Goal: Task Accomplishment & Management: Complete application form

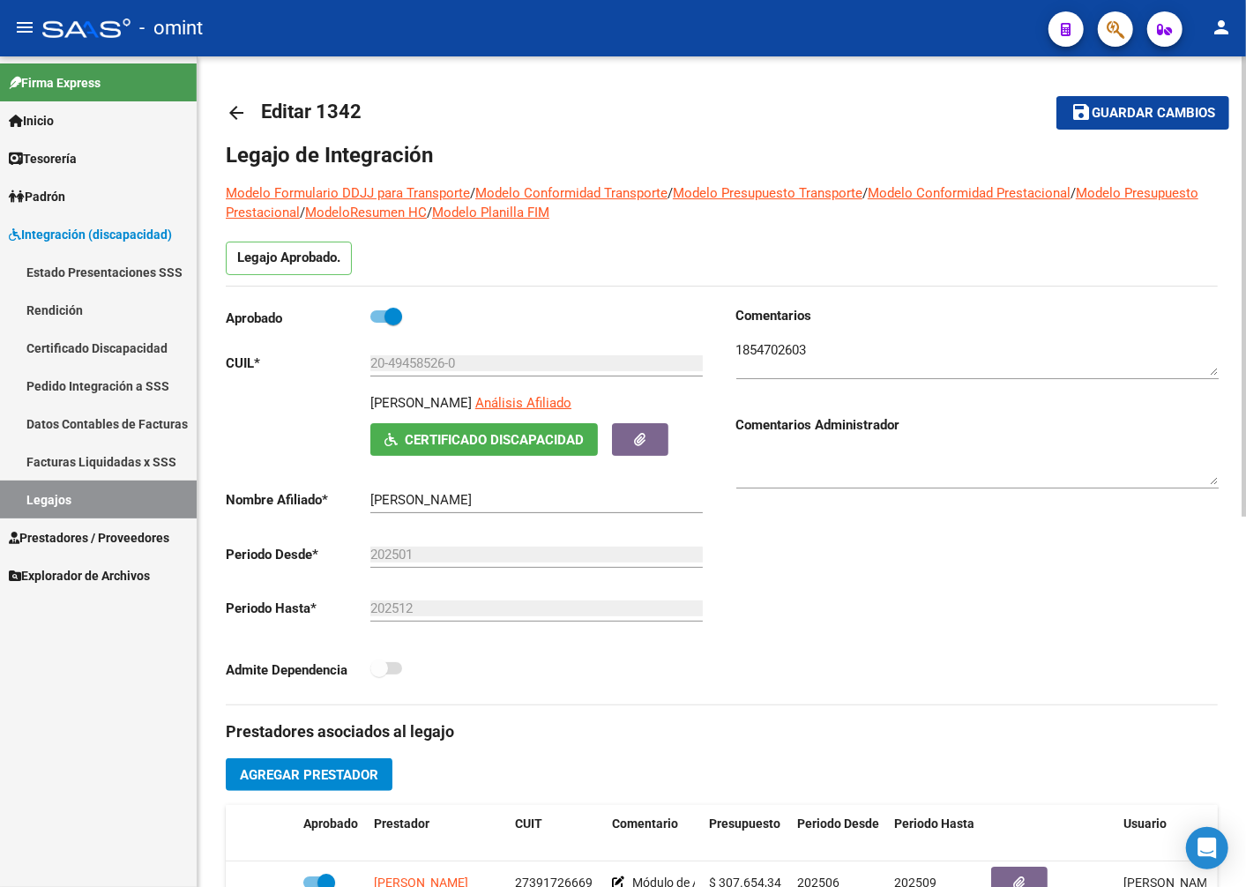
scroll to position [82, 0]
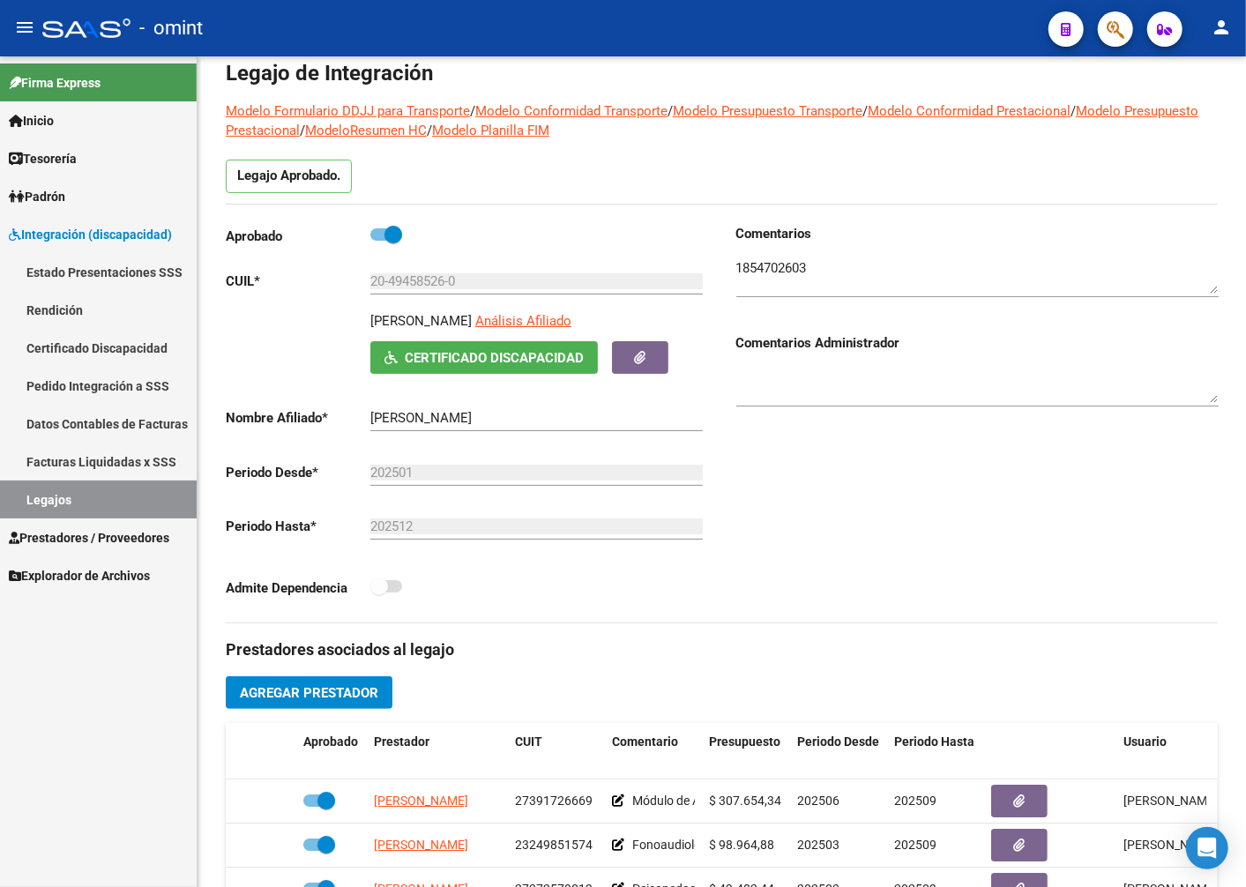
click at [41, 499] on link "Legajos" at bounding box center [98, 500] width 197 height 38
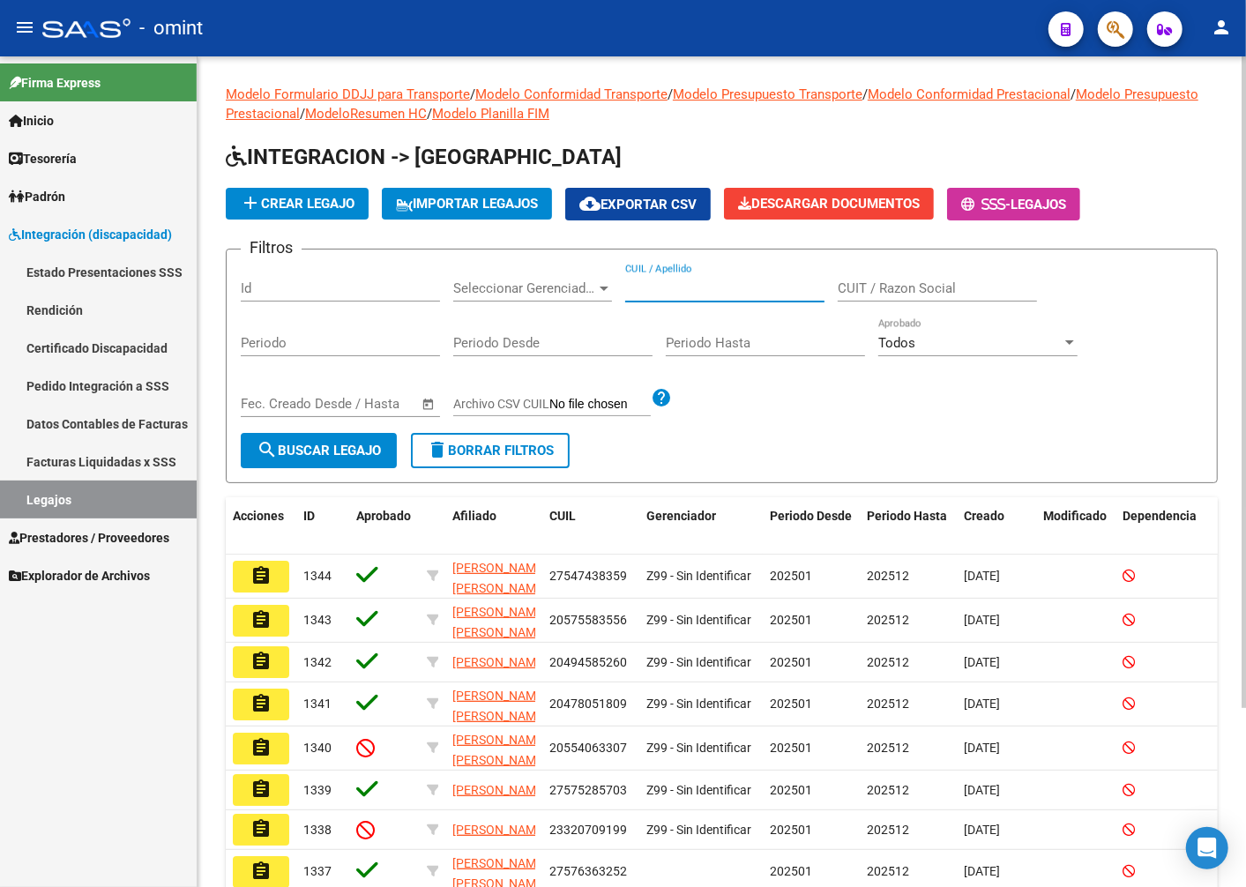
paste input "20551509169"
type input "20551509169"
click at [381, 444] on span "search Buscar Legajo" at bounding box center [319, 451] width 124 height 16
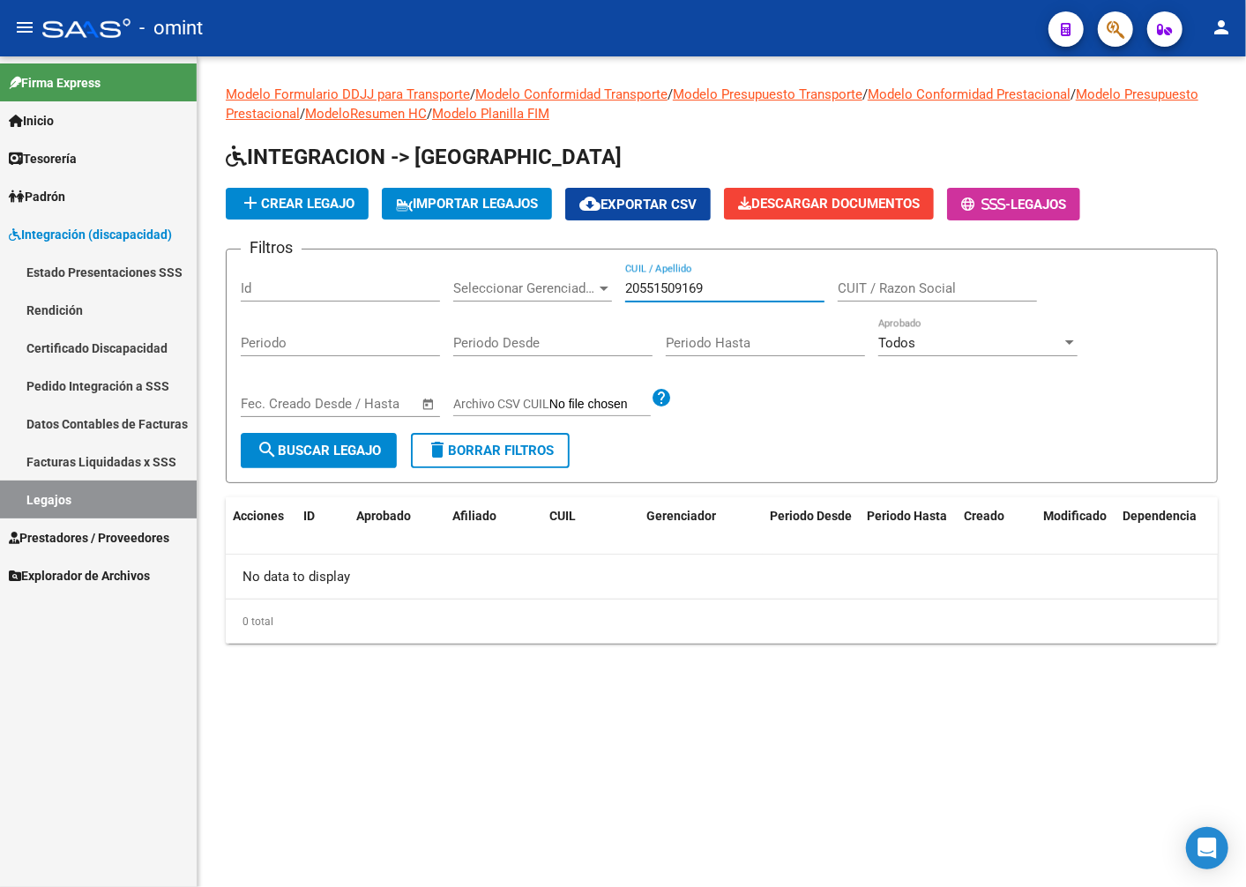
drag, startPoint x: 723, startPoint y: 284, endPoint x: 609, endPoint y: 274, distance: 114.2
click at [609, 274] on div "Filtros Id Seleccionar Gerenciador Seleccionar Gerenciador 20551509169 CUIL / A…" at bounding box center [722, 348] width 962 height 169
type input "[PERSON_NAME]"
click at [332, 452] on span "search Buscar Legajo" at bounding box center [319, 451] width 124 height 16
click at [75, 229] on span "Integración (discapacidad)" at bounding box center [90, 234] width 163 height 19
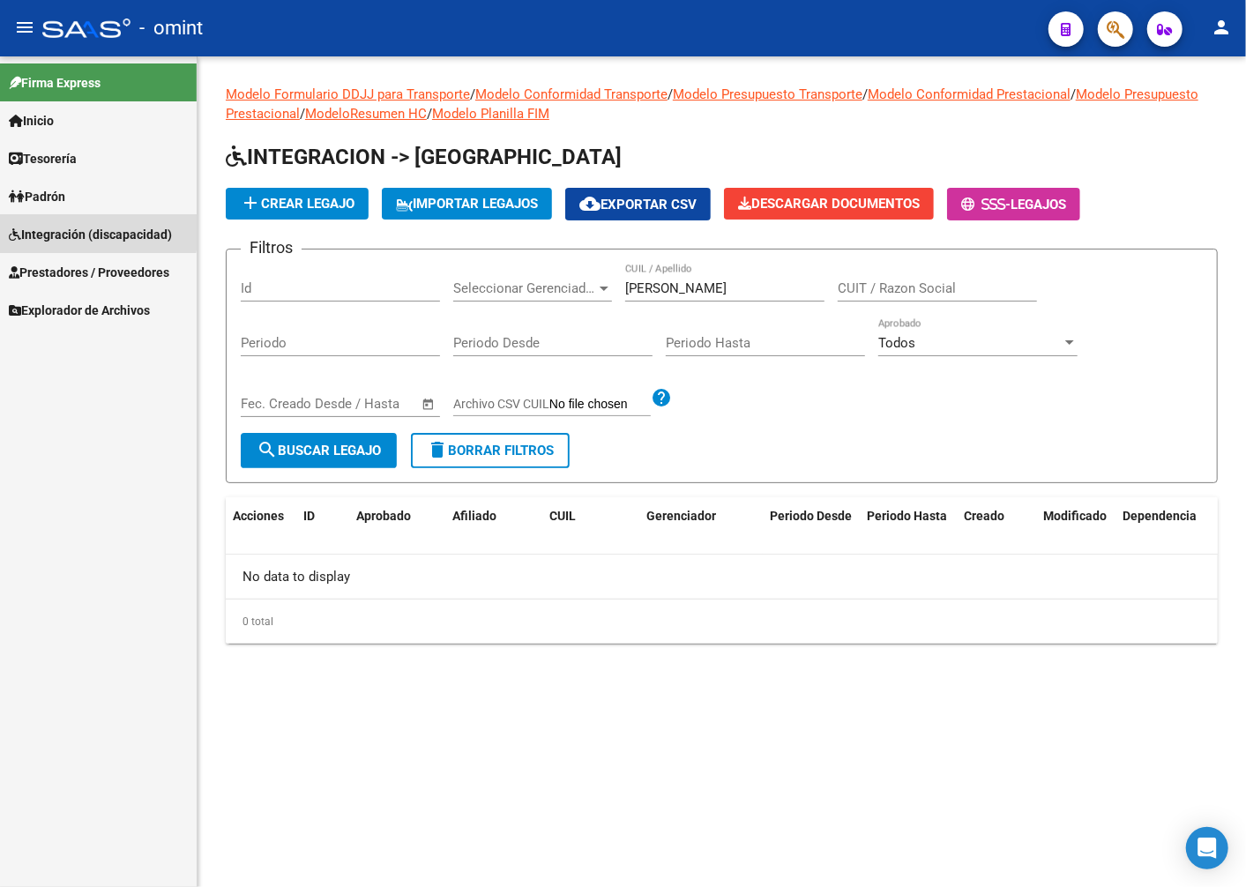
click at [75, 229] on span "Integración (discapacidad)" at bounding box center [90, 234] width 163 height 19
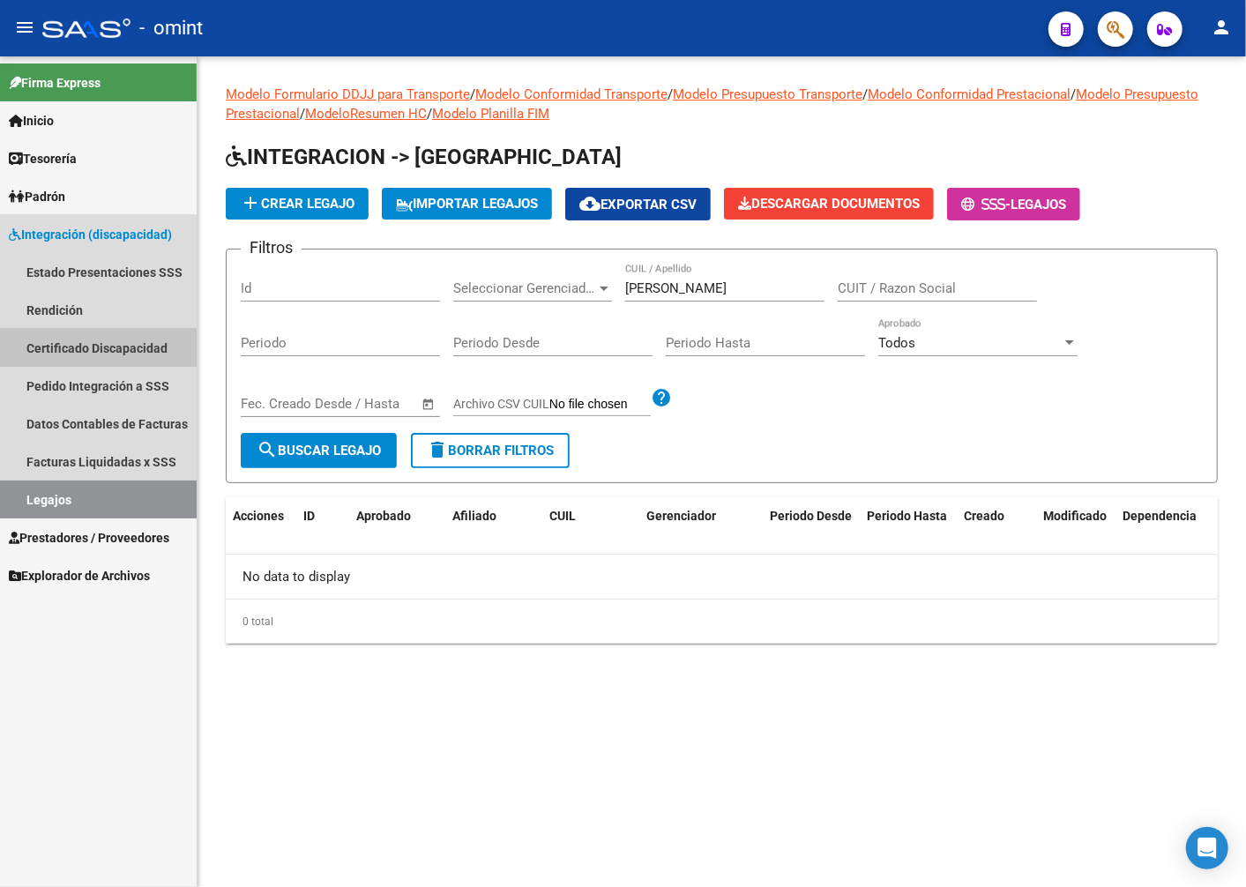
drag, startPoint x: 68, startPoint y: 355, endPoint x: 209, endPoint y: 332, distance: 143.1
click at [69, 356] on link "Certificado Discapacidad" at bounding box center [98, 348] width 197 height 38
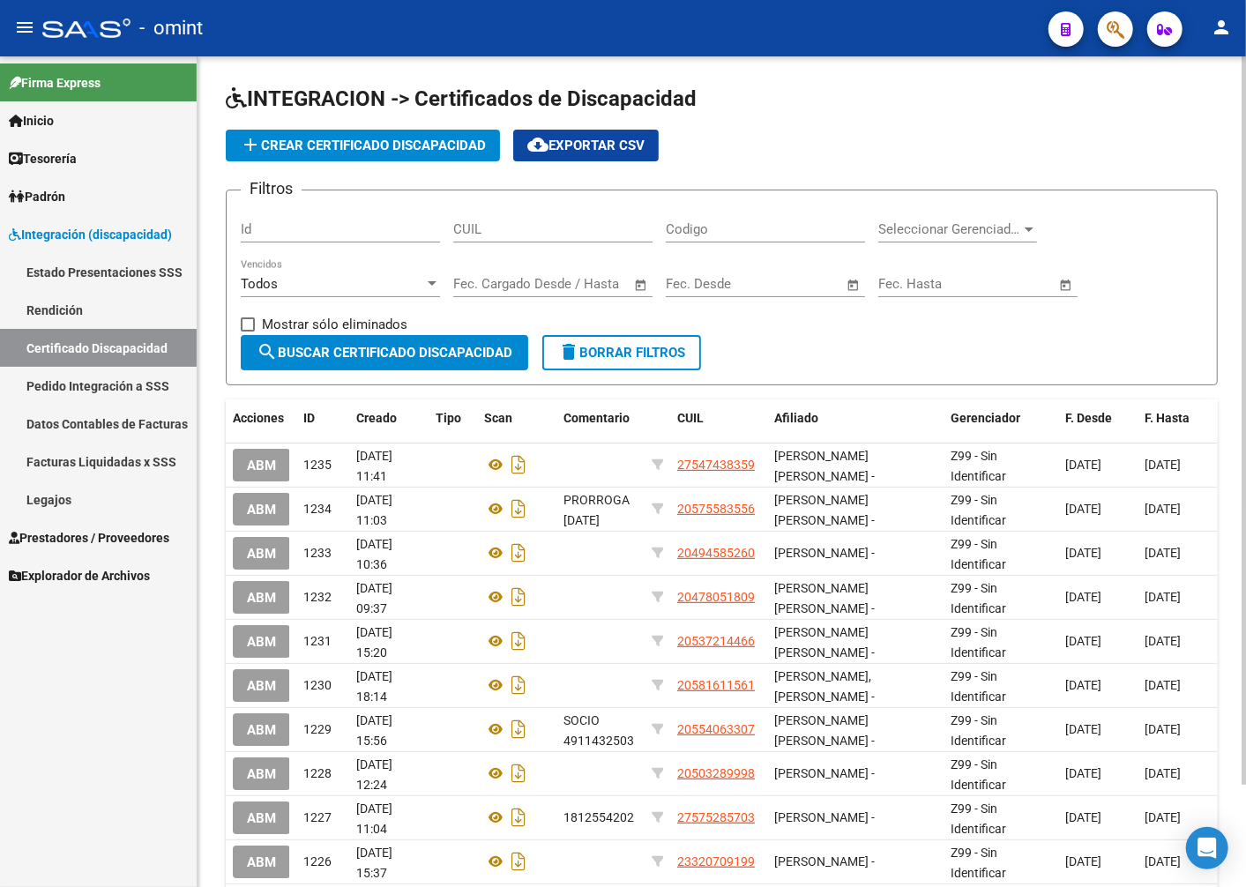
click at [278, 138] on span "add Crear Certificado Discapacidad" at bounding box center [363, 146] width 246 height 16
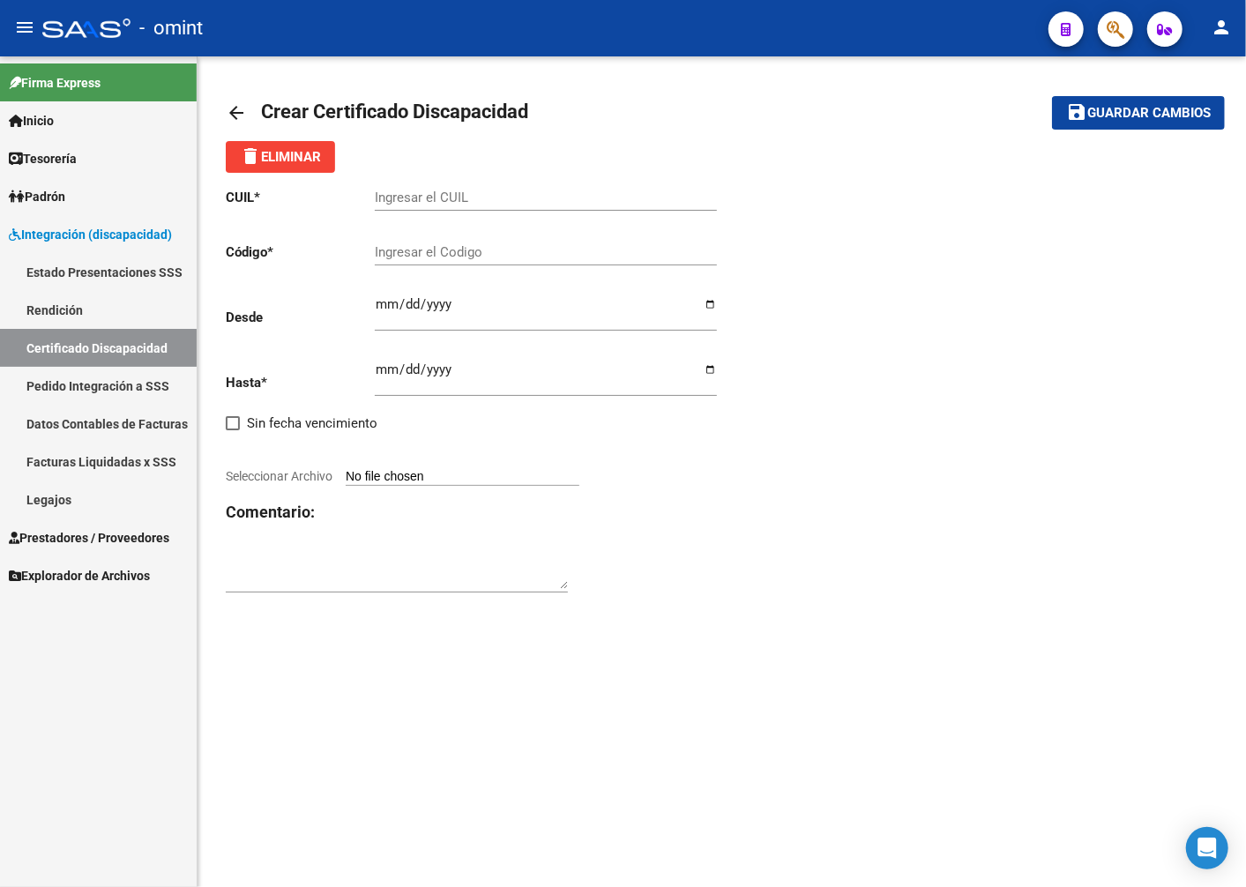
click at [438, 181] on div "Ingresar el CUIL" at bounding box center [546, 192] width 342 height 38
click at [435, 204] on input "Ingresar el CUIL" at bounding box center [546, 198] width 342 height 16
type input "20-55150916-9"
click at [430, 247] on input "Ingresar el Codigo" at bounding box center [546, 252] width 342 height 16
type input "7512016365"
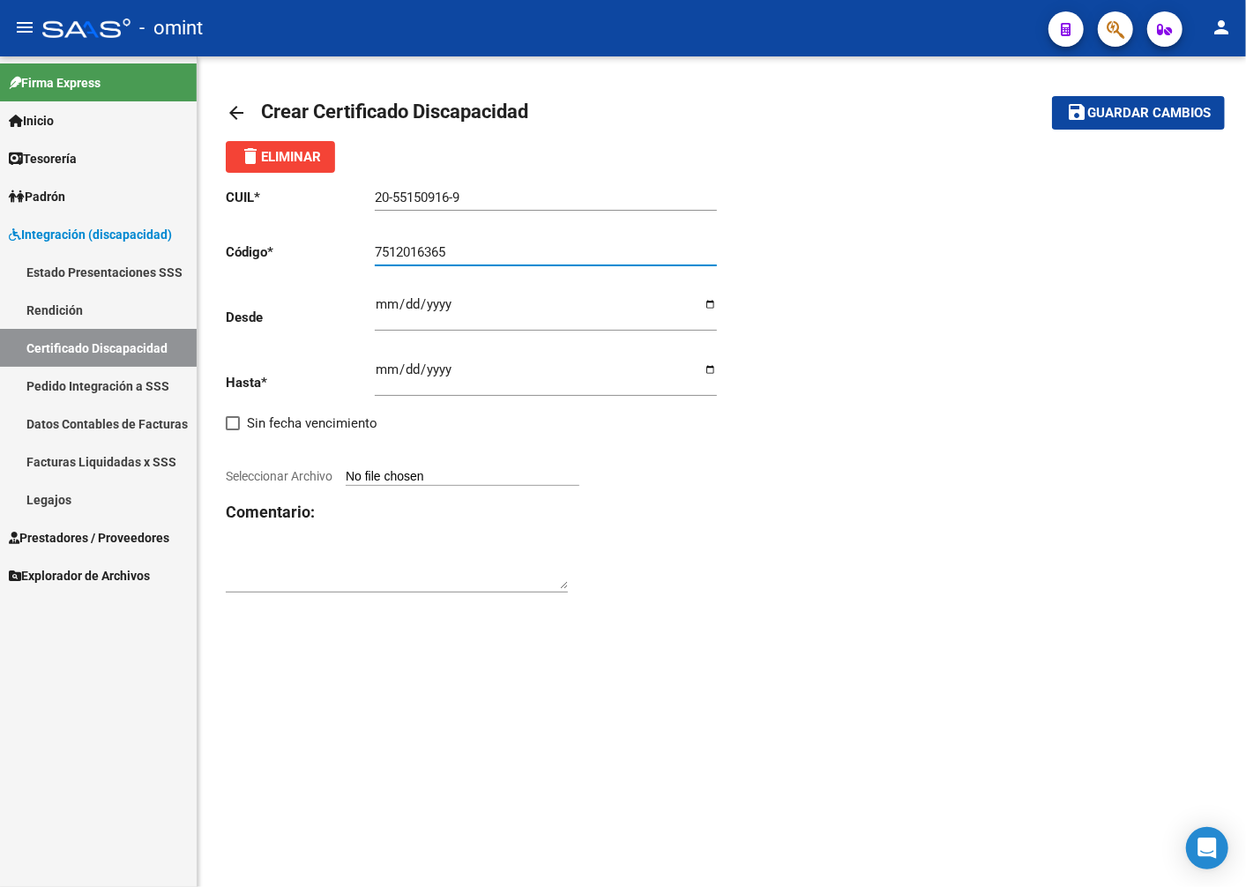
click at [390, 302] on input "Ingresar fec. Desde" at bounding box center [546, 311] width 342 height 28
type input "[DATE]"
click at [375, 371] on div "CUIL * 20-55150916-9 Ingresar el CUIL Código * 7512016365 Ingresar el Codigo De…" at bounding box center [474, 391] width 497 height 437
drag, startPoint x: 375, startPoint y: 371, endPoint x: 389, endPoint y: 376, distance: 14.8
click at [389, 376] on input "Ingresar fec. Hasta" at bounding box center [546, 377] width 342 height 28
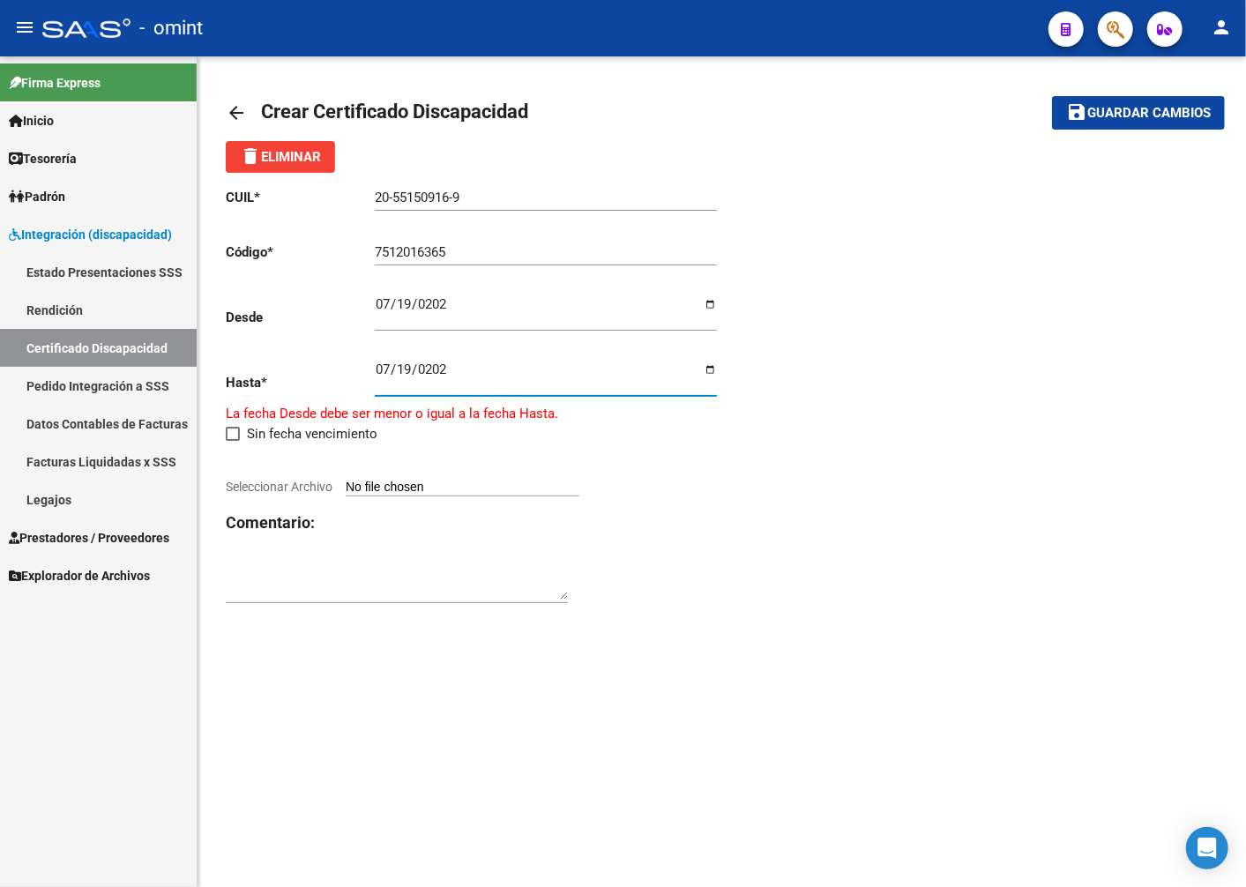
type input "[DATE]"
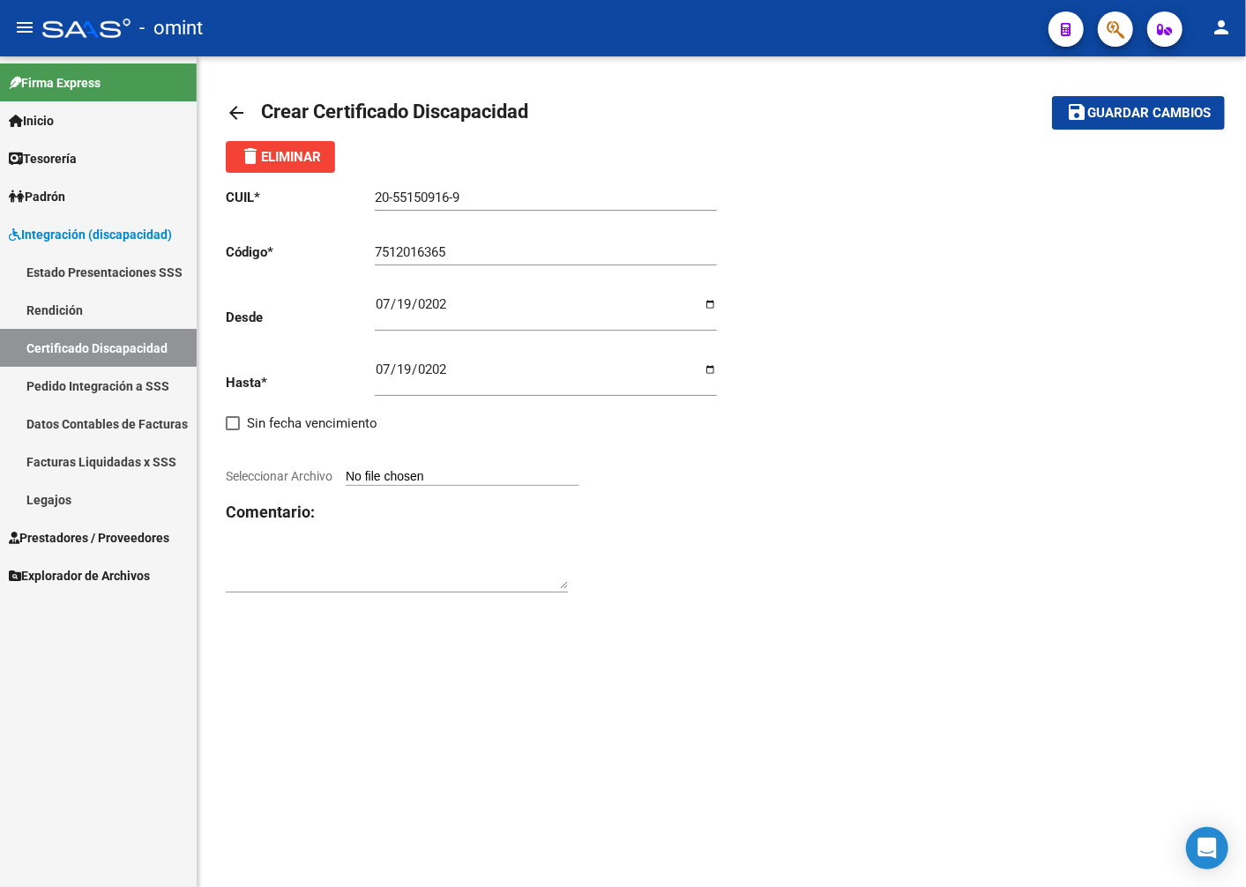
click at [360, 470] on app-file-uploader "Seleccionar Archivo" at bounding box center [410, 476] width 368 height 16
click at [395, 474] on input "Seleccionar Archivo" at bounding box center [463, 477] width 234 height 17
type input "C:\fakepath\cud7820817134006196909974436[1].pdf"
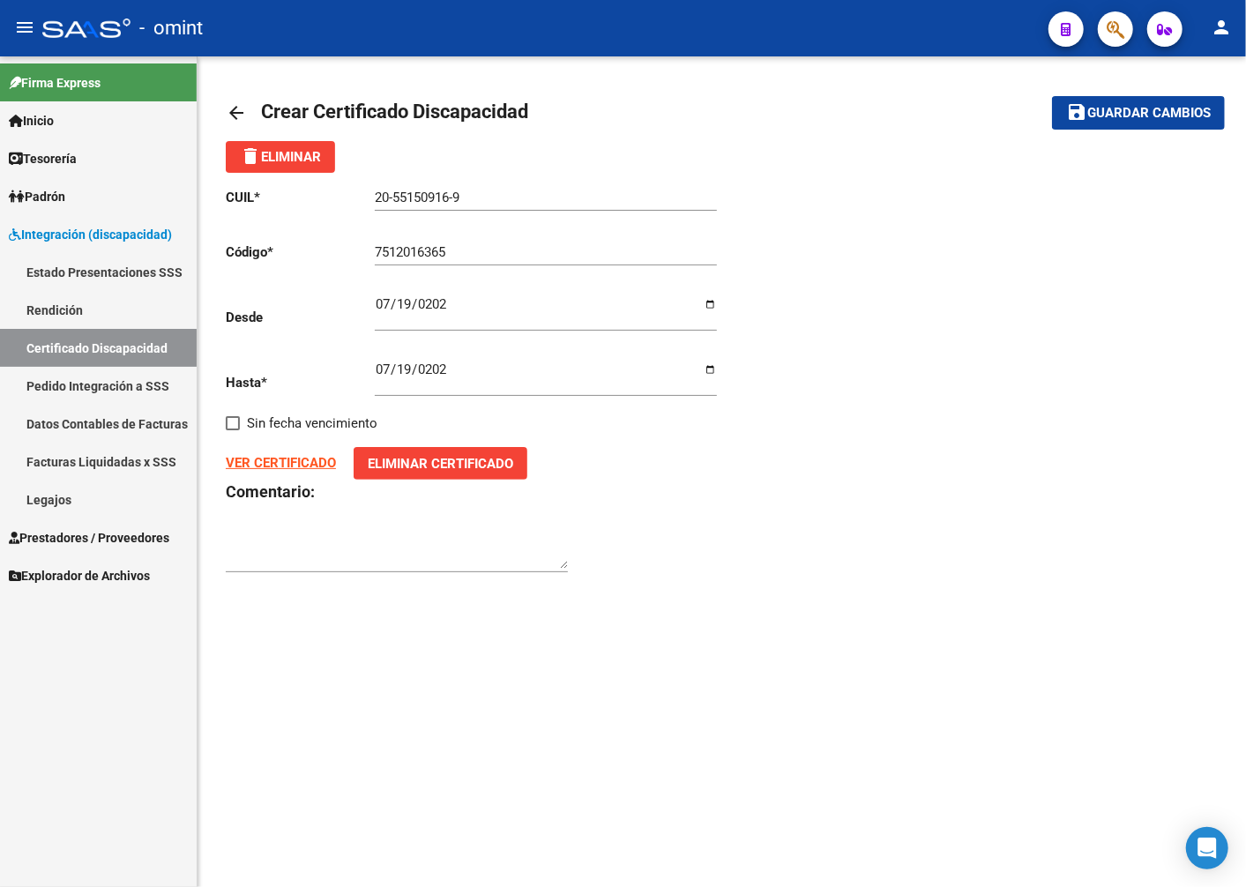
click at [1127, 97] on button "save Guardar cambios" at bounding box center [1138, 112] width 173 height 33
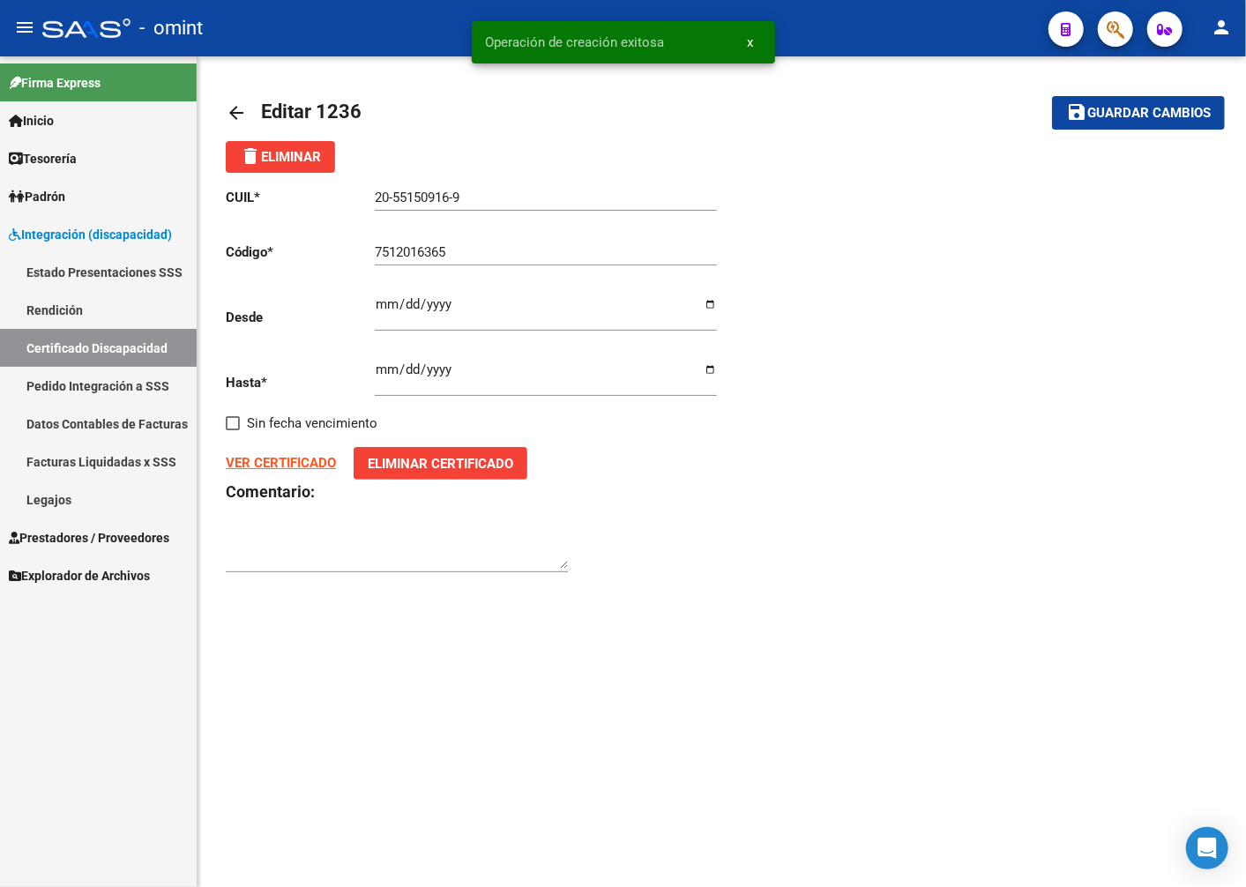
click at [77, 495] on link "Legajos" at bounding box center [98, 500] width 197 height 38
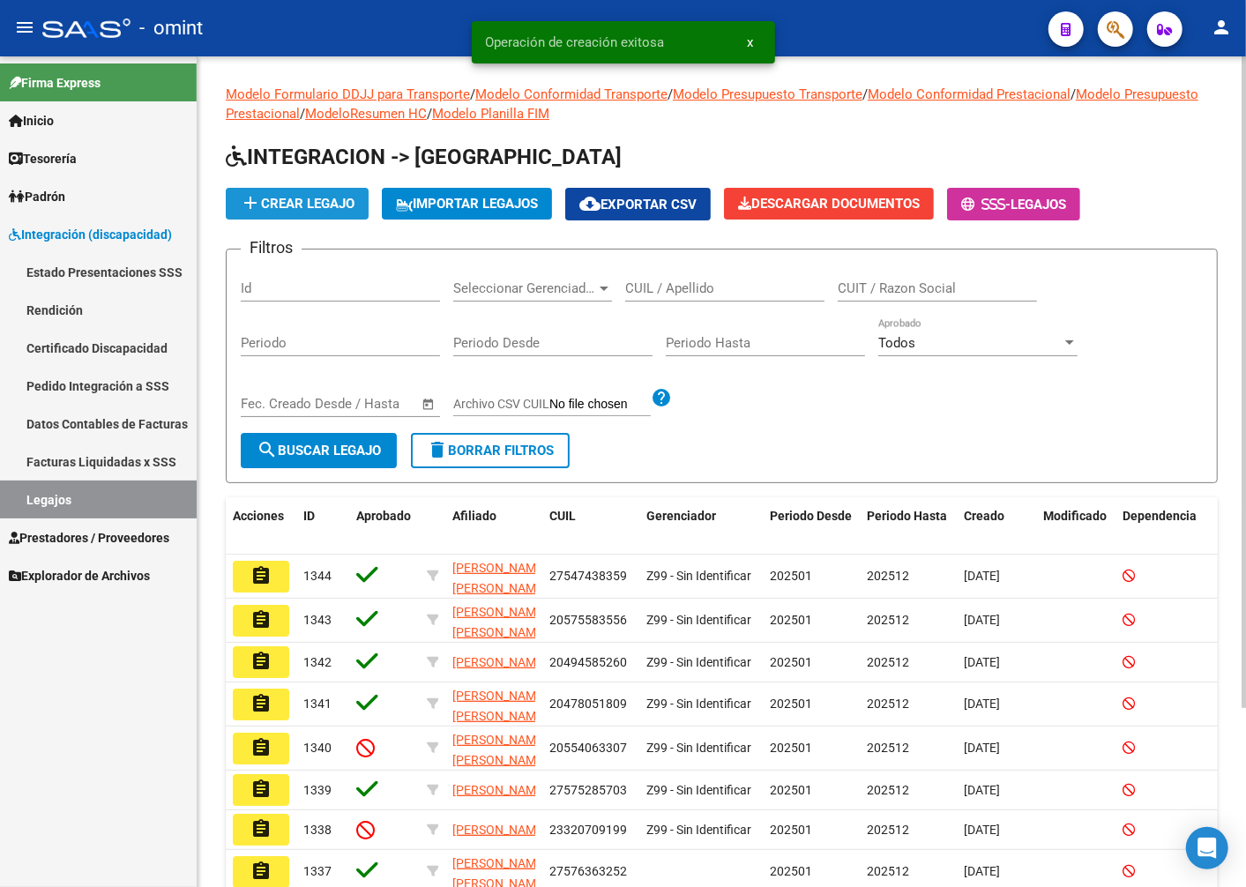
click at [315, 199] on span "add Crear Legajo" at bounding box center [297, 204] width 115 height 16
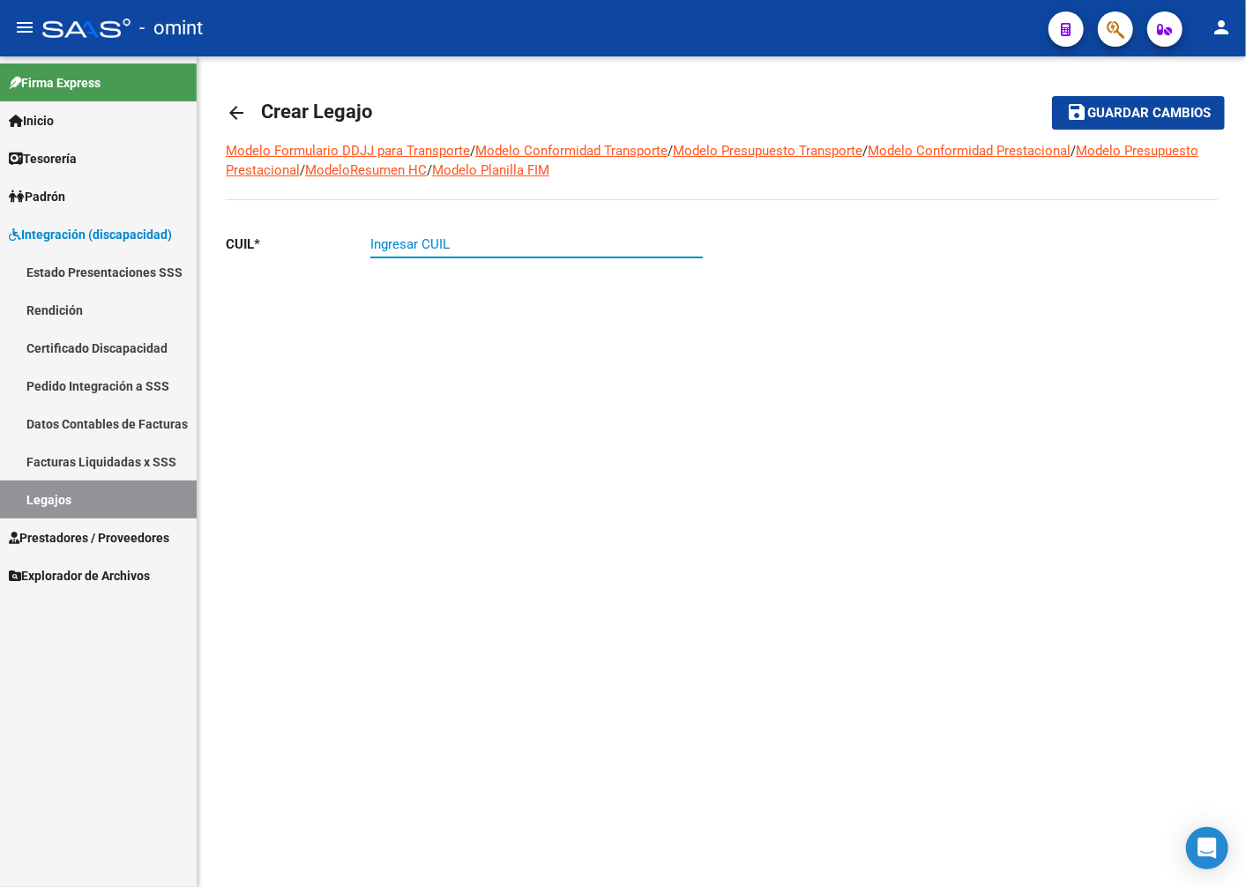
click at [415, 245] on input "Ingresar CUIL" at bounding box center [536, 244] width 333 height 16
type input "20-55150916-9"
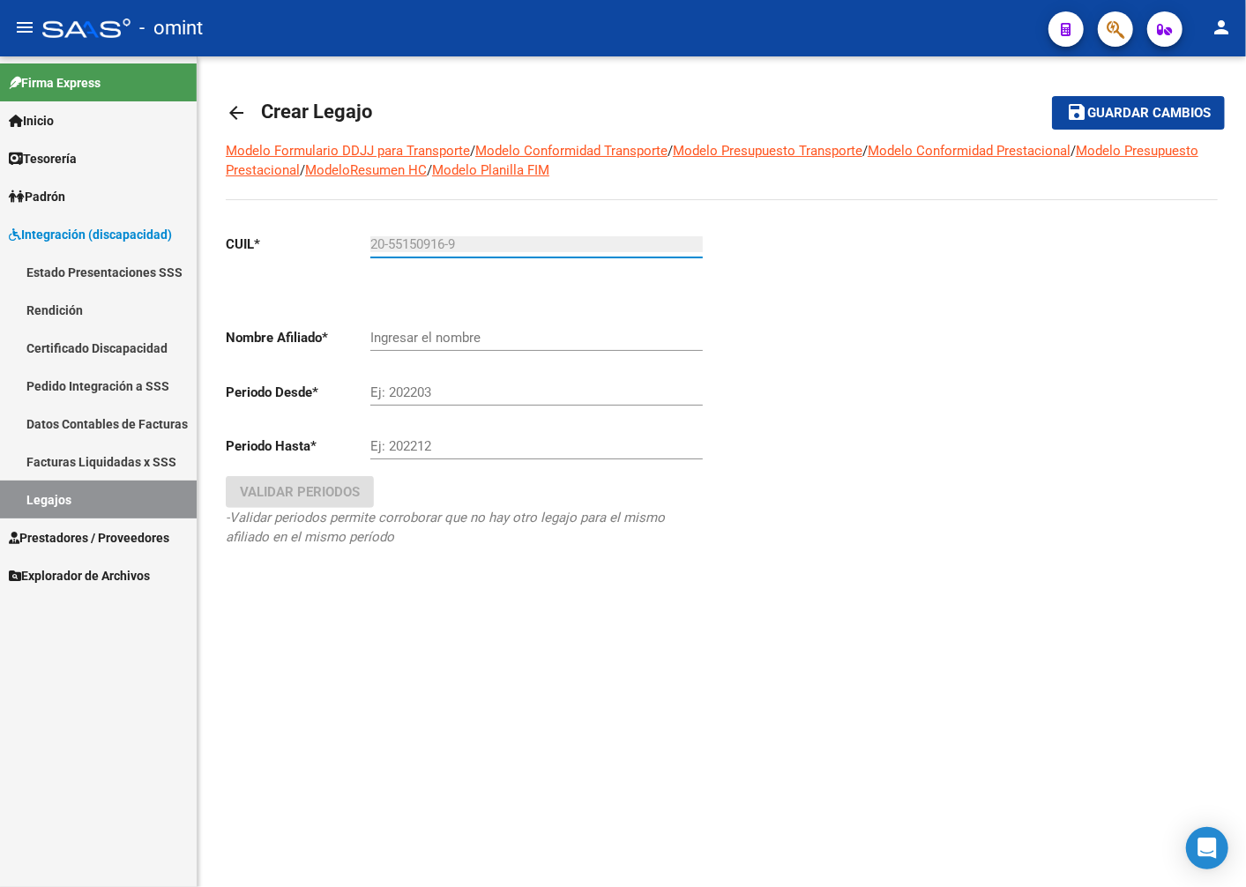
type input "[PERSON_NAME]"
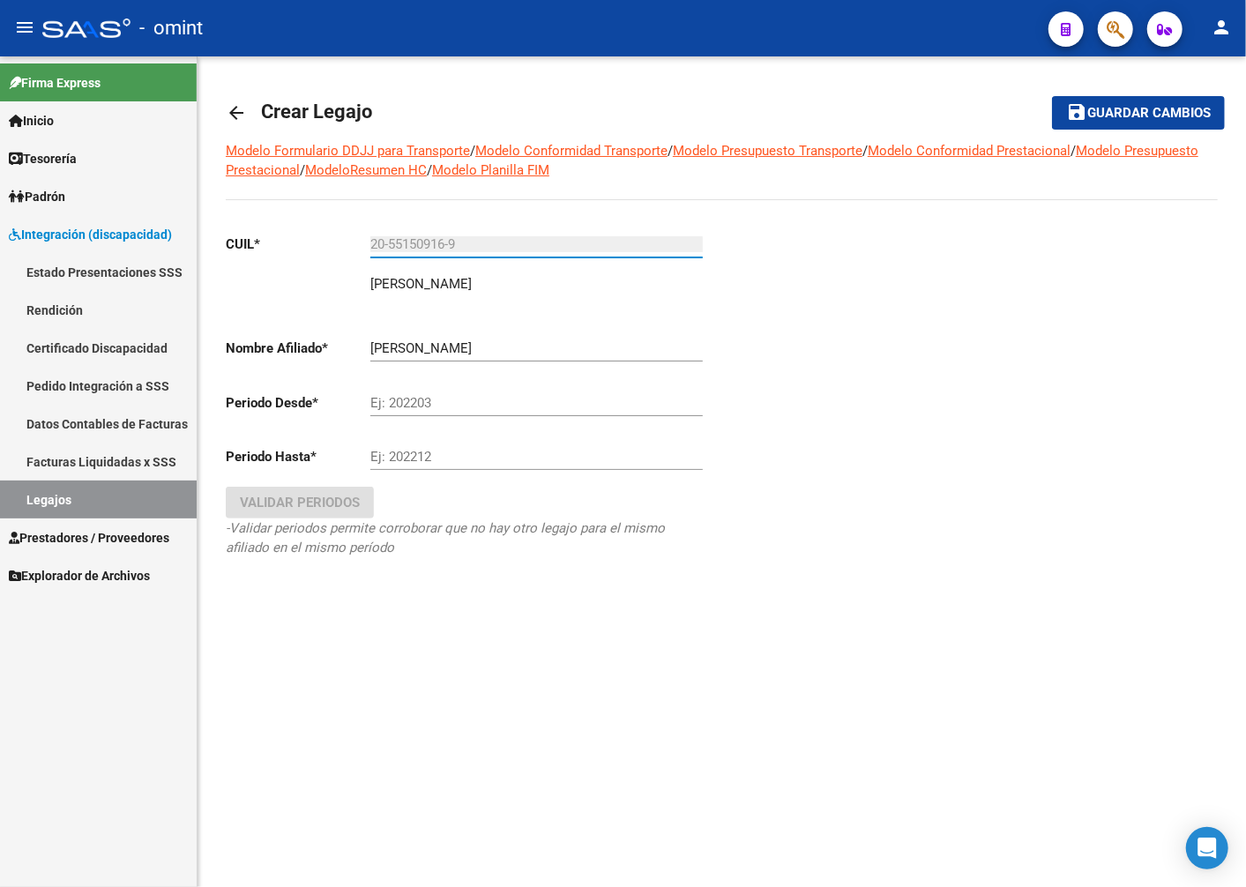
type input "20-55150916-9"
click at [399, 406] on input "Ej: 202203" at bounding box center [536, 403] width 333 height 16
type input "202501"
click at [450, 455] on input "Ej: 202212" at bounding box center [536, 457] width 333 height 16
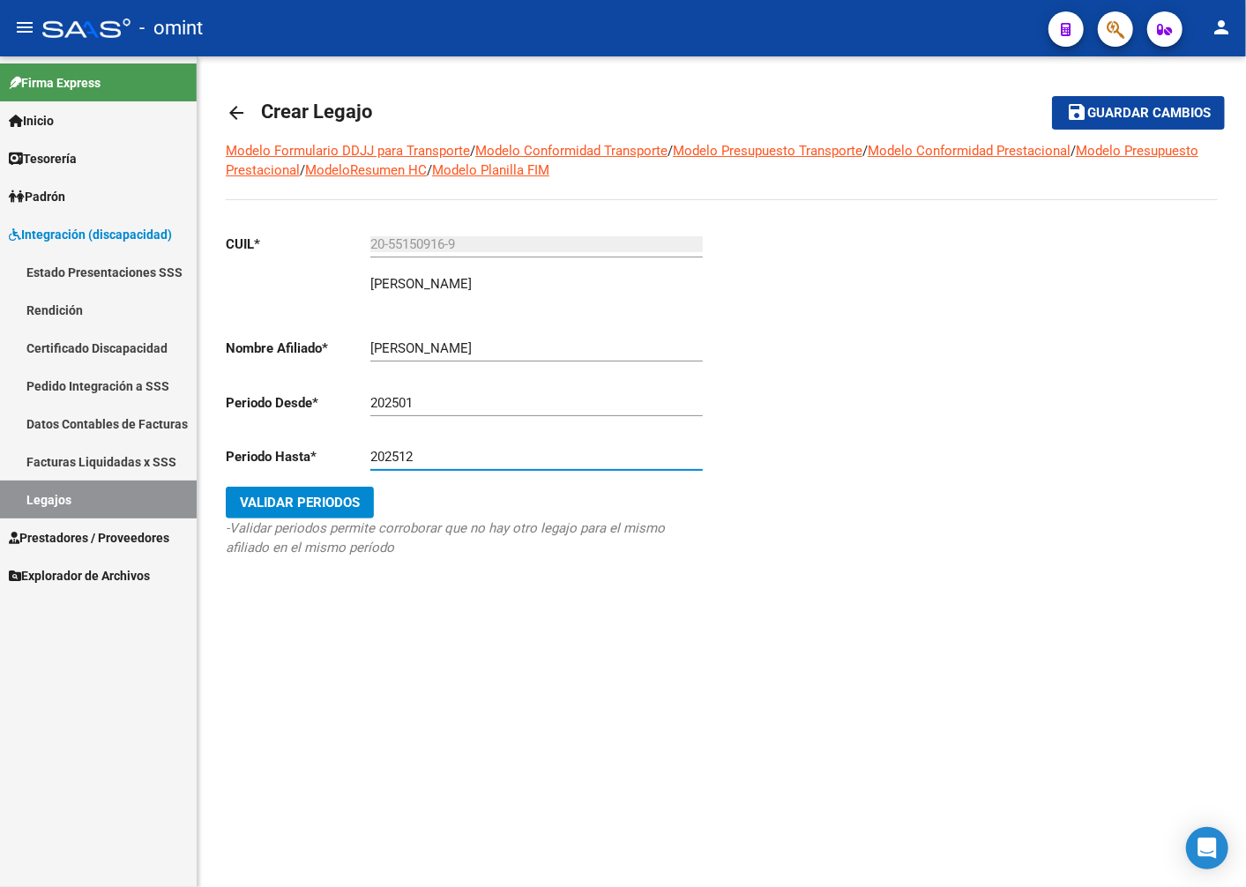
type input "202512"
click at [374, 501] on button "Validar Periodos" at bounding box center [300, 503] width 148 height 32
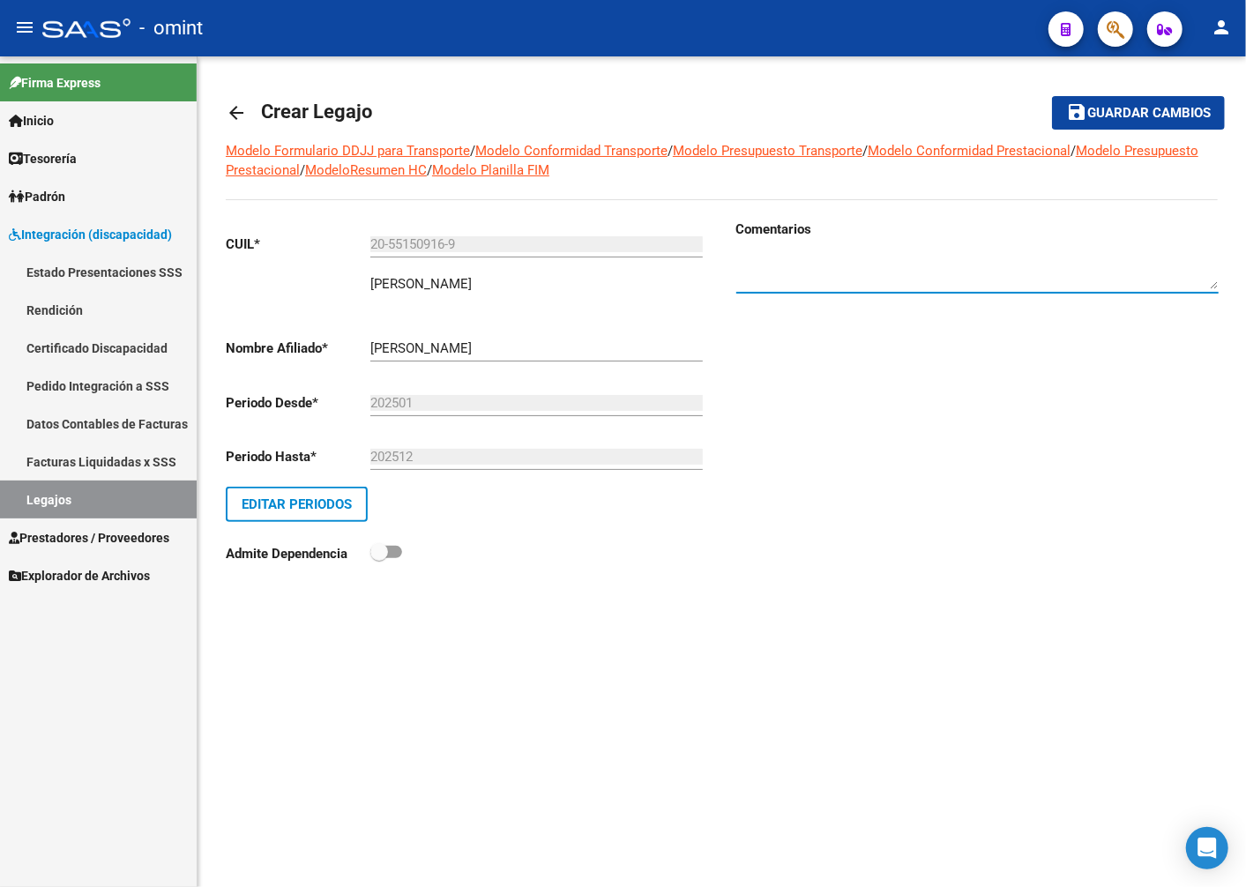
paste textarea "1754827204"
type textarea "1754827204"
click at [1151, 118] on span "Guardar cambios" at bounding box center [1149, 114] width 123 height 16
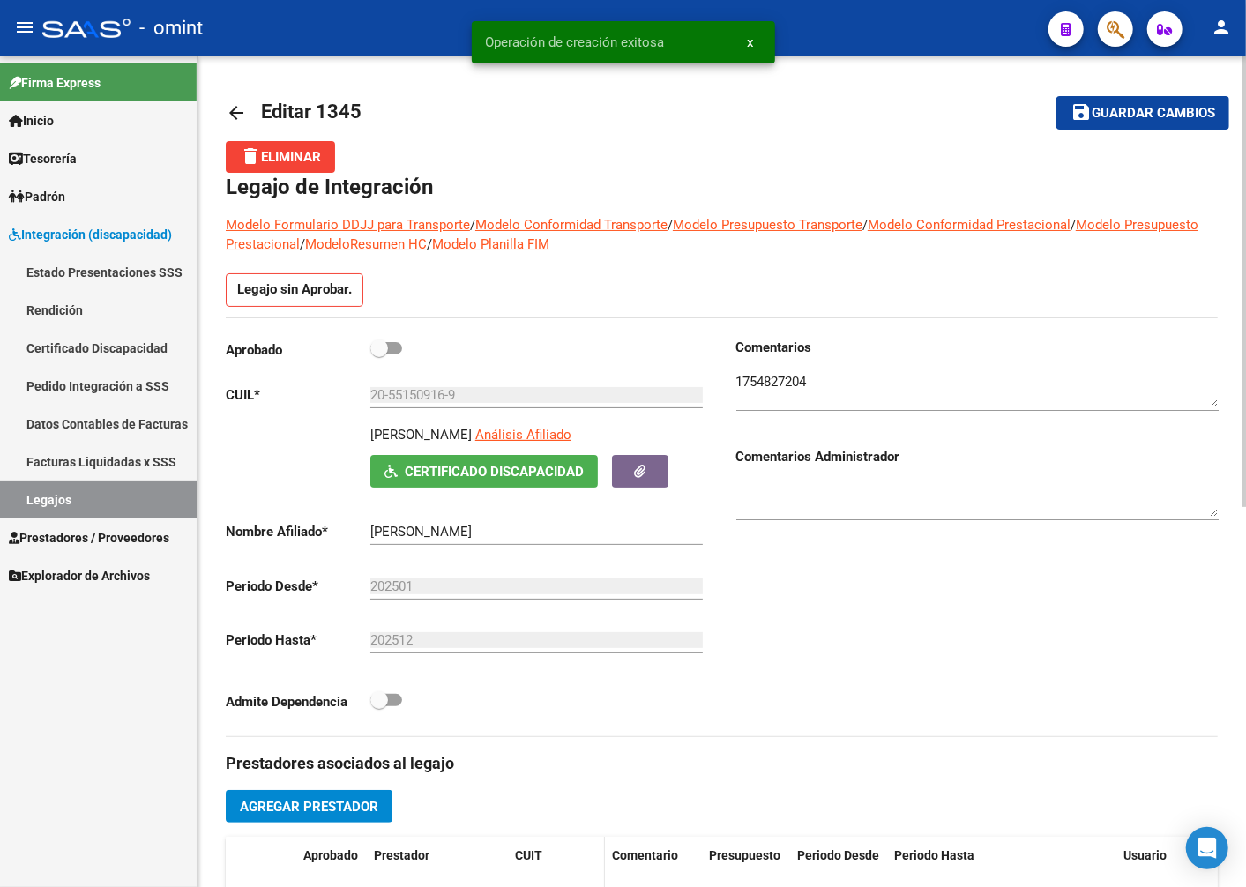
scroll to position [294, 0]
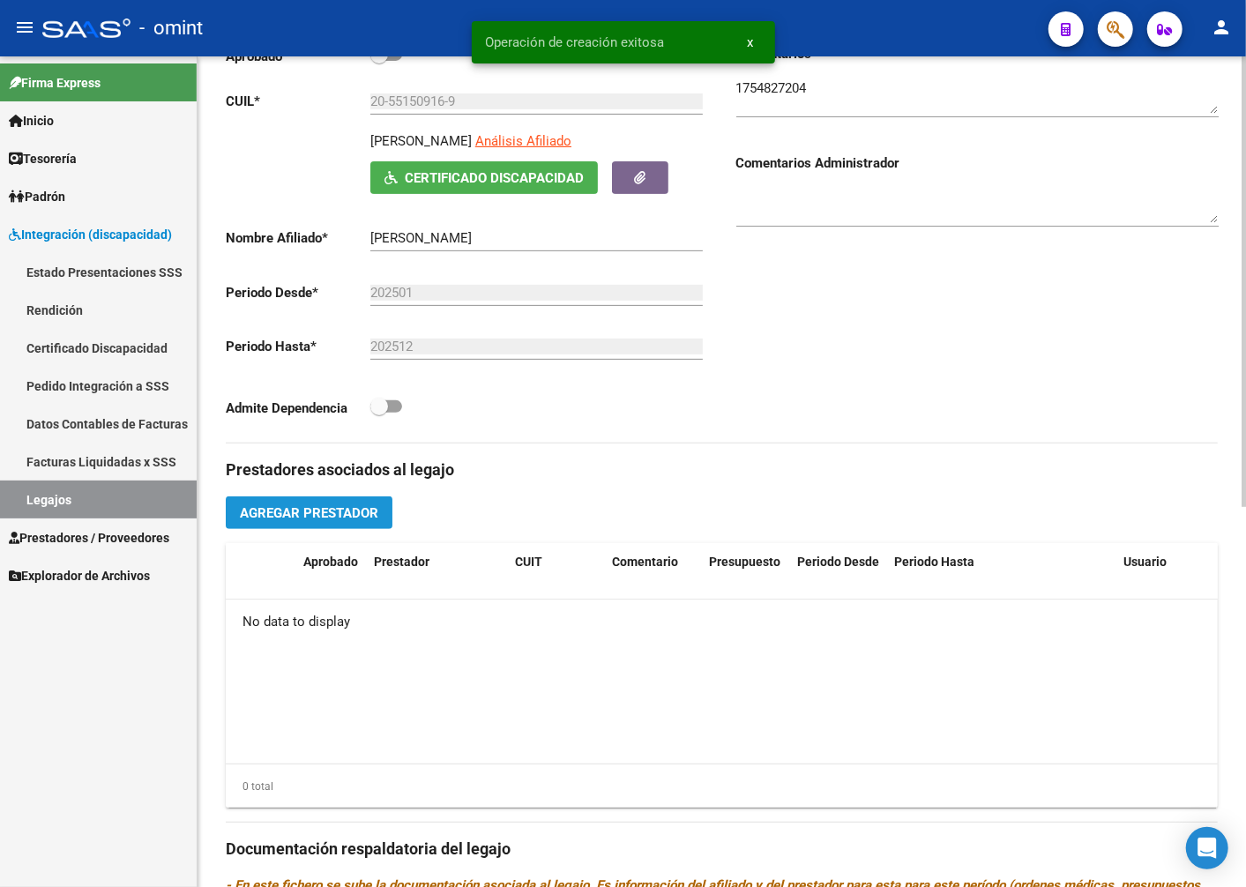
click at [298, 515] on span "Agregar Prestador" at bounding box center [309, 513] width 138 height 16
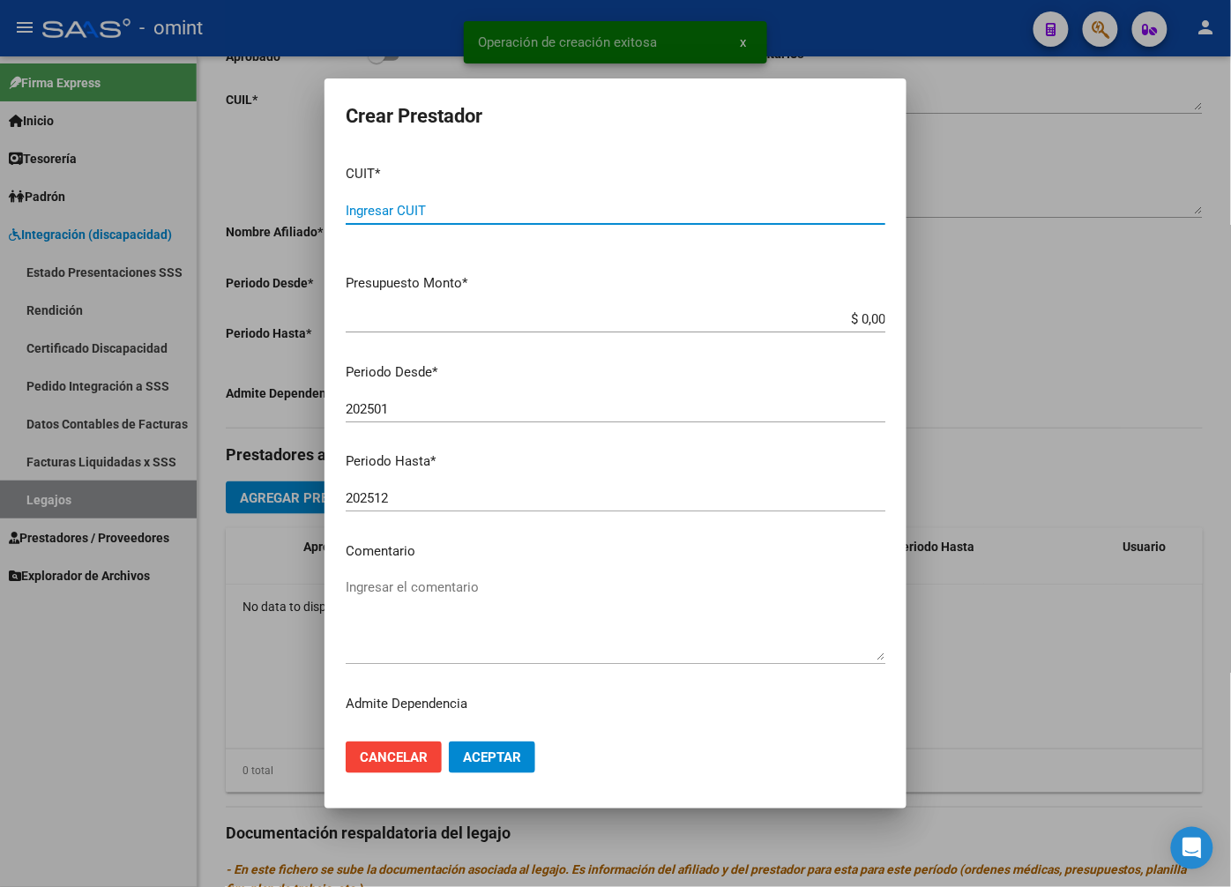
click at [417, 214] on input "Ingresar CUIT" at bounding box center [616, 211] width 540 height 16
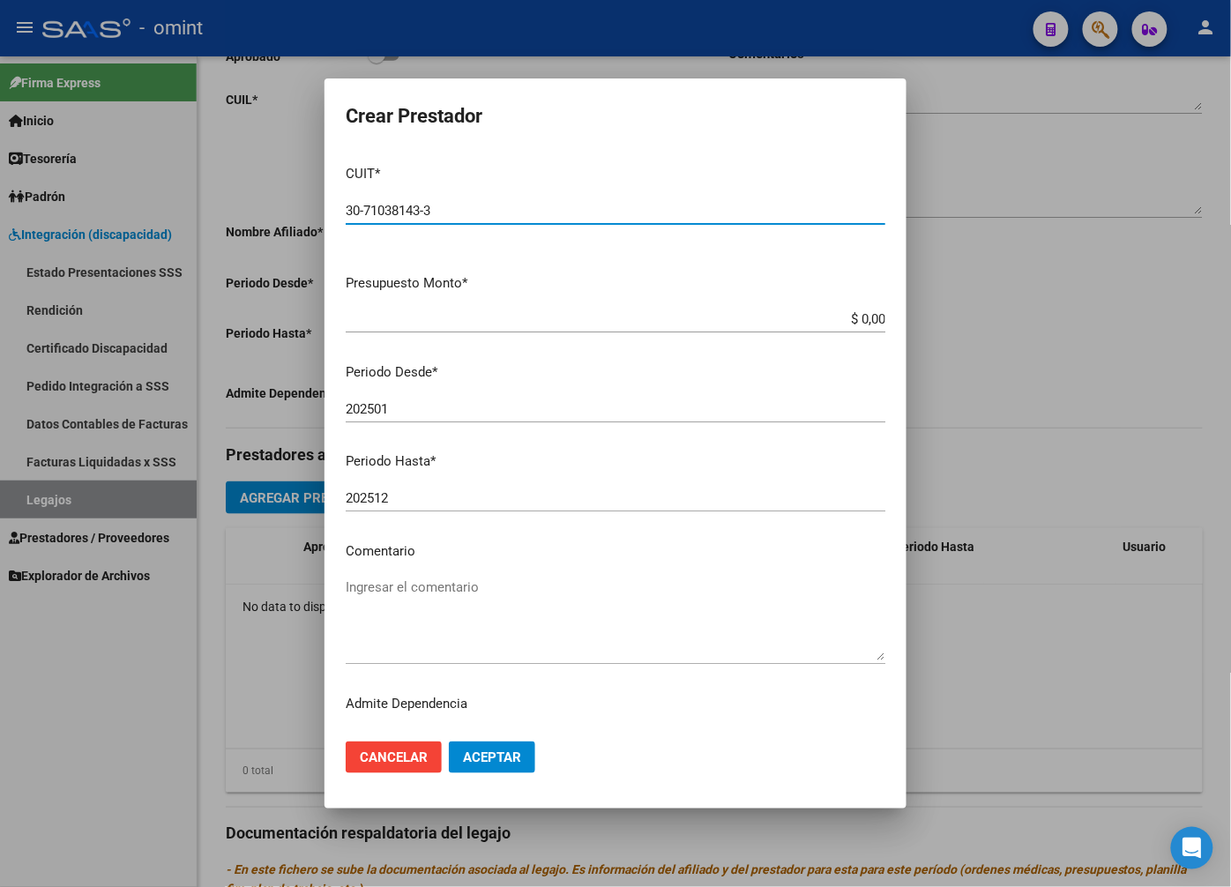
type input "30-71038143-3"
click at [860, 314] on input "$ 0,00" at bounding box center [616, 319] width 540 height 16
click at [859, 314] on input "$ 0,00" at bounding box center [616, 319] width 540 height 16
type input "$ 475.830,36"
click at [399, 413] on input "202501" at bounding box center [616, 409] width 540 height 16
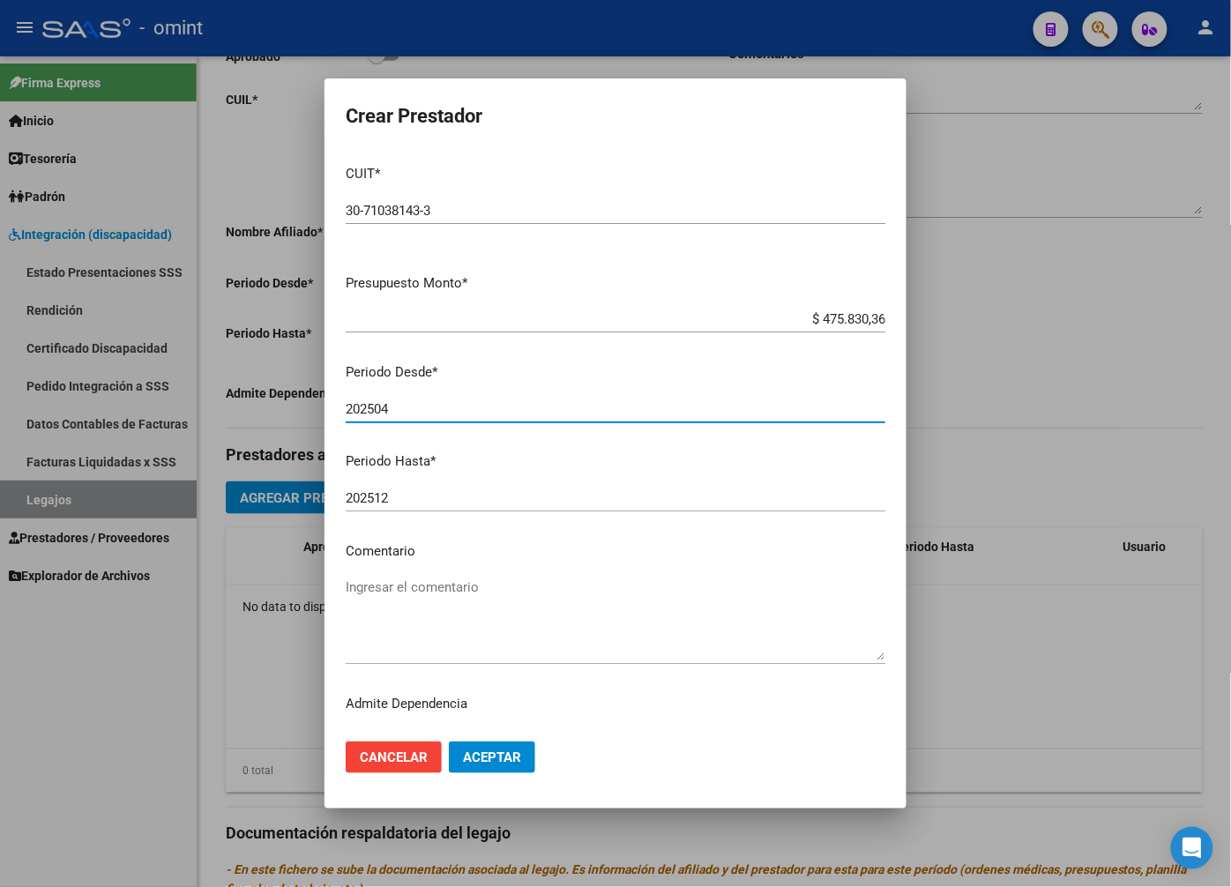
type input "202504"
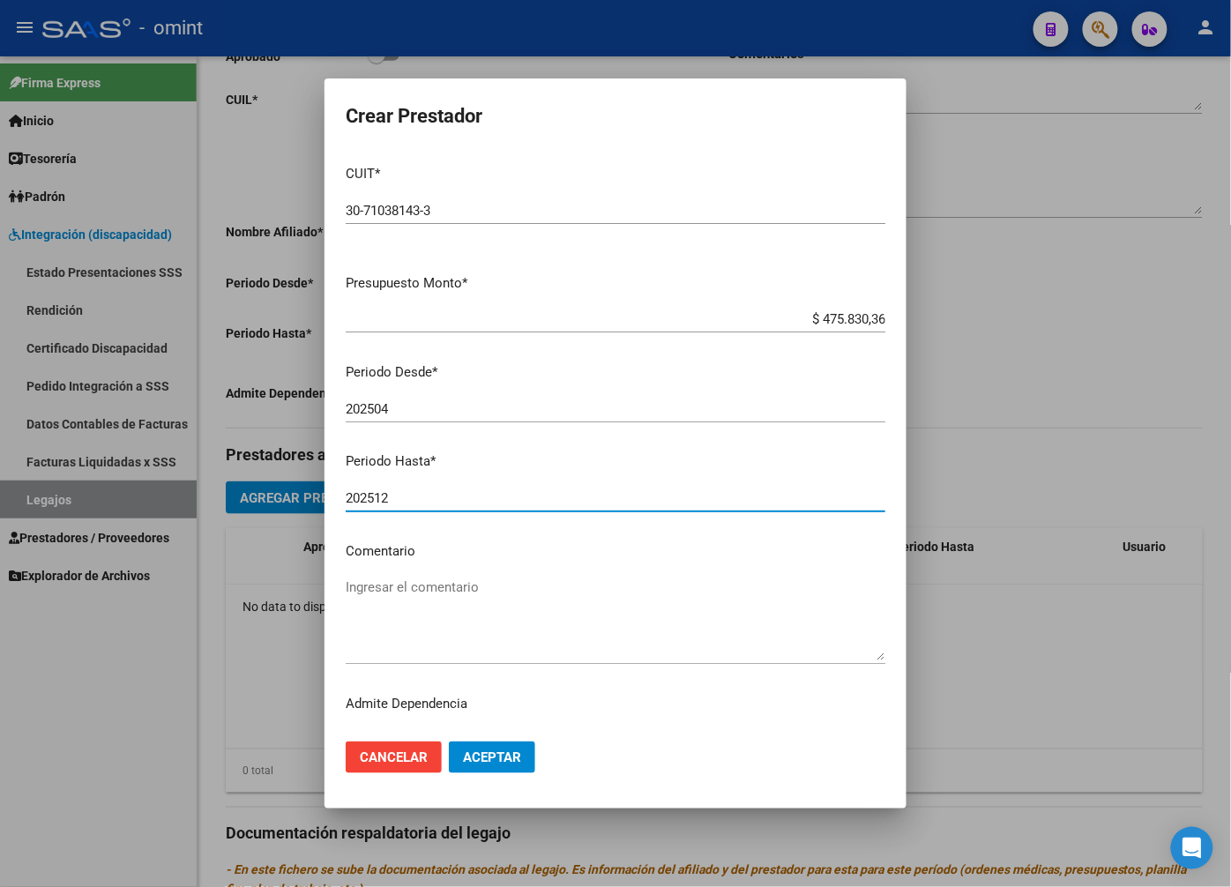
click at [417, 501] on input "202512" at bounding box center [616, 498] width 540 height 16
type input "202509"
click at [410, 579] on textarea "Ingresar el comentario" at bounding box center [616, 619] width 540 height 83
paste textarea "Módulo de Apoyo a la Integración Escolar (Equipo)"
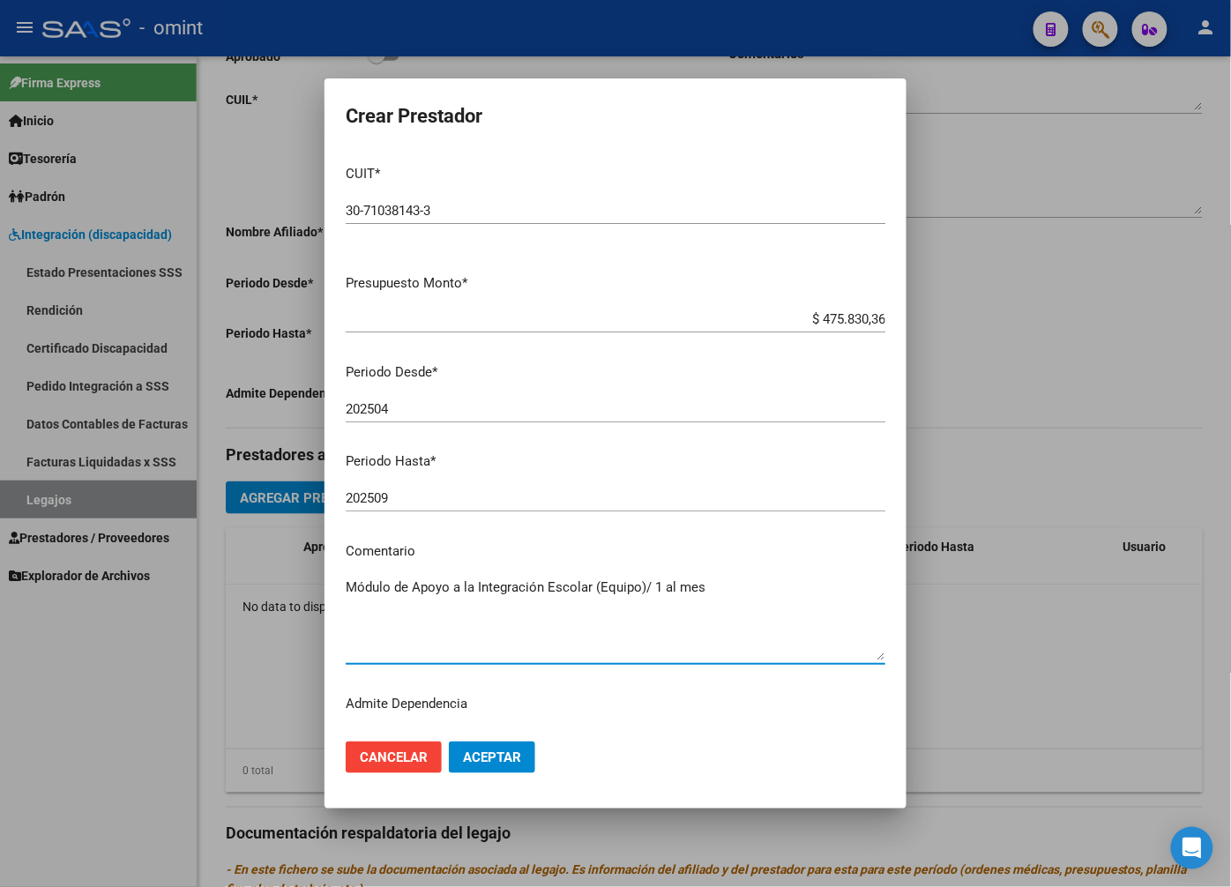
type textarea "Módulo de Apoyo a la Integración Escolar (Equipo)/ 1 al mes"
click at [490, 759] on span "Aceptar" at bounding box center [492, 758] width 58 height 16
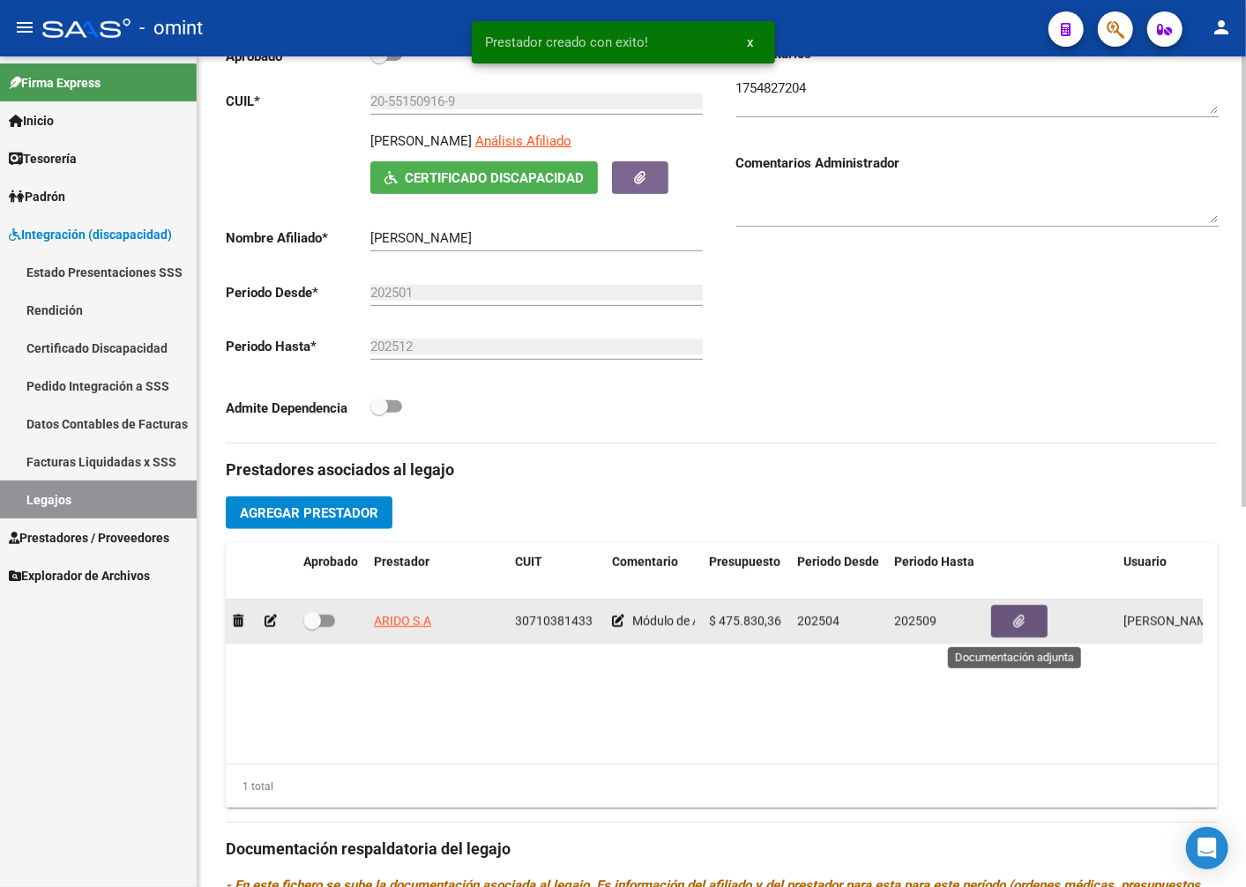
click at [1033, 620] on button "button" at bounding box center [1019, 621] width 56 height 33
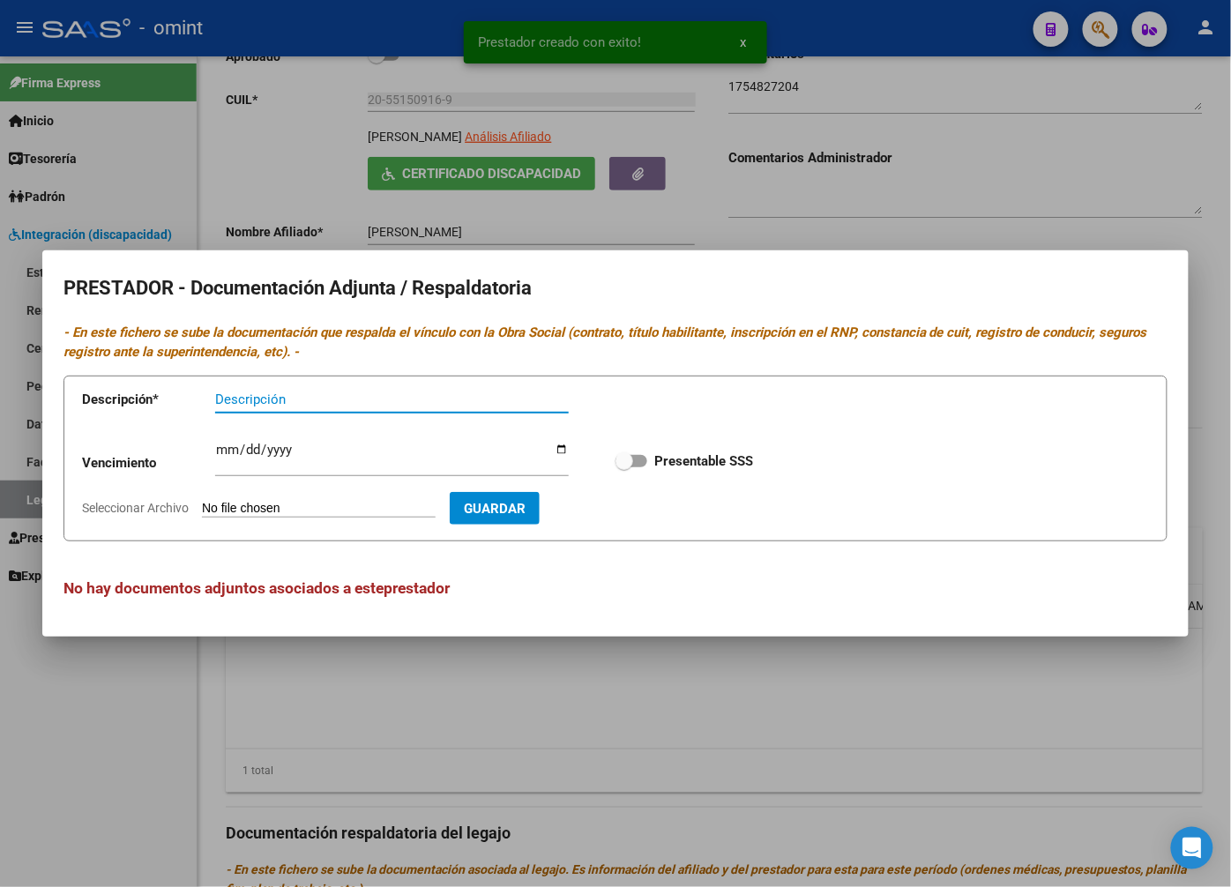
click at [252, 400] on input "Descripción" at bounding box center [392, 400] width 354 height 16
click at [578, 222] on div at bounding box center [615, 443] width 1231 height 887
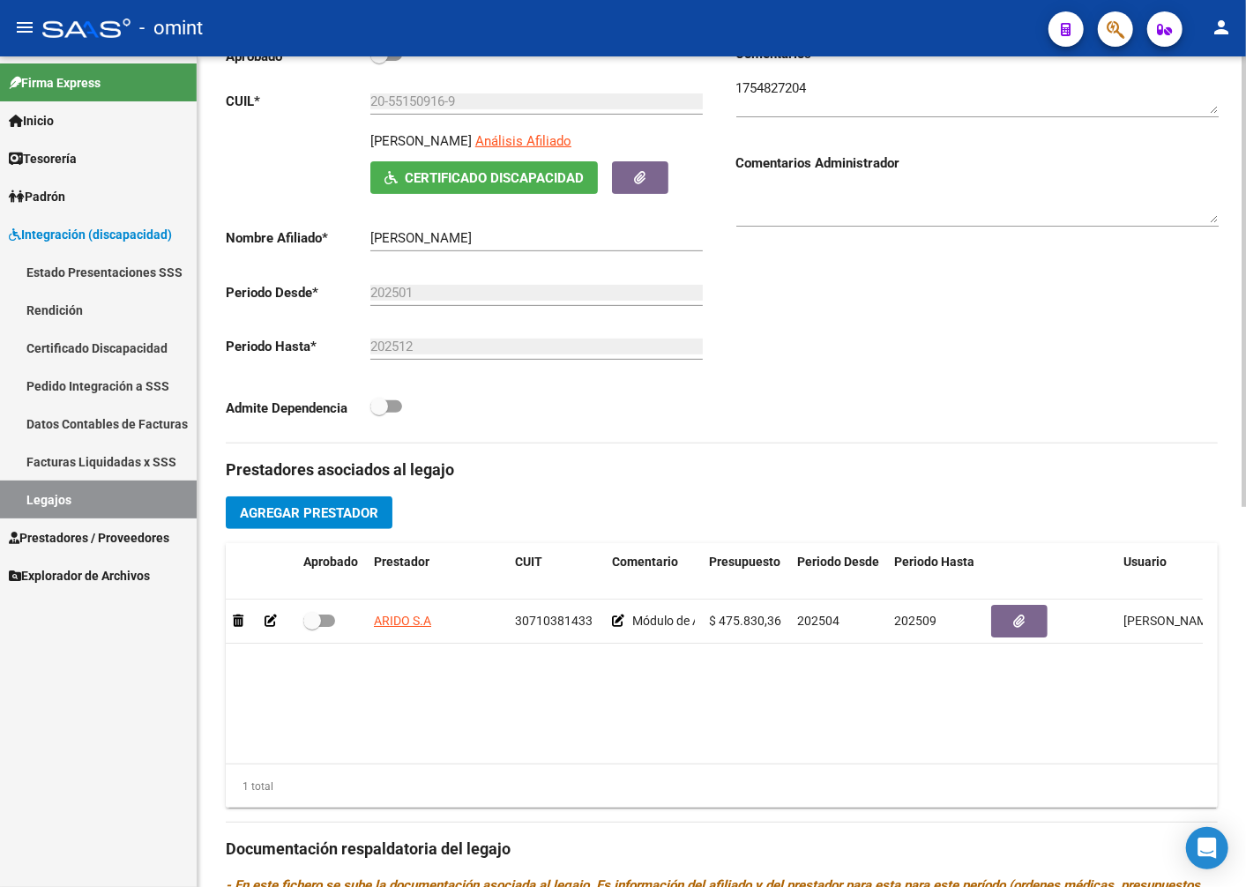
scroll to position [587, 0]
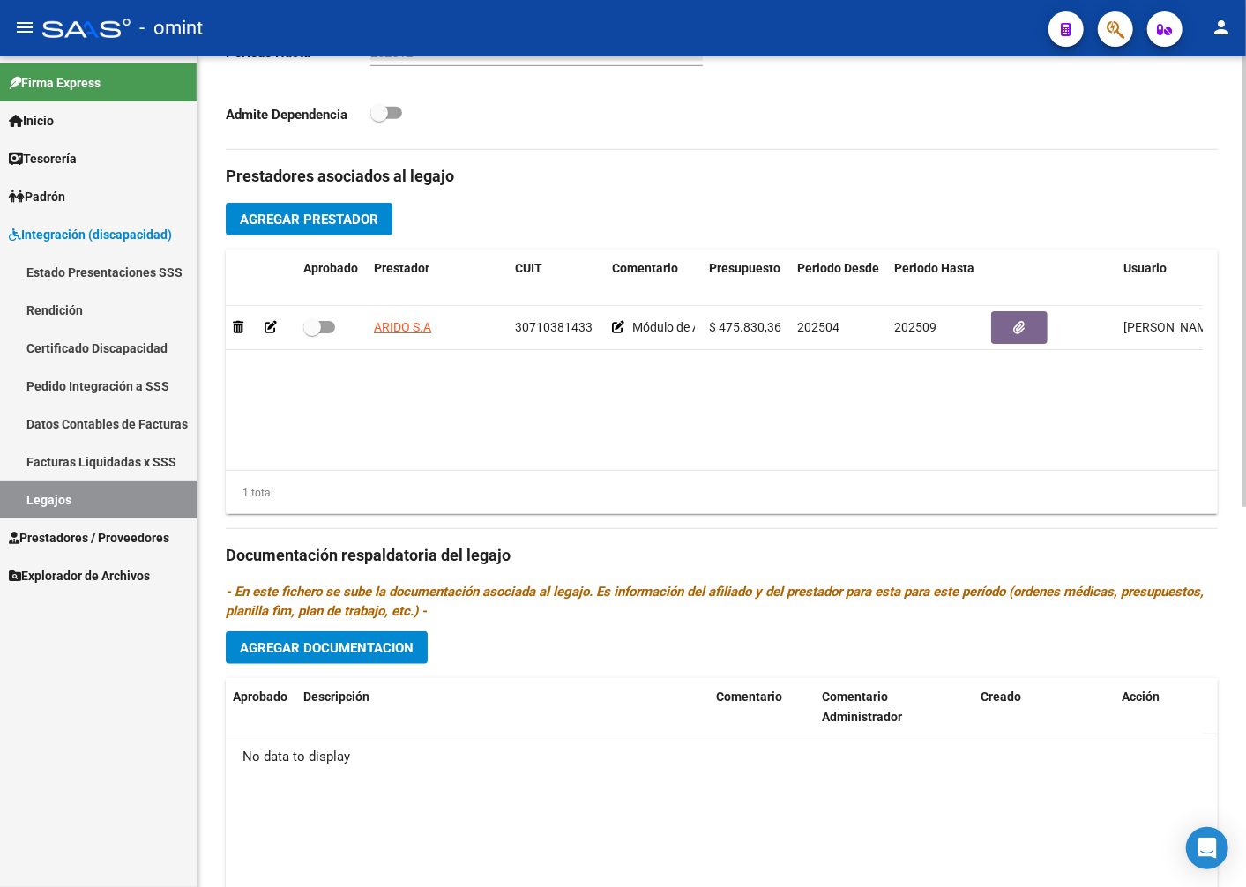
click at [333, 644] on span "Agregar Documentacion" at bounding box center [327, 648] width 174 height 16
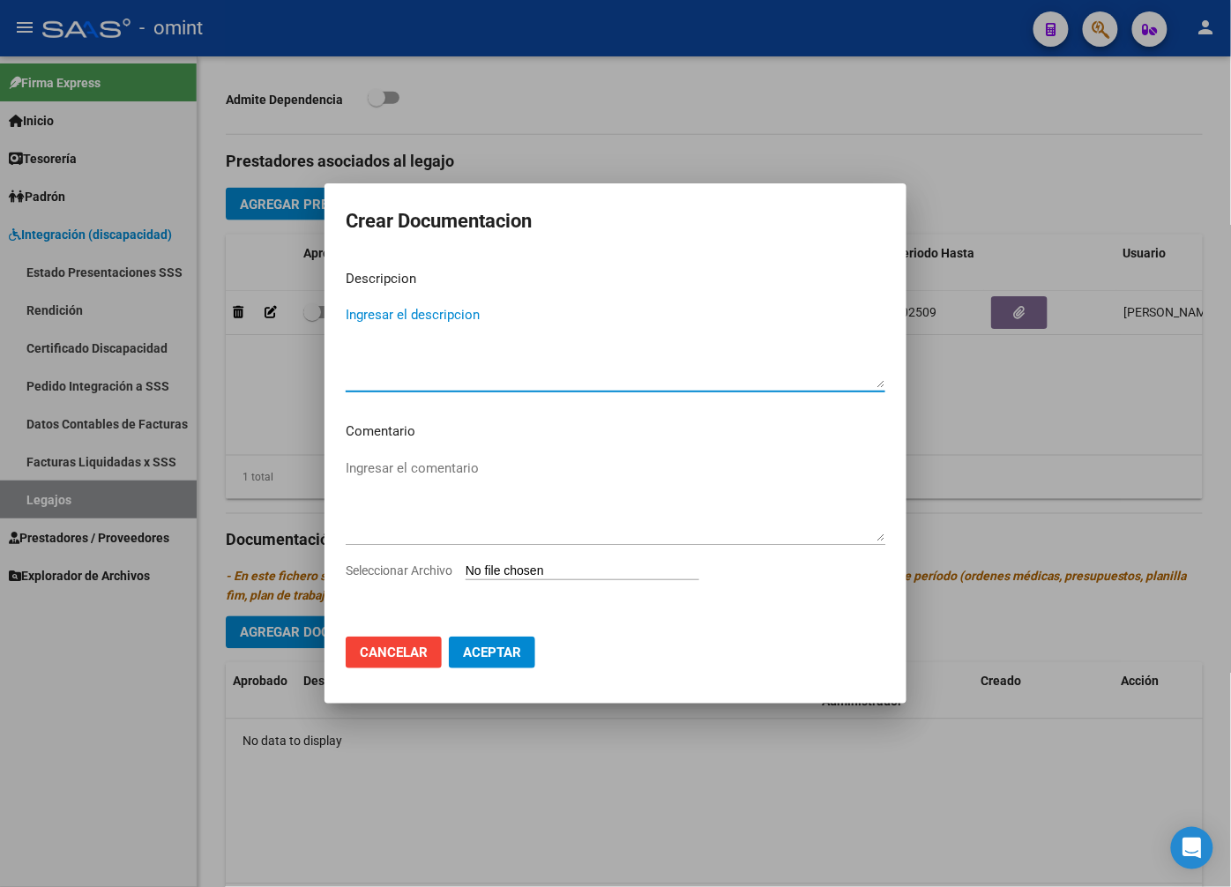
click at [384, 313] on textarea "Ingresar el descripcion" at bounding box center [616, 346] width 540 height 83
paste textarea "Módulo de Apoyo a la Integración Escolar (Equipo)"
type textarea "Módulo de Apoyo a la Integración Escolar (Equipo)"
click at [453, 505] on textarea "Ingresar el comentario" at bounding box center [616, 500] width 540 height 83
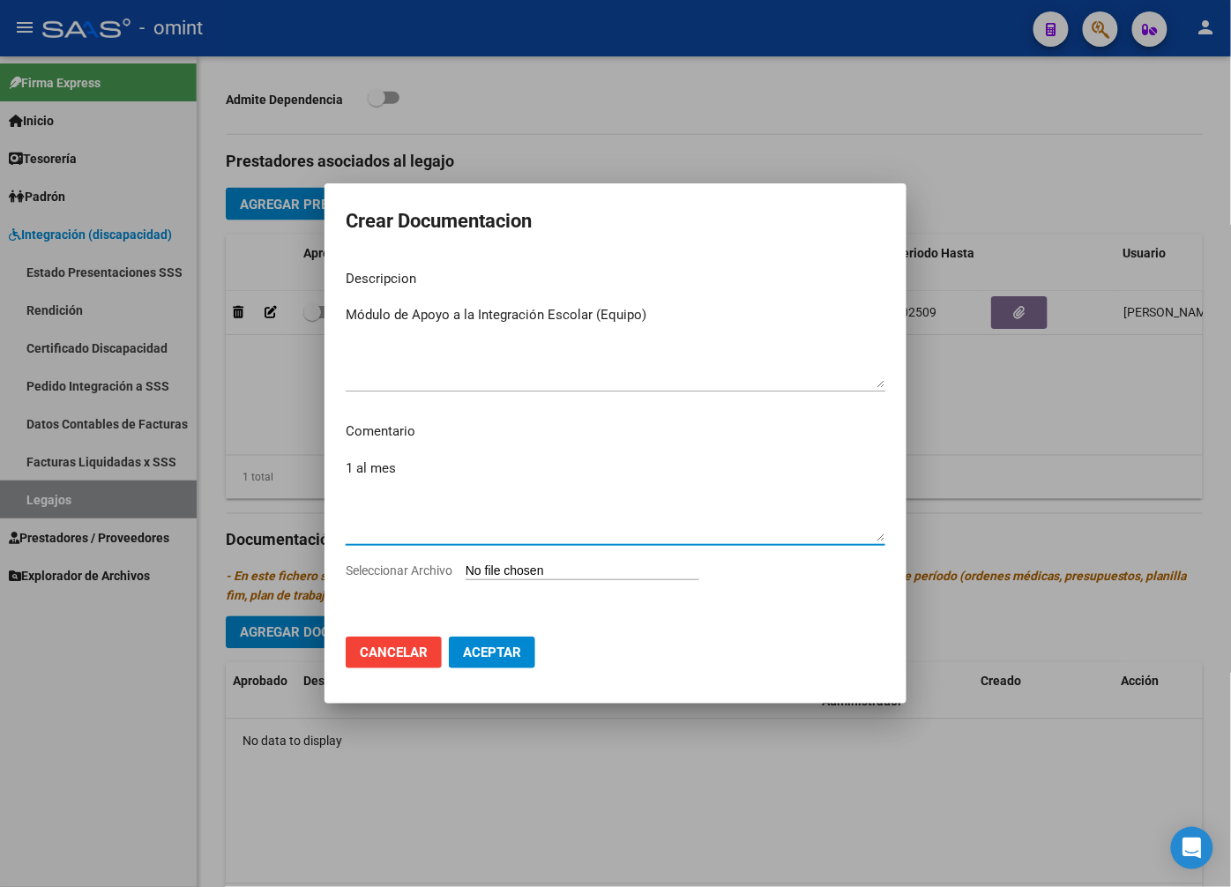
type textarea "1 al mes"
click at [552, 576] on input "Seleccionar Archivo" at bounding box center [583, 572] width 234 height 17
type input "C:\fakepath\MAESTRA.pdf"
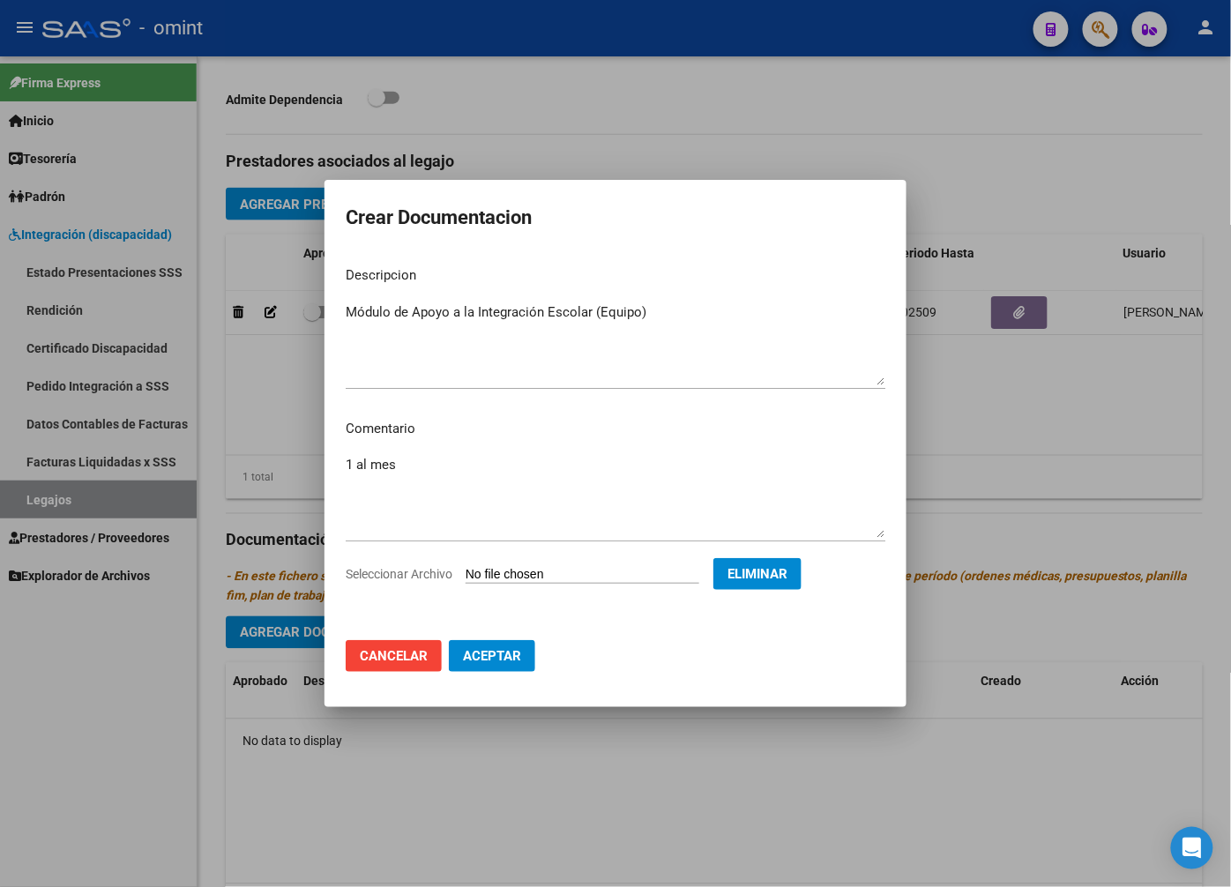
click at [504, 654] on span "Aceptar" at bounding box center [492, 656] width 58 height 16
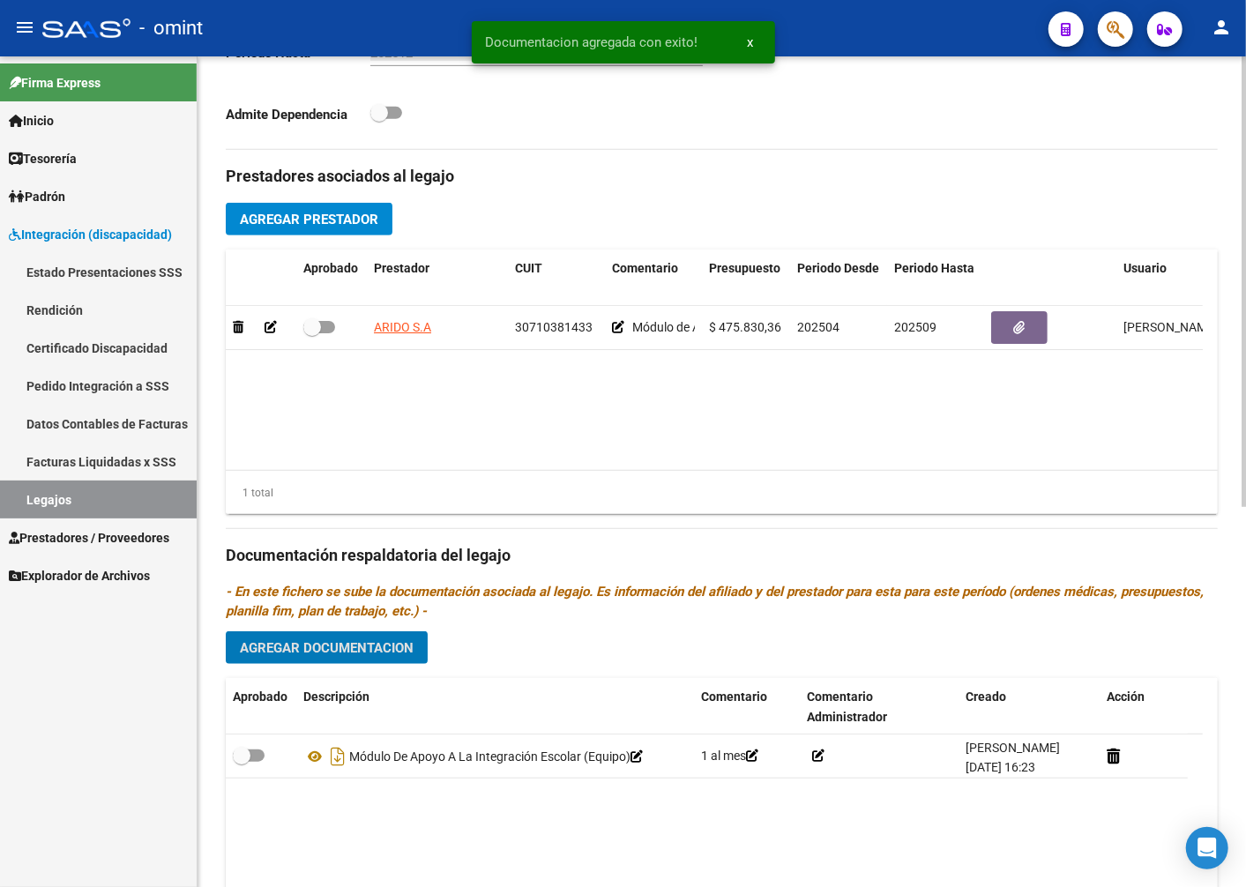
click at [415, 640] on button "Agregar Documentacion" at bounding box center [327, 648] width 202 height 33
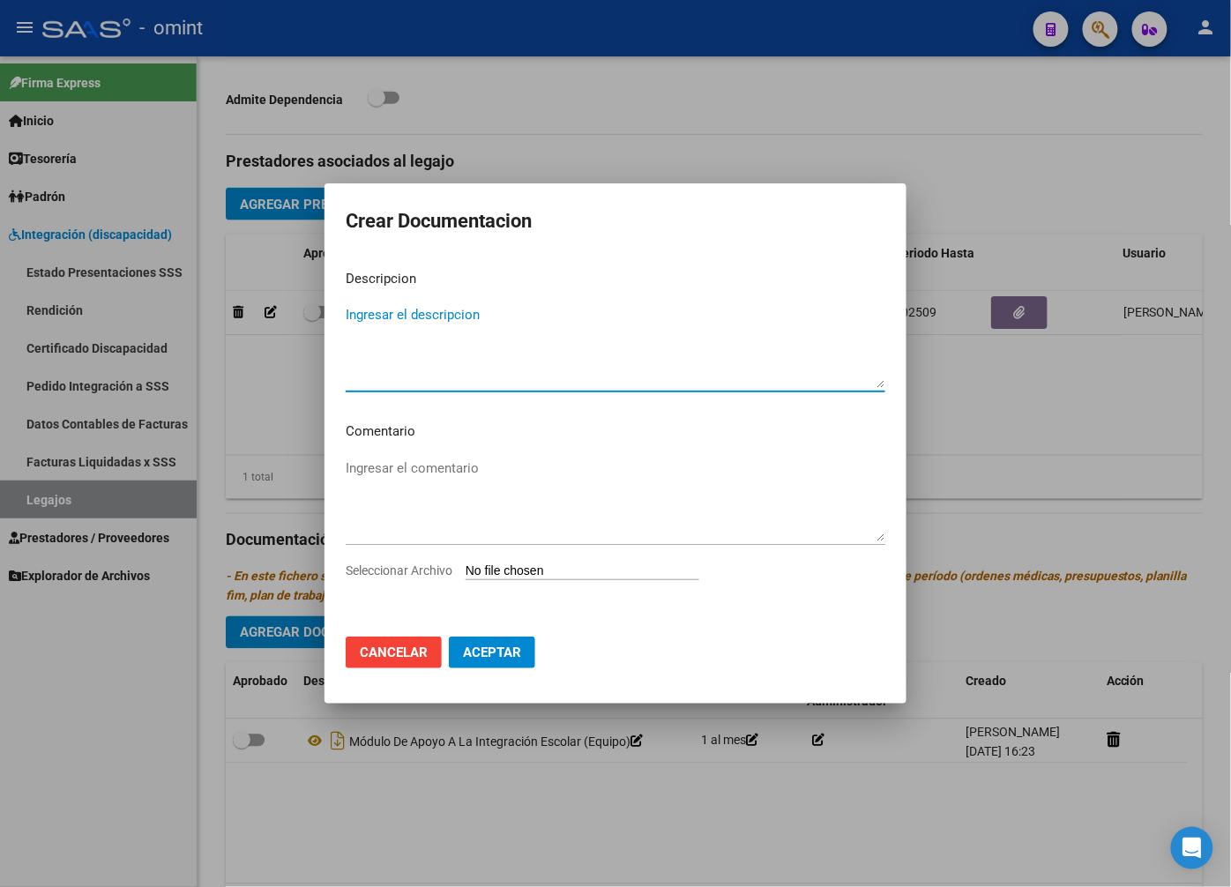
type textarea "h"
type textarea "Historia clinica"
click at [505, 554] on div "Ingresar el comentario" at bounding box center [616, 508] width 540 height 107
click at [501, 573] on input "Seleccionar Archivo" at bounding box center [583, 572] width 234 height 17
type input "C:\fakepath\RHC.pdf"
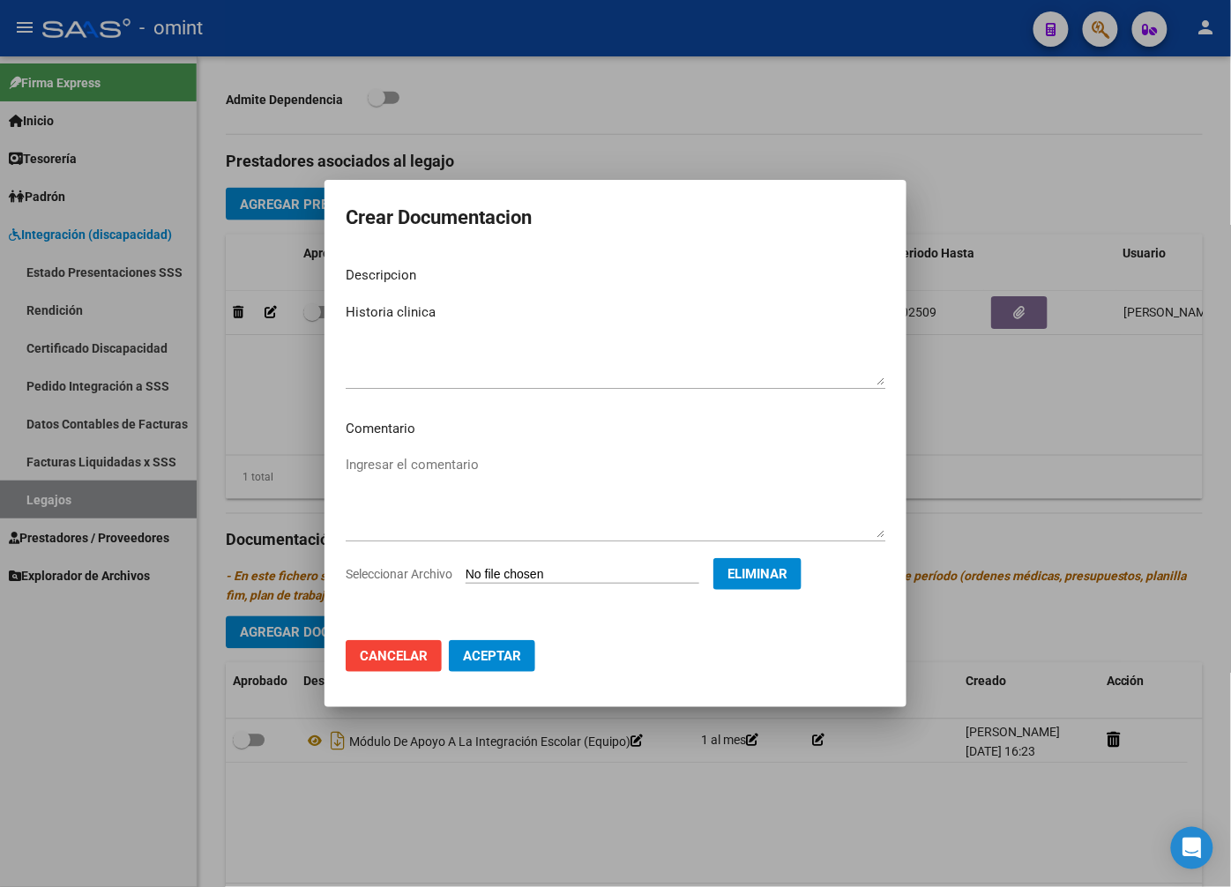
click at [496, 663] on span "Aceptar" at bounding box center [492, 656] width 58 height 16
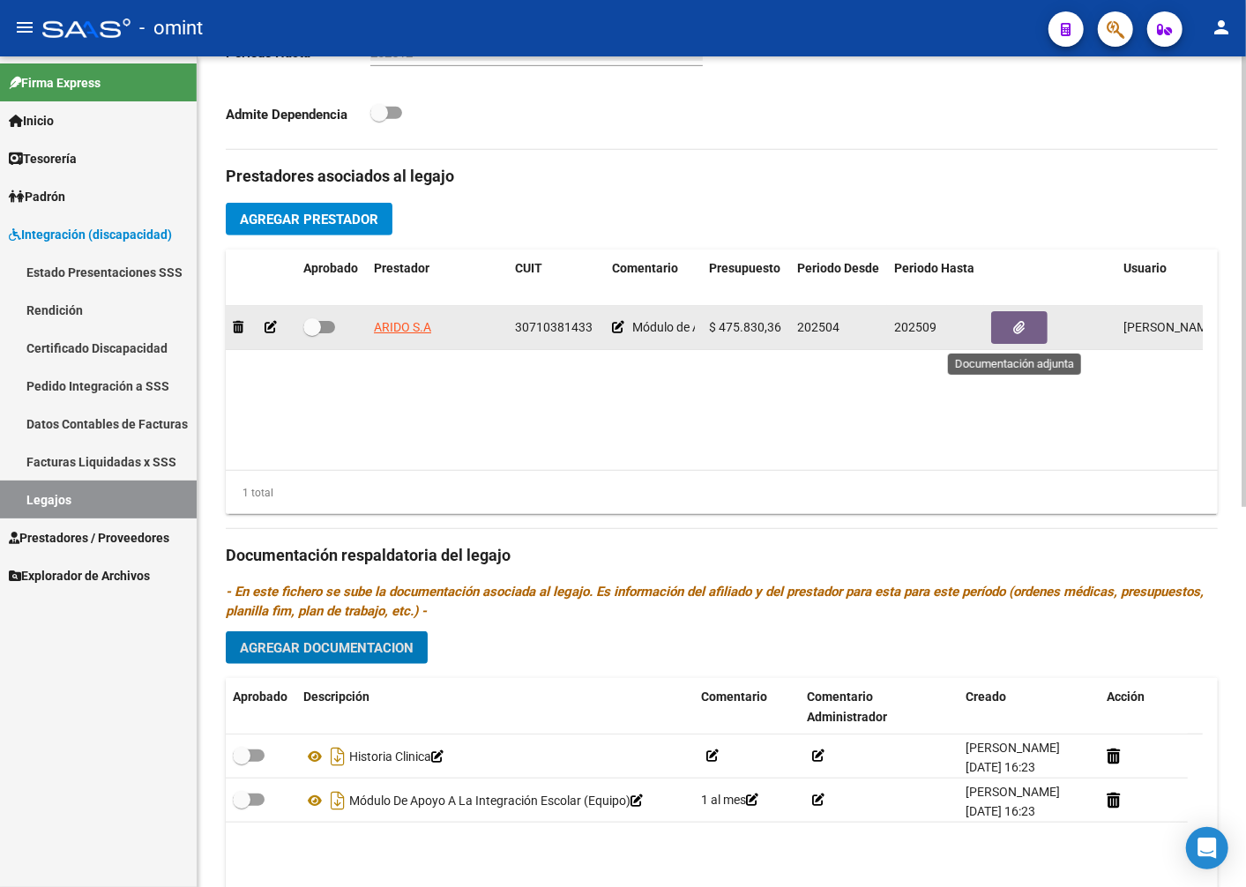
click at [1021, 327] on icon "button" at bounding box center [1019, 327] width 11 height 13
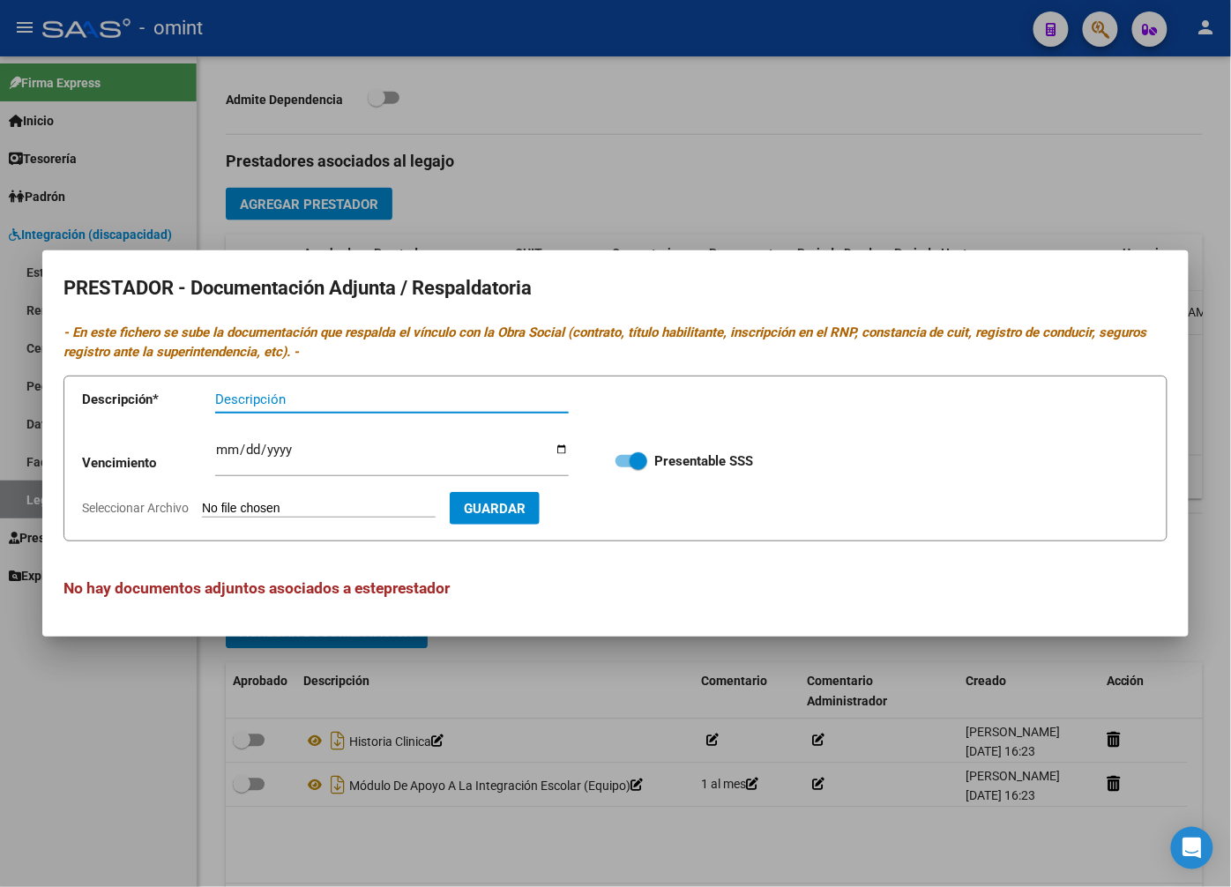
click at [647, 189] on div at bounding box center [615, 443] width 1231 height 887
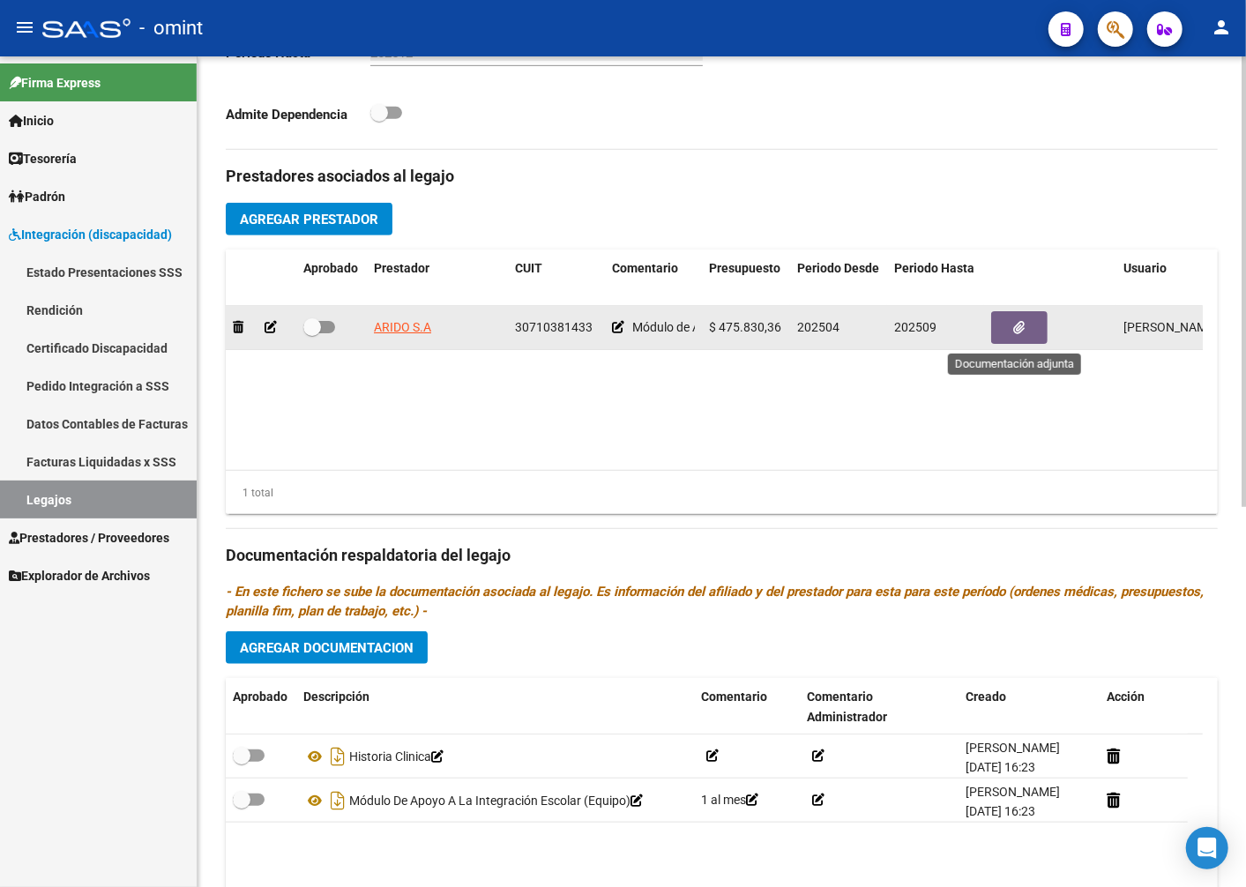
click at [1017, 334] on icon "button" at bounding box center [1019, 327] width 11 height 13
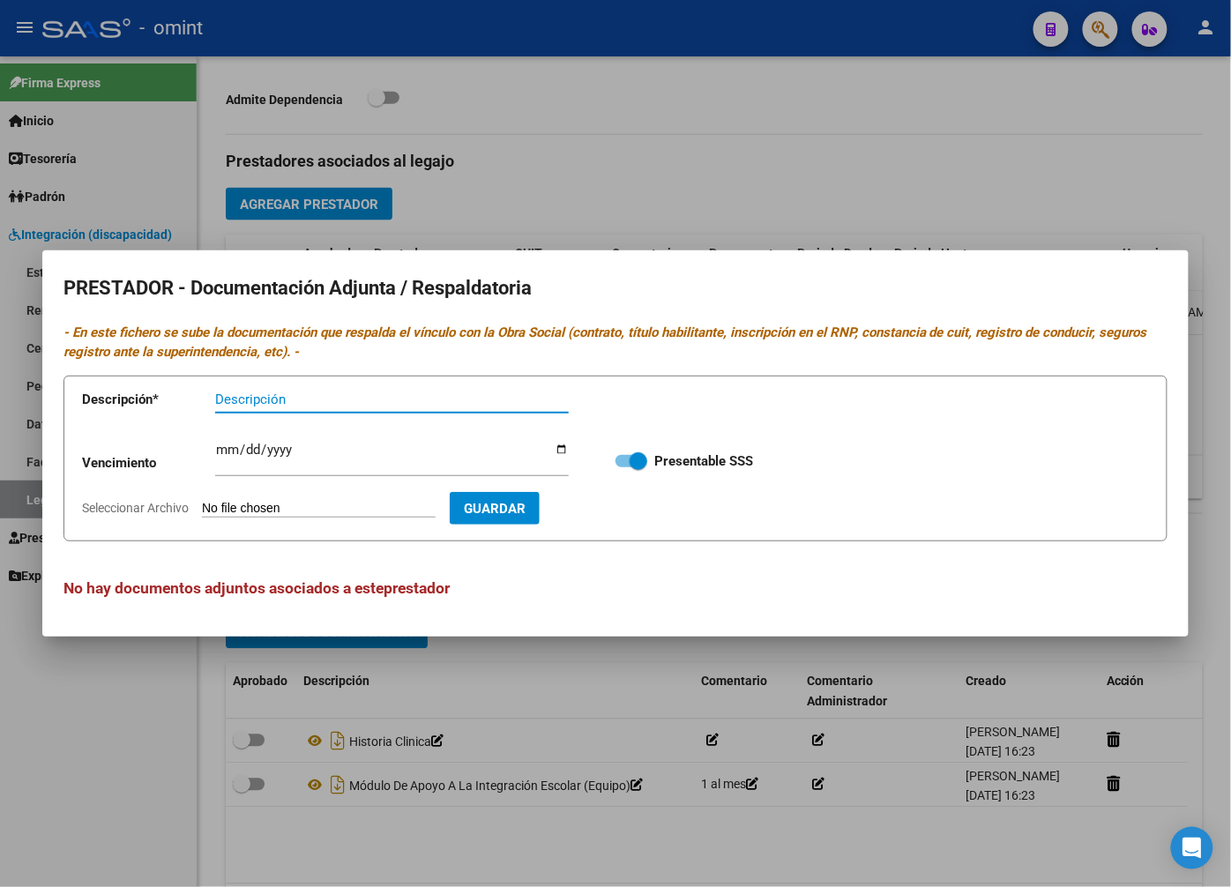
click at [771, 144] on div at bounding box center [615, 443] width 1231 height 887
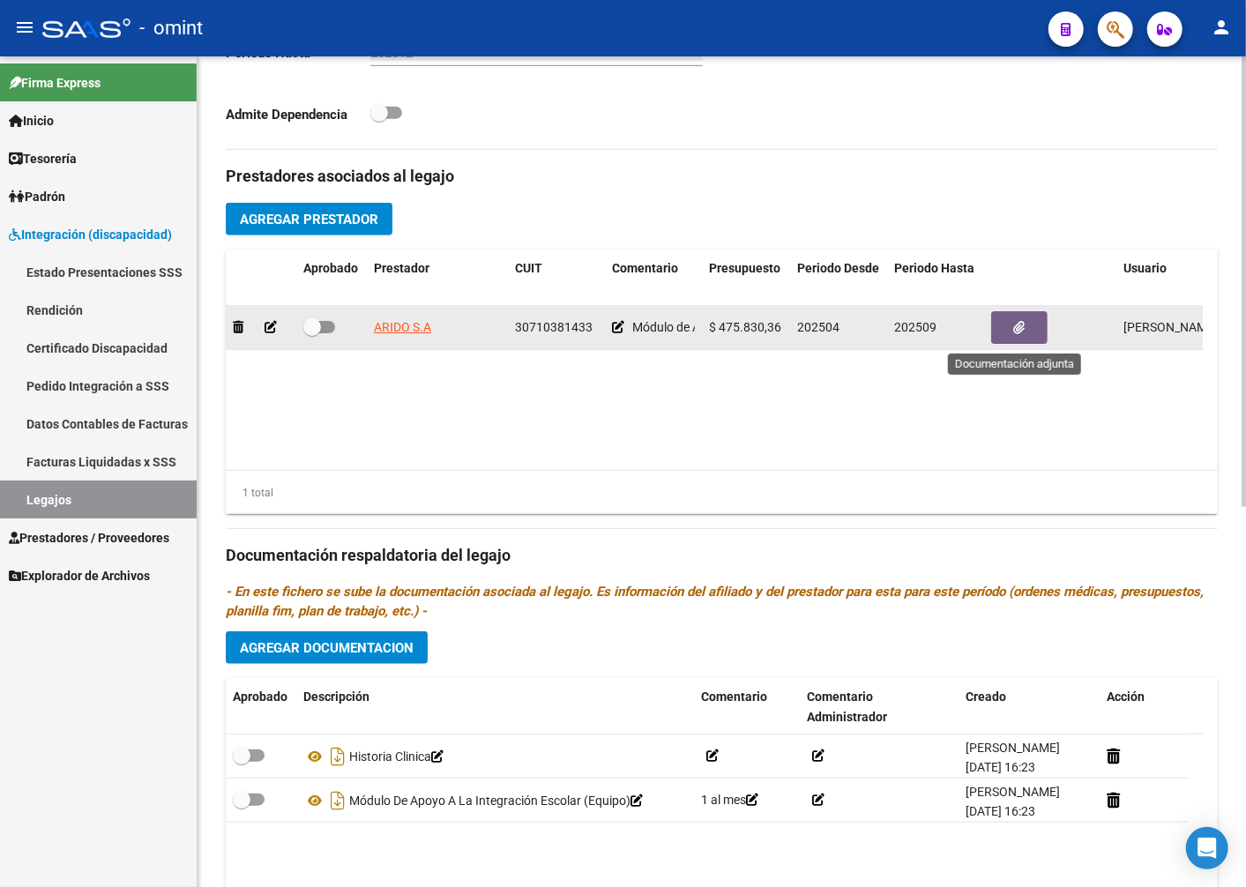
click at [1020, 326] on icon "button" at bounding box center [1019, 327] width 11 height 13
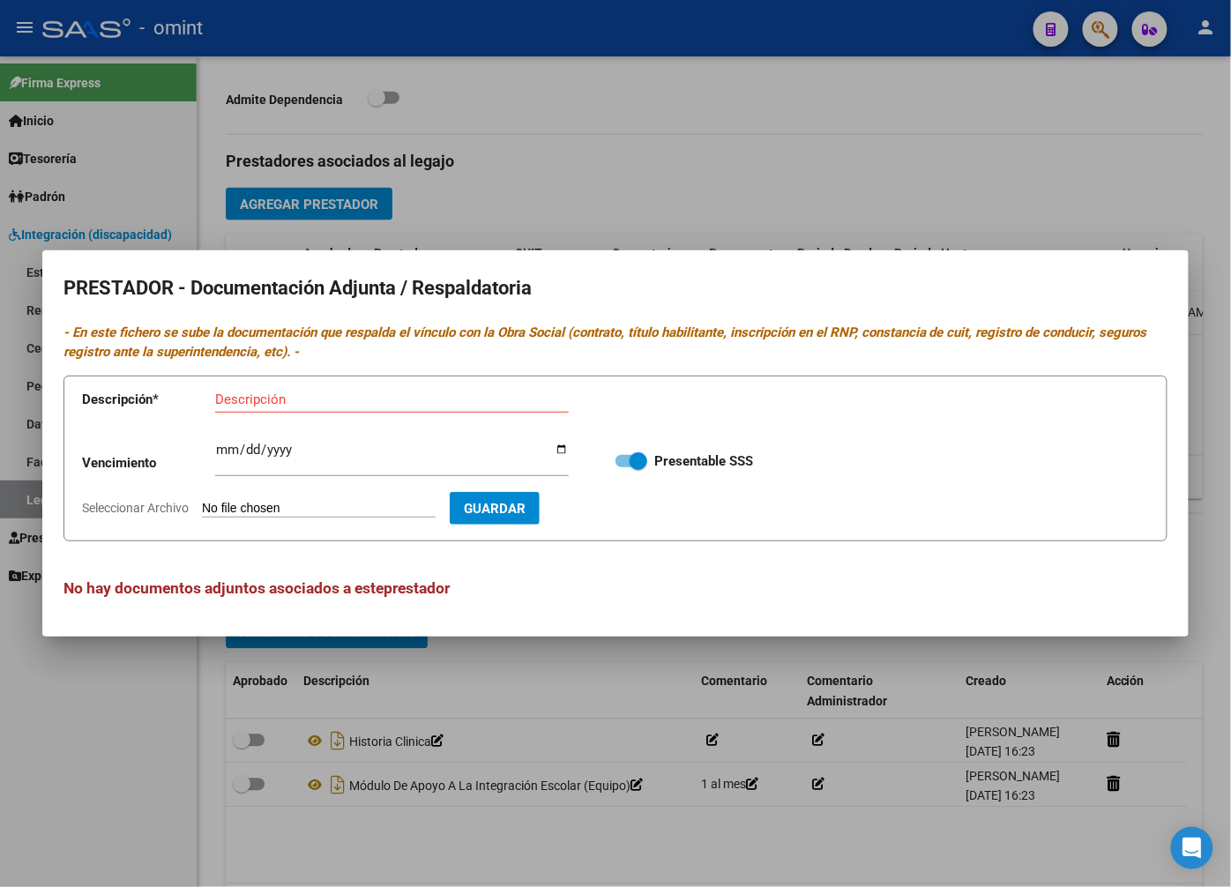
click at [228, 392] on div "Descripción" at bounding box center [392, 399] width 354 height 26
click at [226, 395] on input "Descripción" at bounding box center [392, 400] width 354 height 16
type input "titulo/rnp/cbu/arca"
click at [225, 453] on input "Ingresar vencimiento" at bounding box center [392, 457] width 354 height 28
type input "[DATE]"
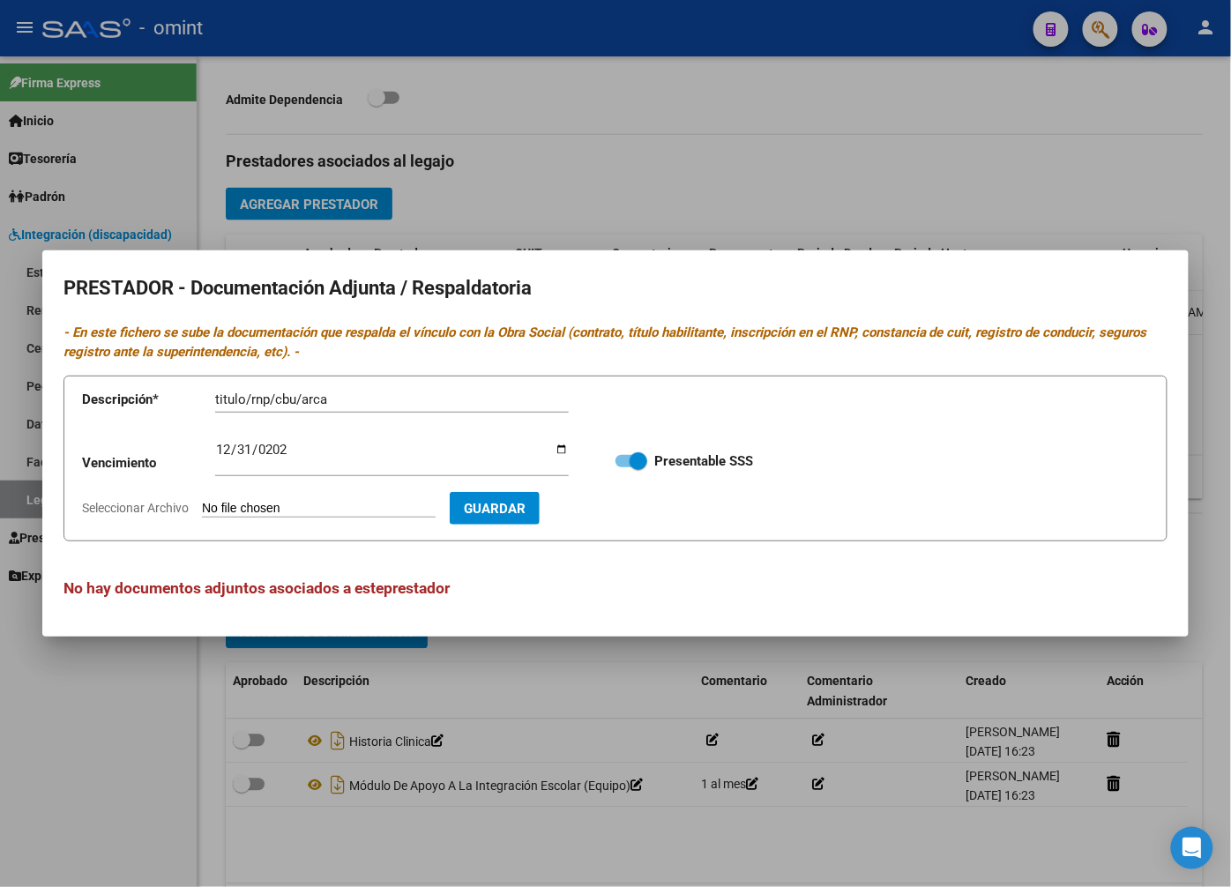
click at [231, 504] on input "Seleccionar Archivo" at bounding box center [319, 509] width 234 height 17
type input "C:\fakepath\MAESTRA.pdf"
click at [610, 509] on span "Guardar" at bounding box center [597, 509] width 62 height 16
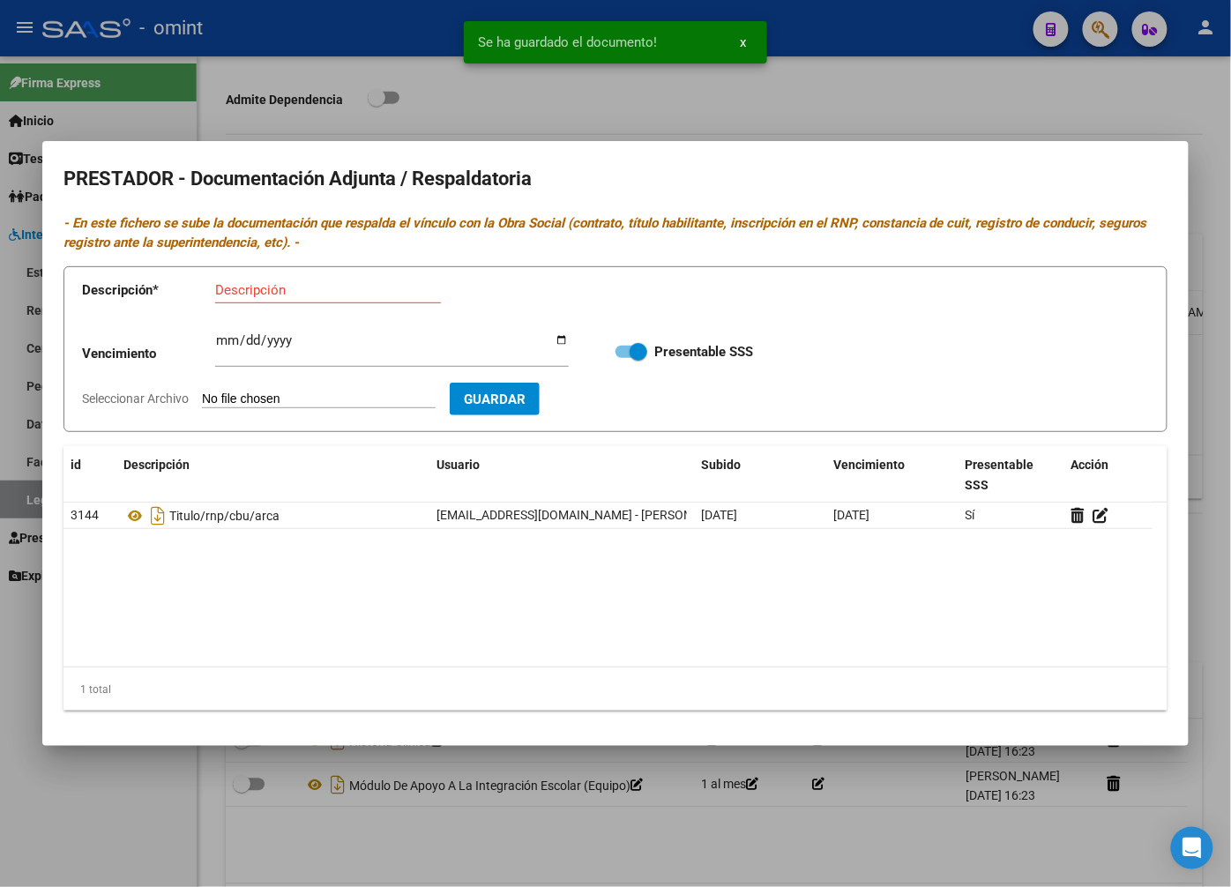
click at [445, 79] on div "Se ha guardado el documento! x" at bounding box center [616, 42] width 346 height 85
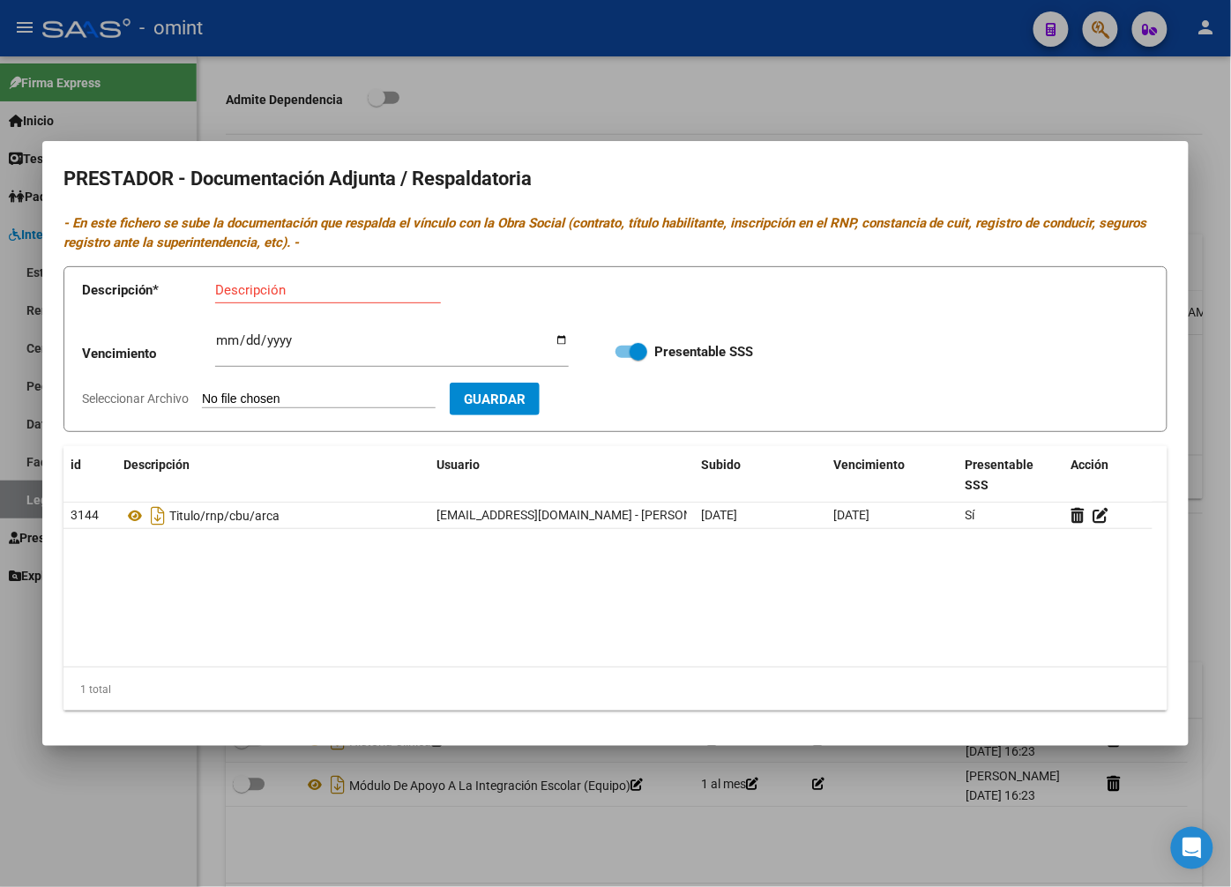
click at [667, 71] on div at bounding box center [615, 443] width 1231 height 887
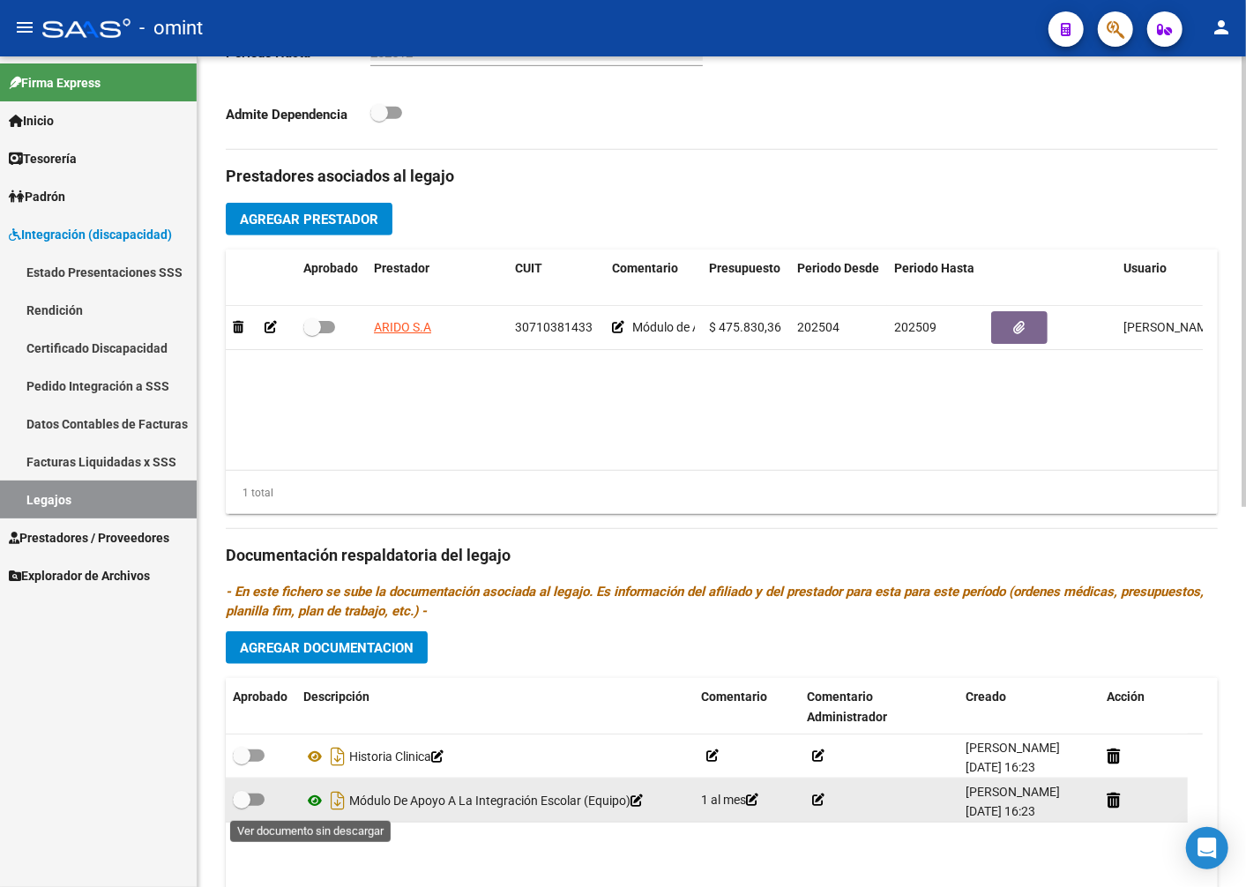
click at [313, 799] on icon at bounding box center [314, 800] width 23 height 21
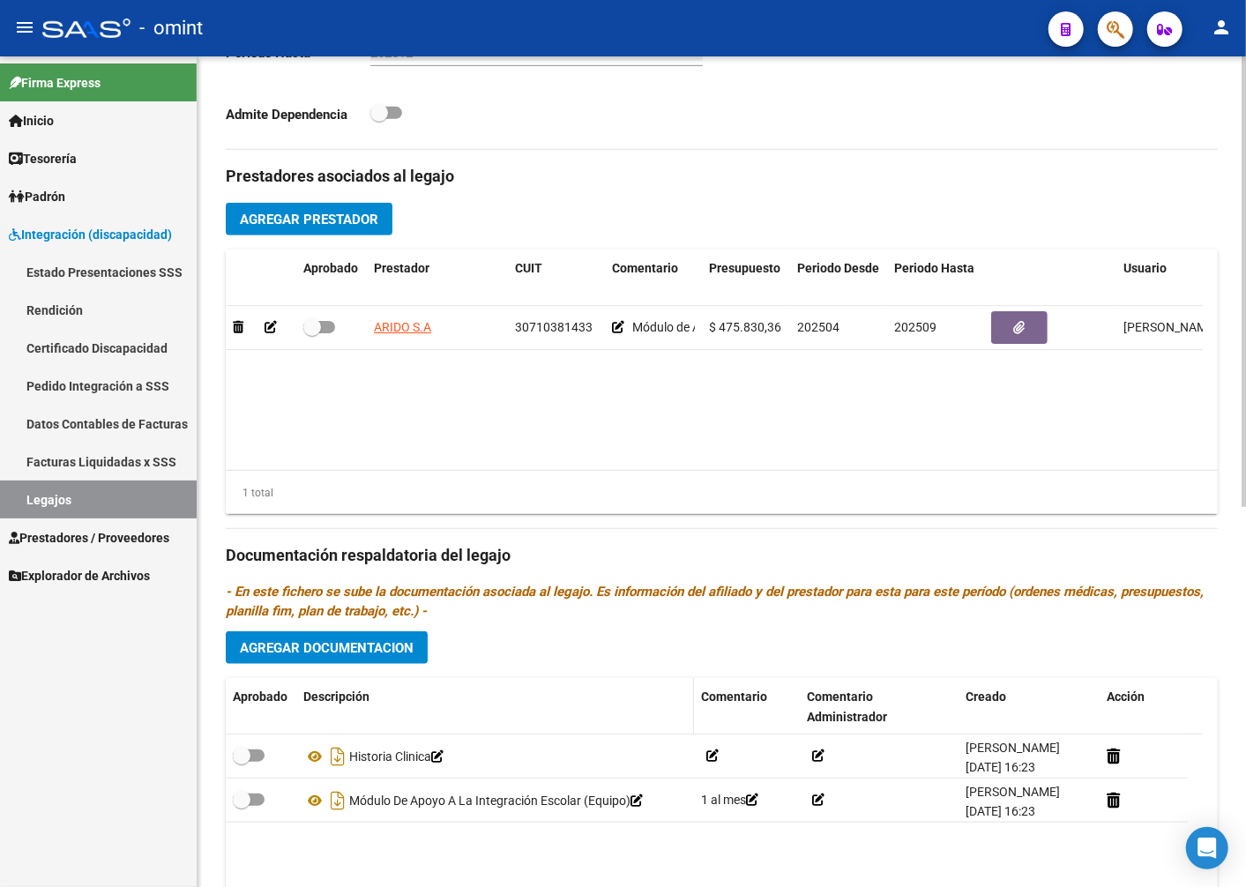
scroll to position [701, 0]
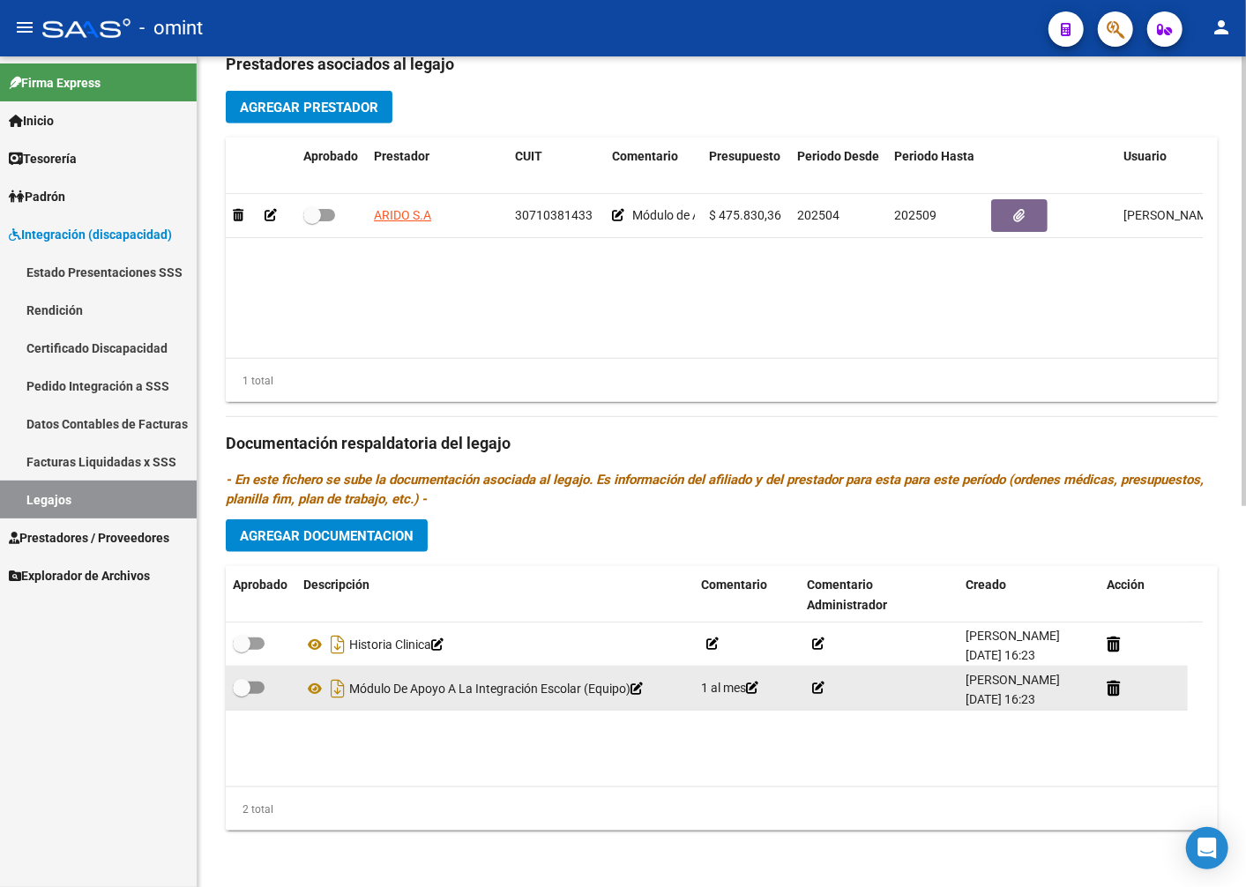
click at [250, 691] on span at bounding box center [249, 688] width 32 height 12
click at [242, 694] on input "checkbox" at bounding box center [241, 694] width 1 height 1
checkbox input "true"
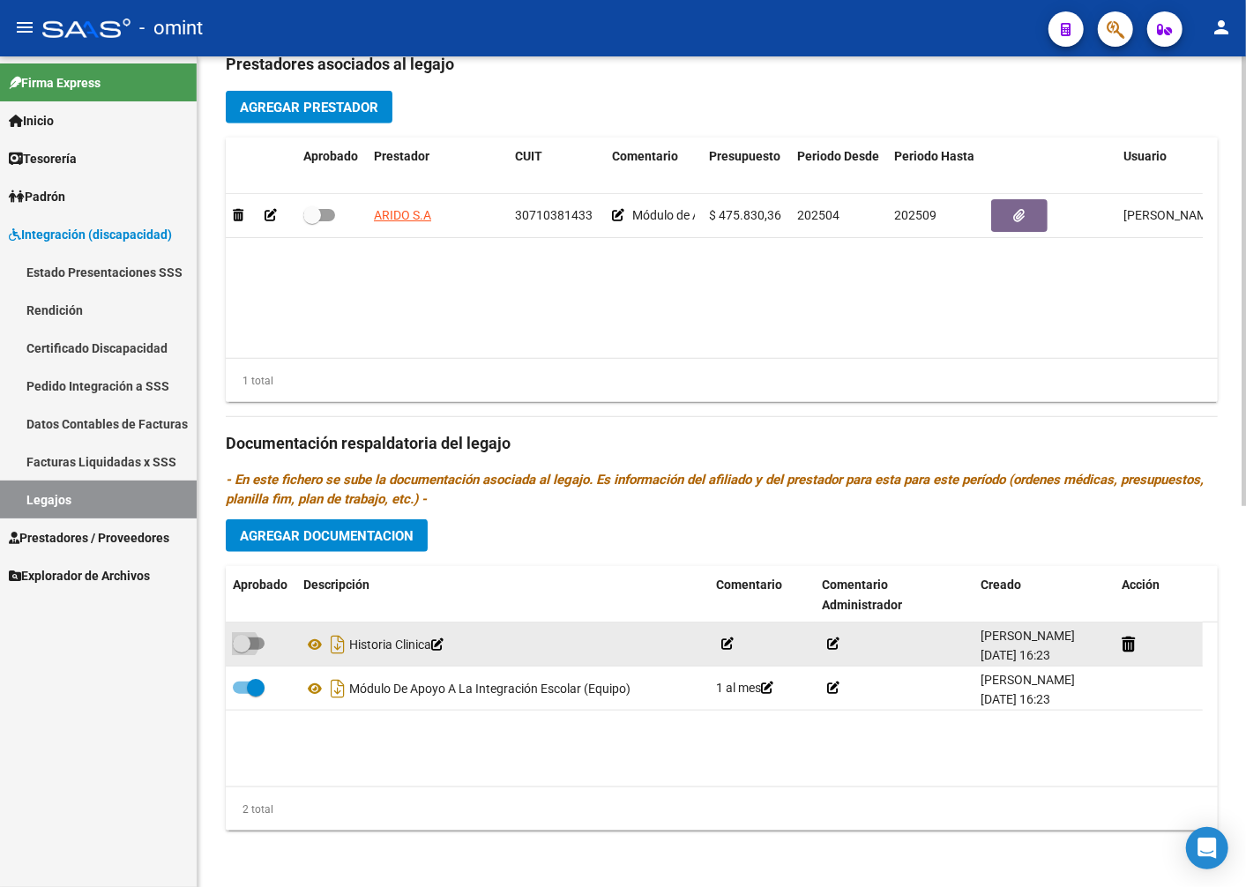
click at [250, 647] on span at bounding box center [242, 644] width 18 height 18
click at [242, 650] on input "checkbox" at bounding box center [241, 650] width 1 height 1
checkbox input "true"
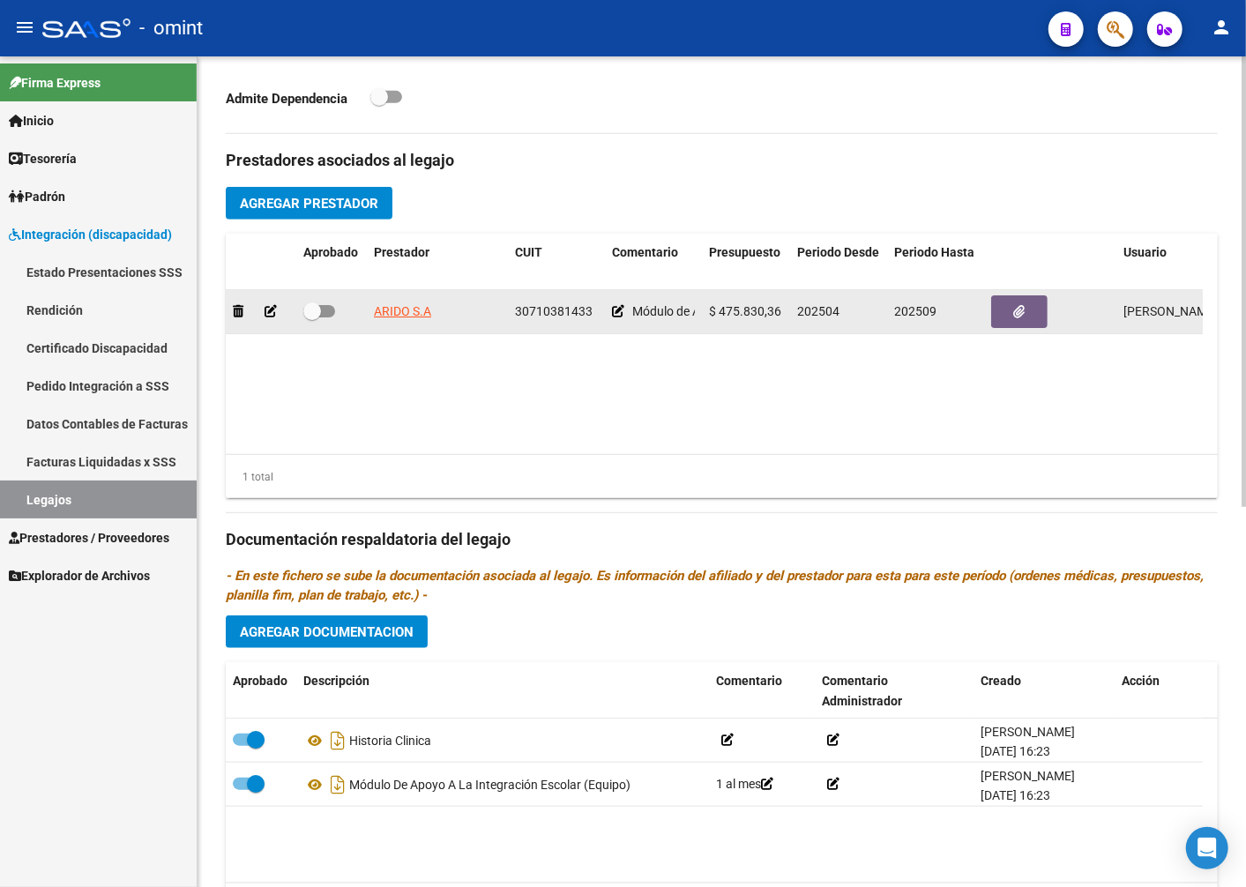
click at [311, 319] on span at bounding box center [312, 312] width 18 height 18
click at [311, 318] on input "checkbox" at bounding box center [311, 318] width 1 height 1
checkbox input "true"
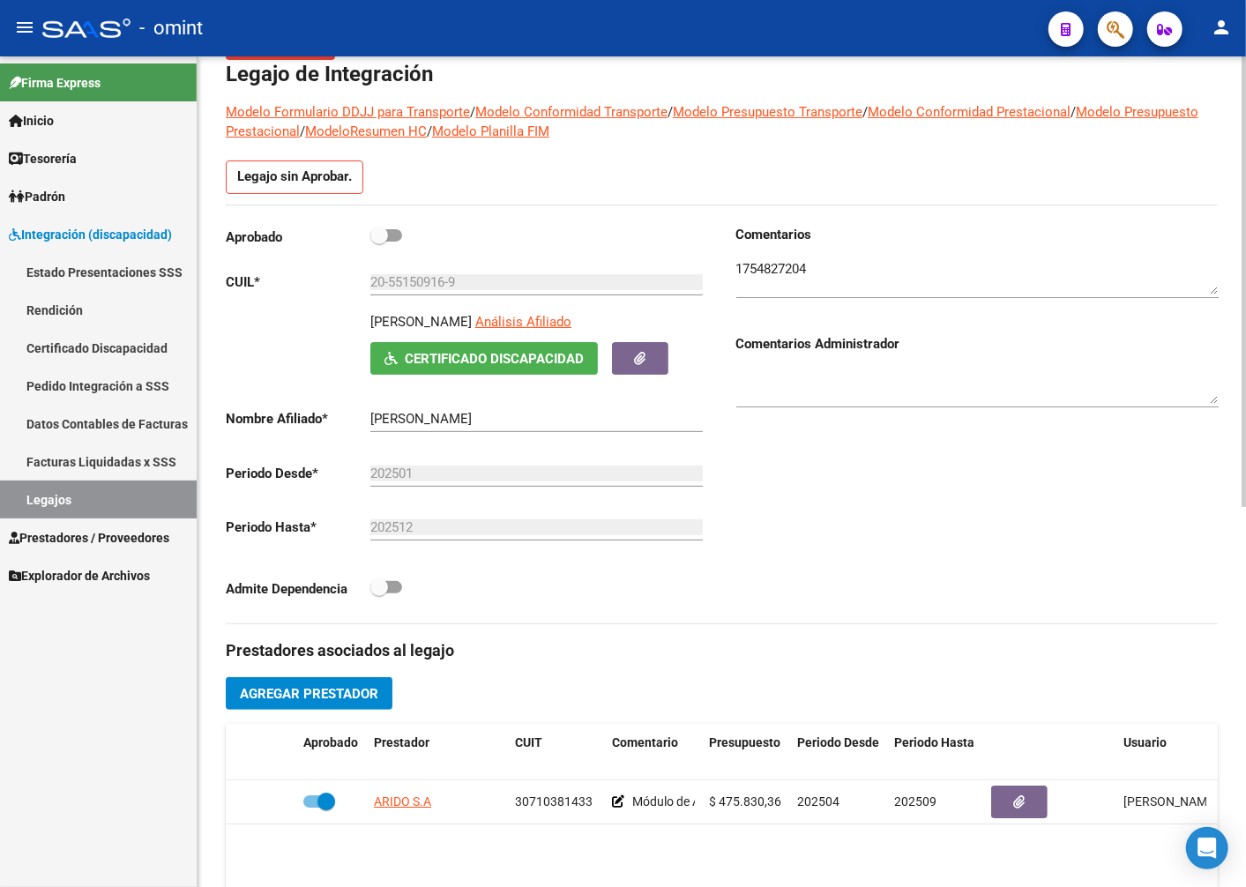
scroll to position [15, 0]
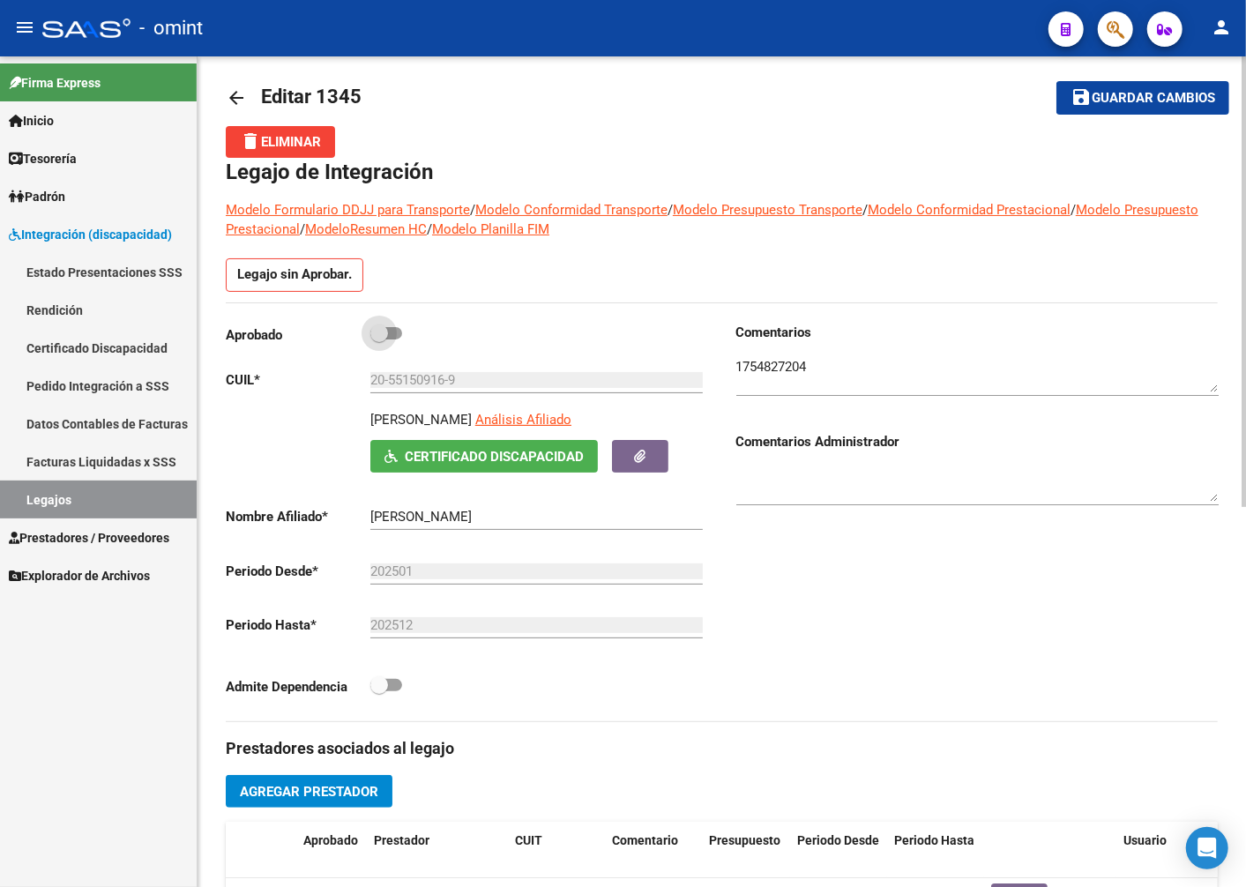
click at [378, 336] on span at bounding box center [379, 334] width 18 height 18
click at [378, 340] on input "checkbox" at bounding box center [378, 340] width 1 height 1
checkbox input "true"
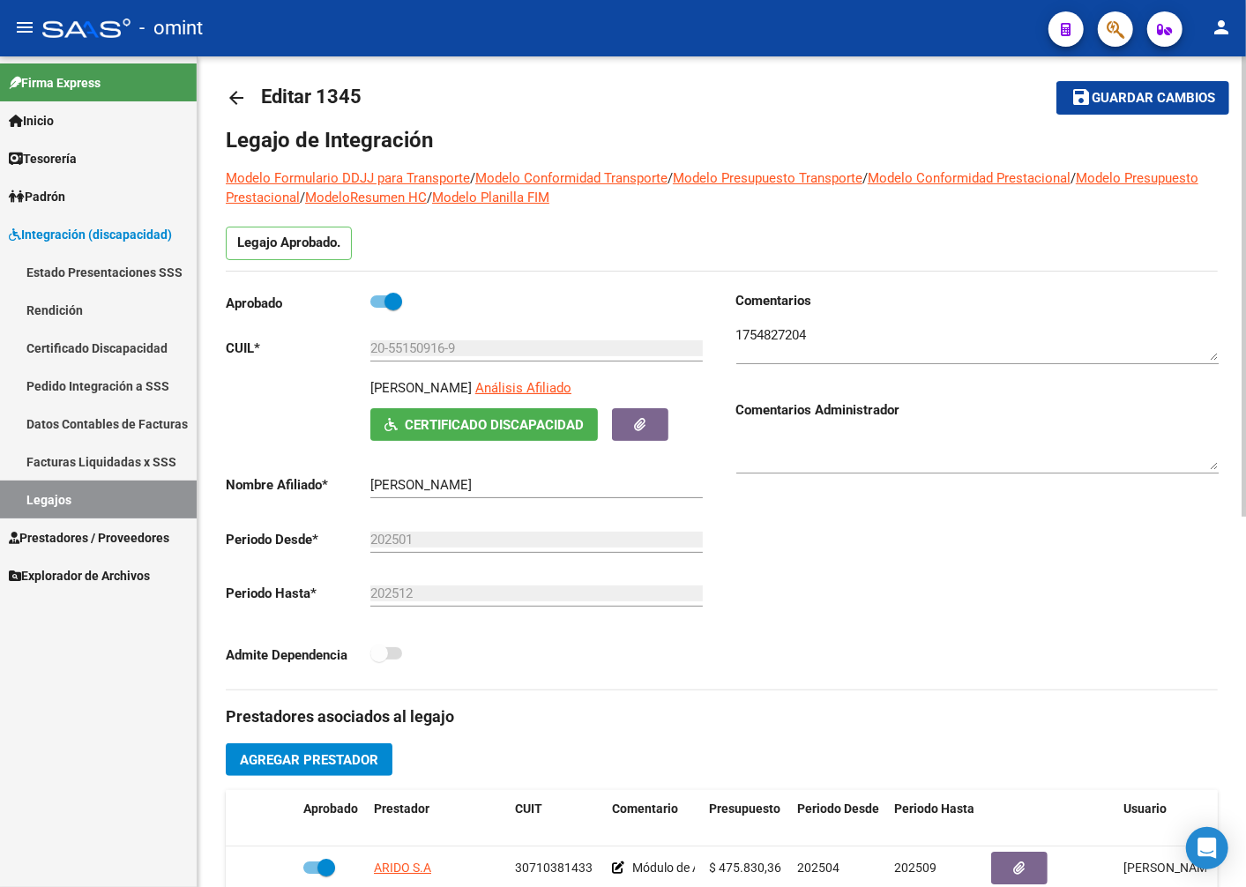
click at [1154, 81] on mat-toolbar-row "save Guardar cambios" at bounding box center [1124, 98] width 211 height 56
click at [1145, 101] on span "Guardar cambios" at bounding box center [1153, 99] width 123 height 16
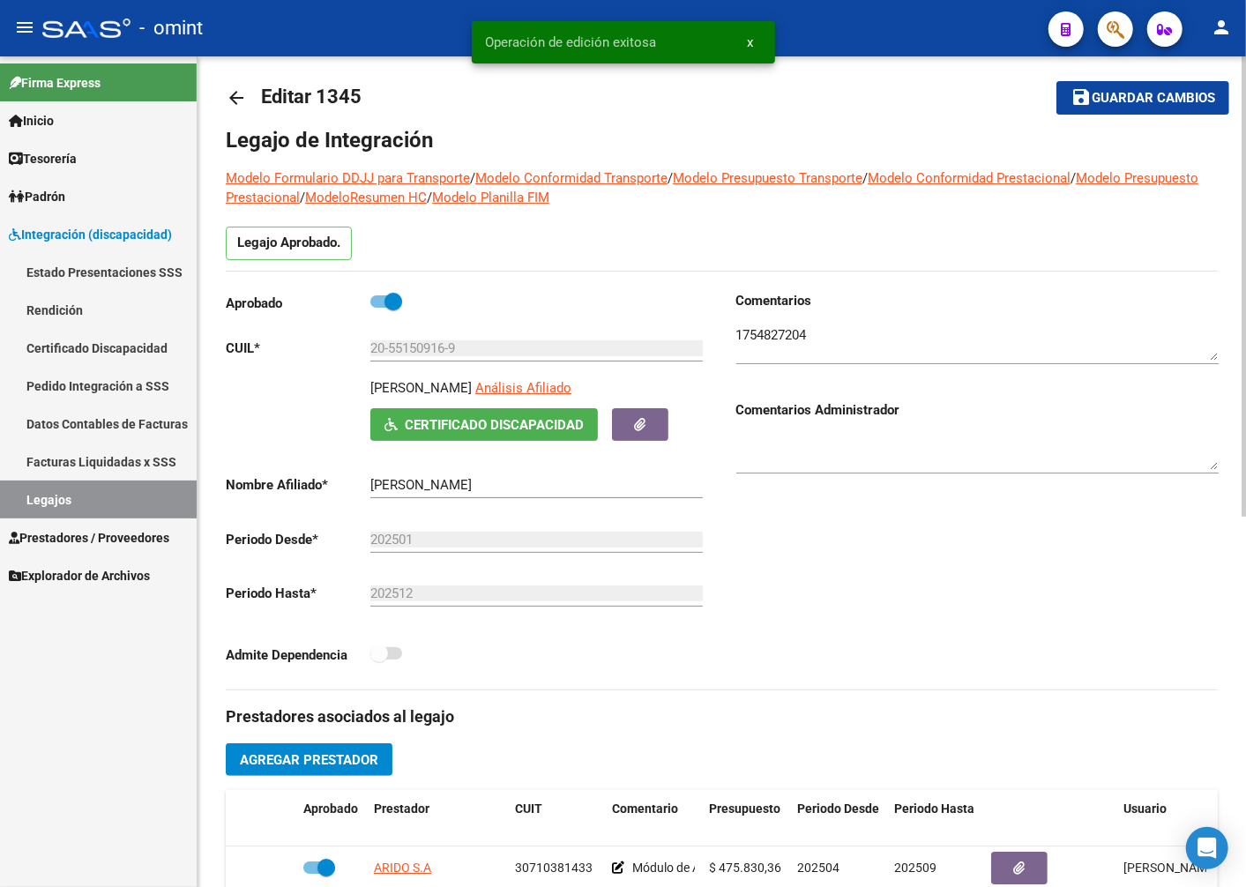
scroll to position [310, 0]
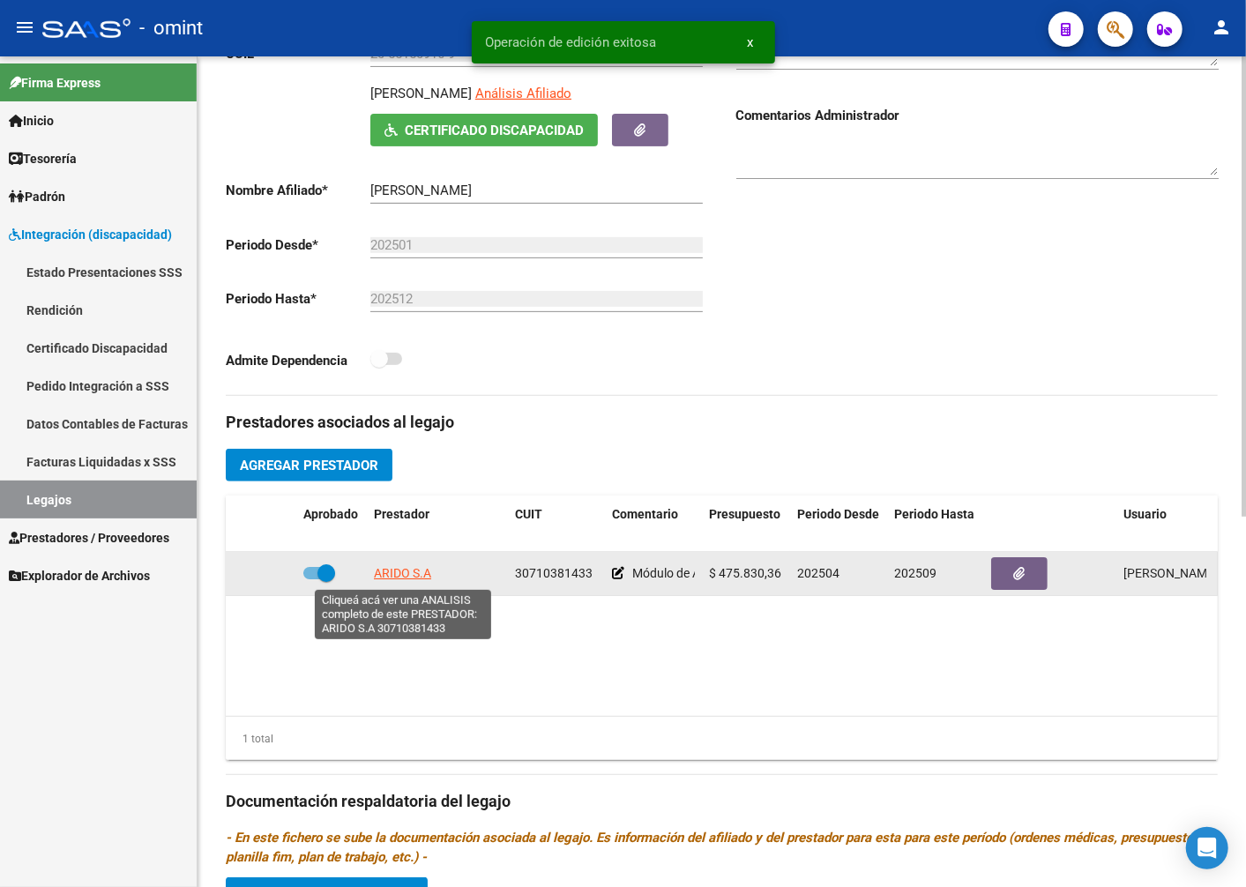
click at [384, 580] on span "ARIDO S.A" at bounding box center [402, 573] width 57 height 14
type textarea "30710381433"
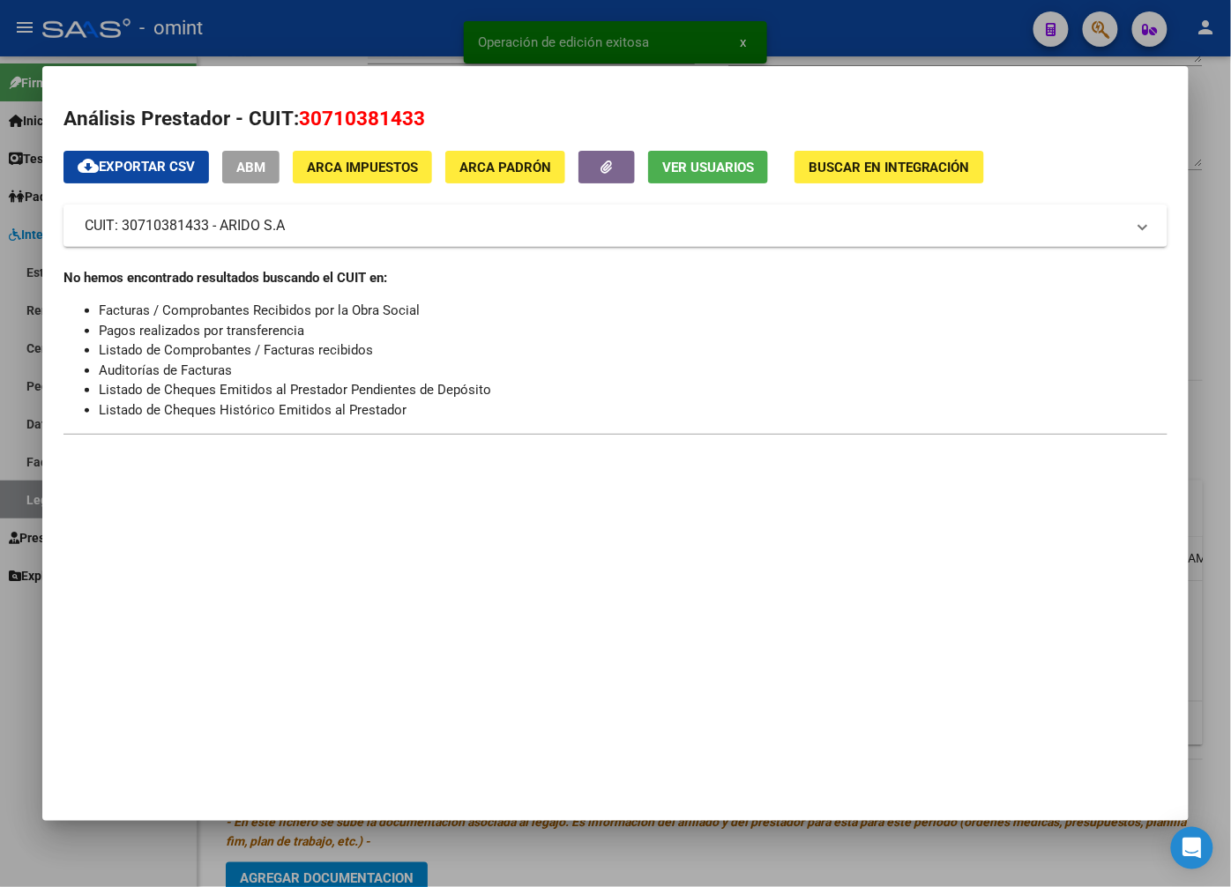
click at [338, 38] on div at bounding box center [615, 443] width 1231 height 887
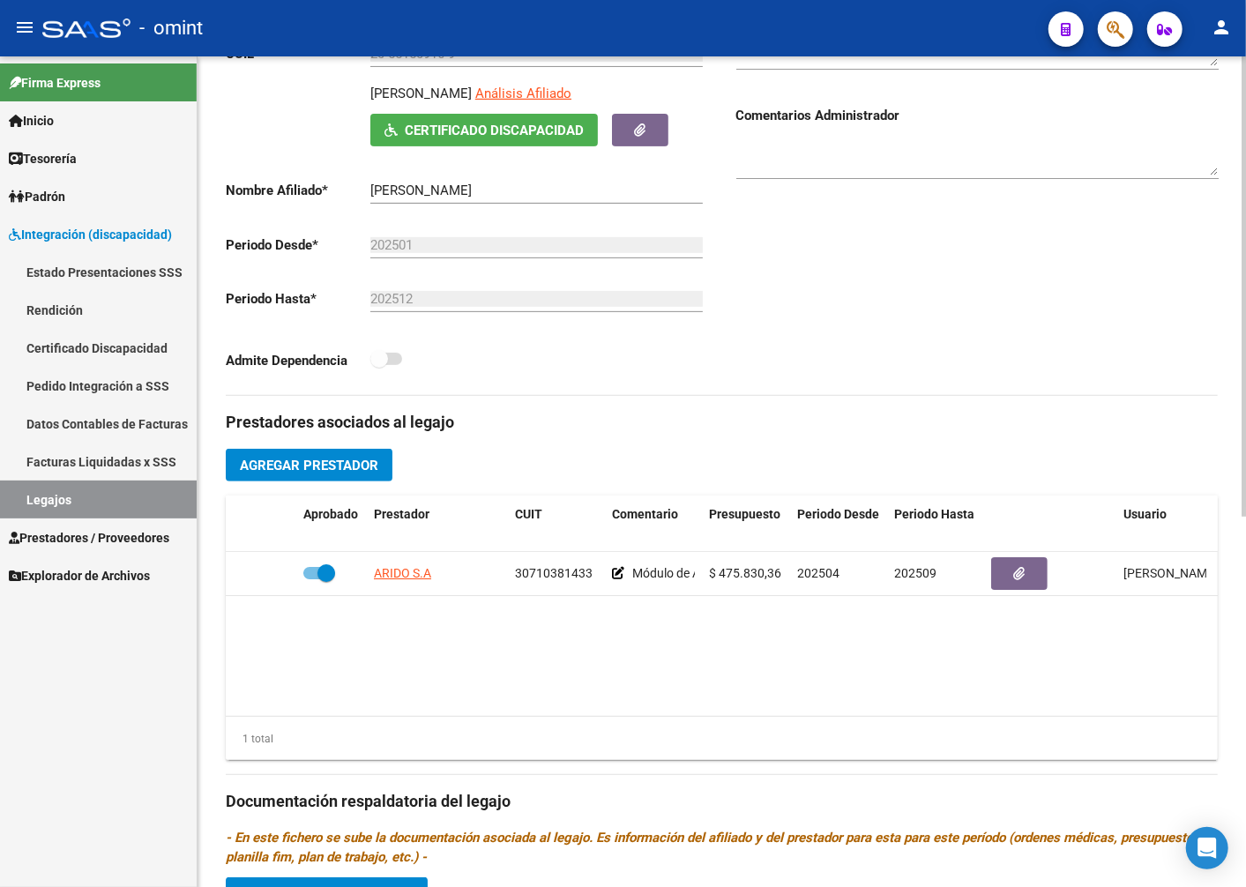
scroll to position [670, 0]
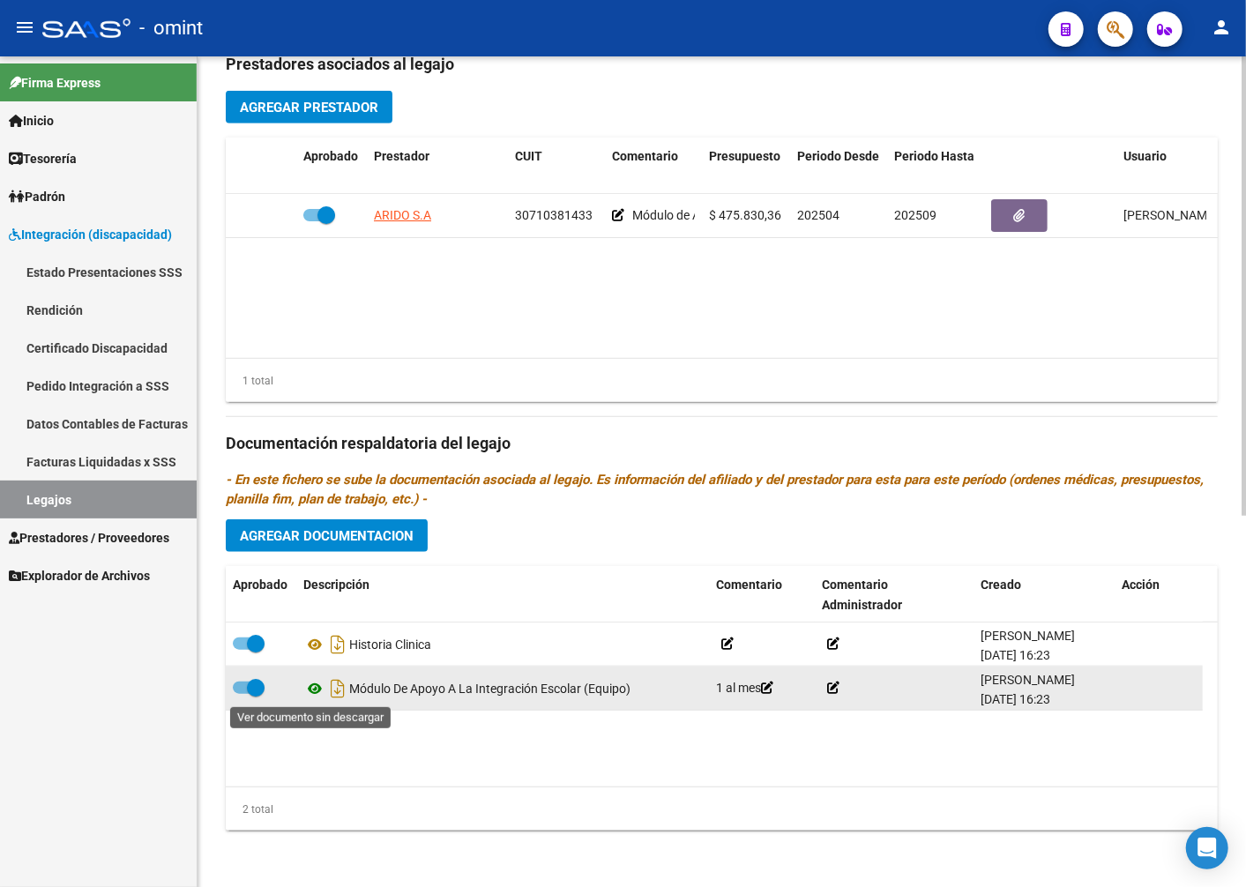
click at [319, 688] on icon at bounding box center [314, 688] width 23 height 21
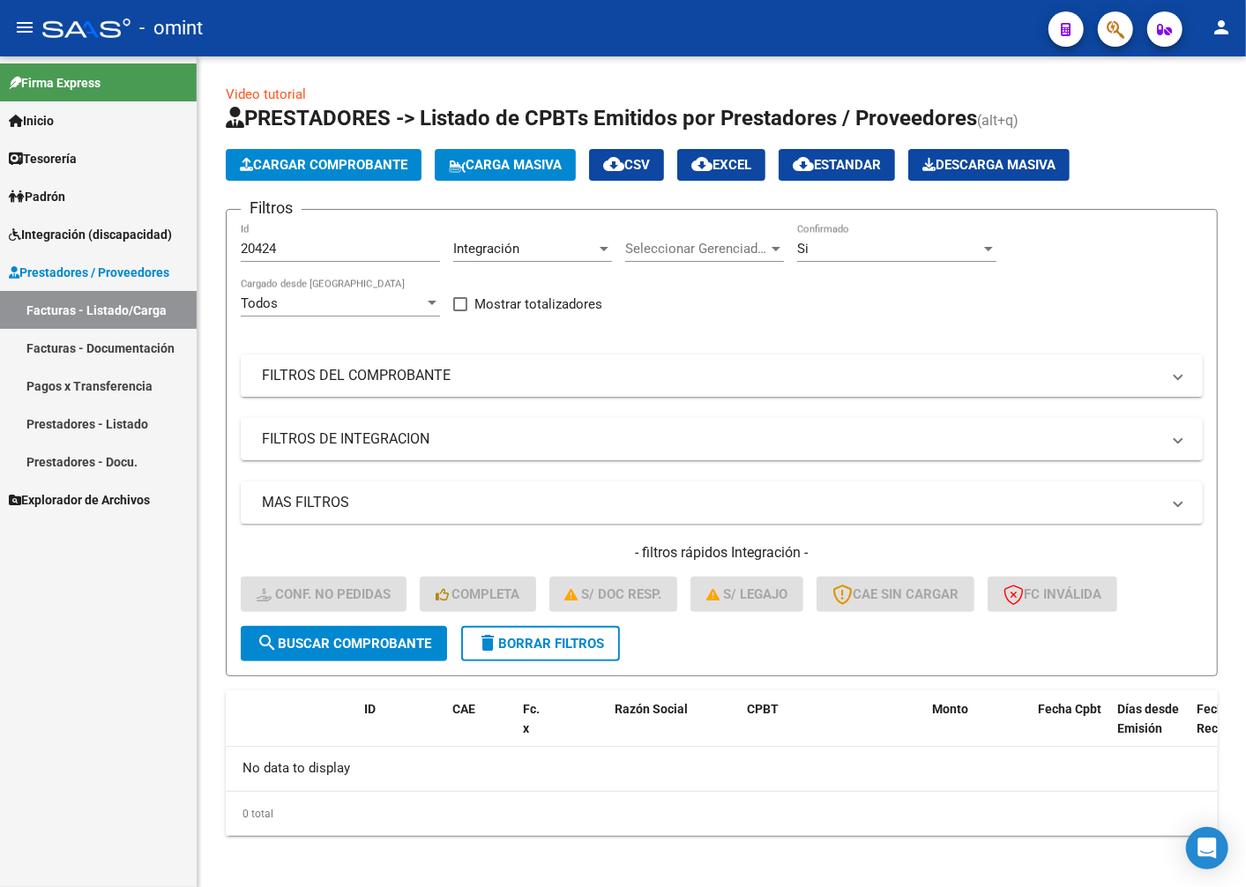
click at [48, 426] on link "Prestadores - Listado" at bounding box center [98, 424] width 197 height 38
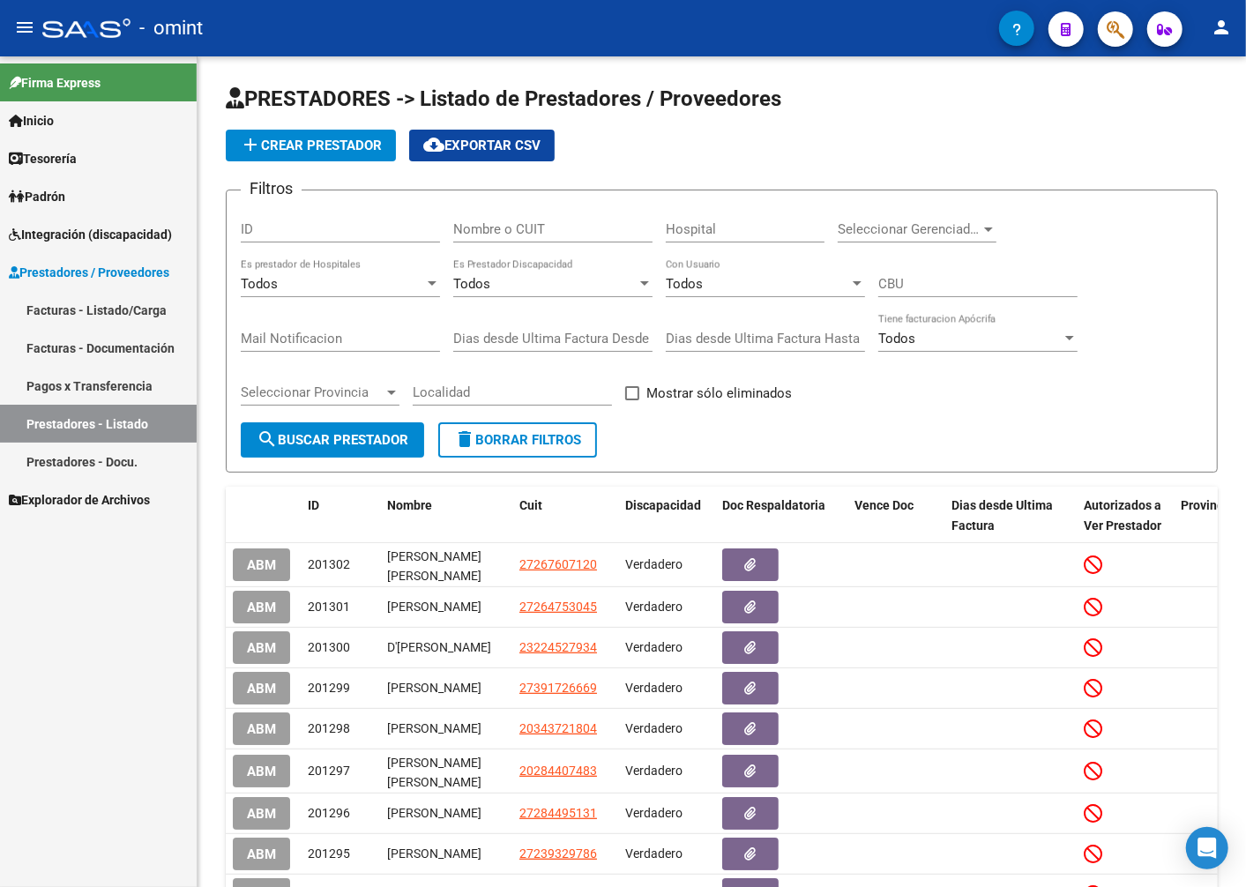
click at [45, 268] on span "Prestadores / Proveedores" at bounding box center [89, 272] width 161 height 19
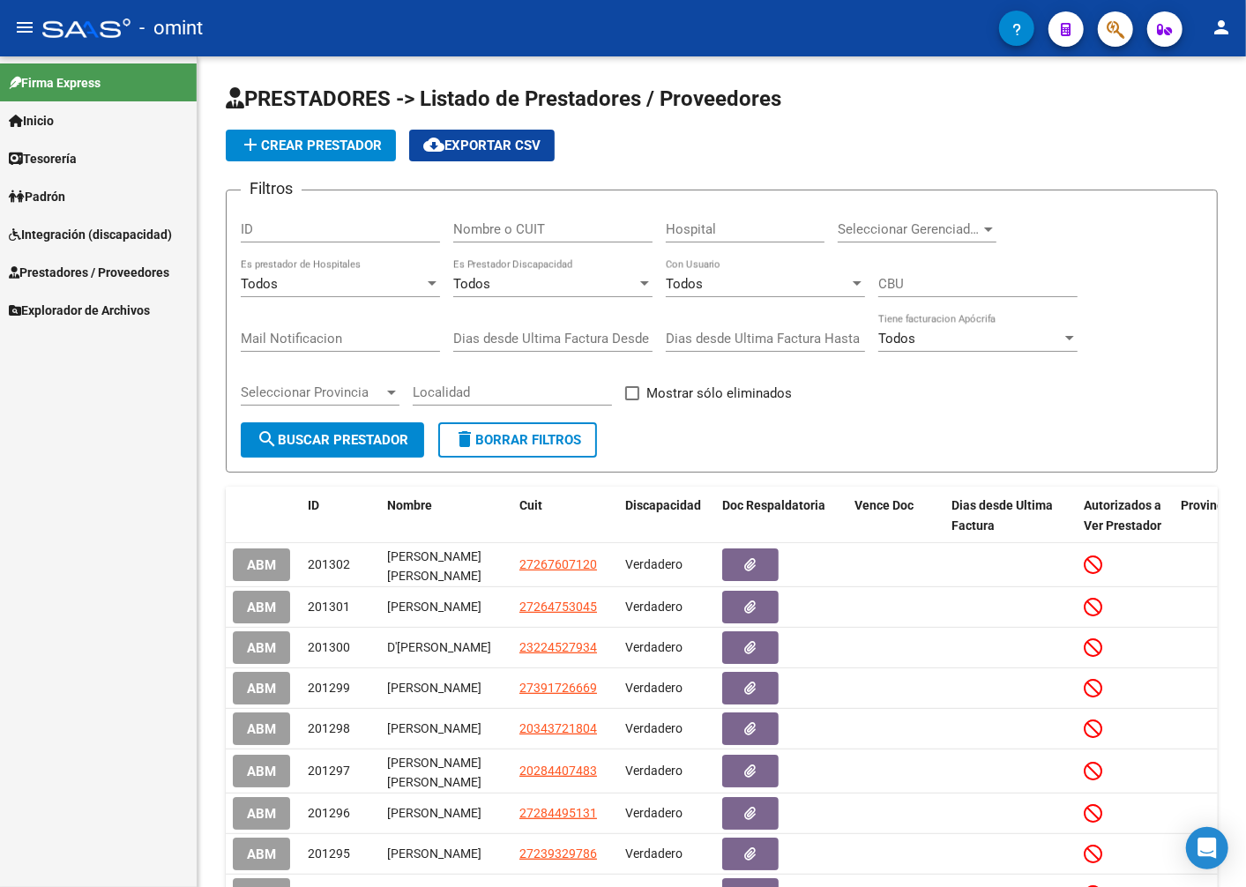
click at [45, 268] on span "Prestadores / Proveedores" at bounding box center [89, 272] width 161 height 19
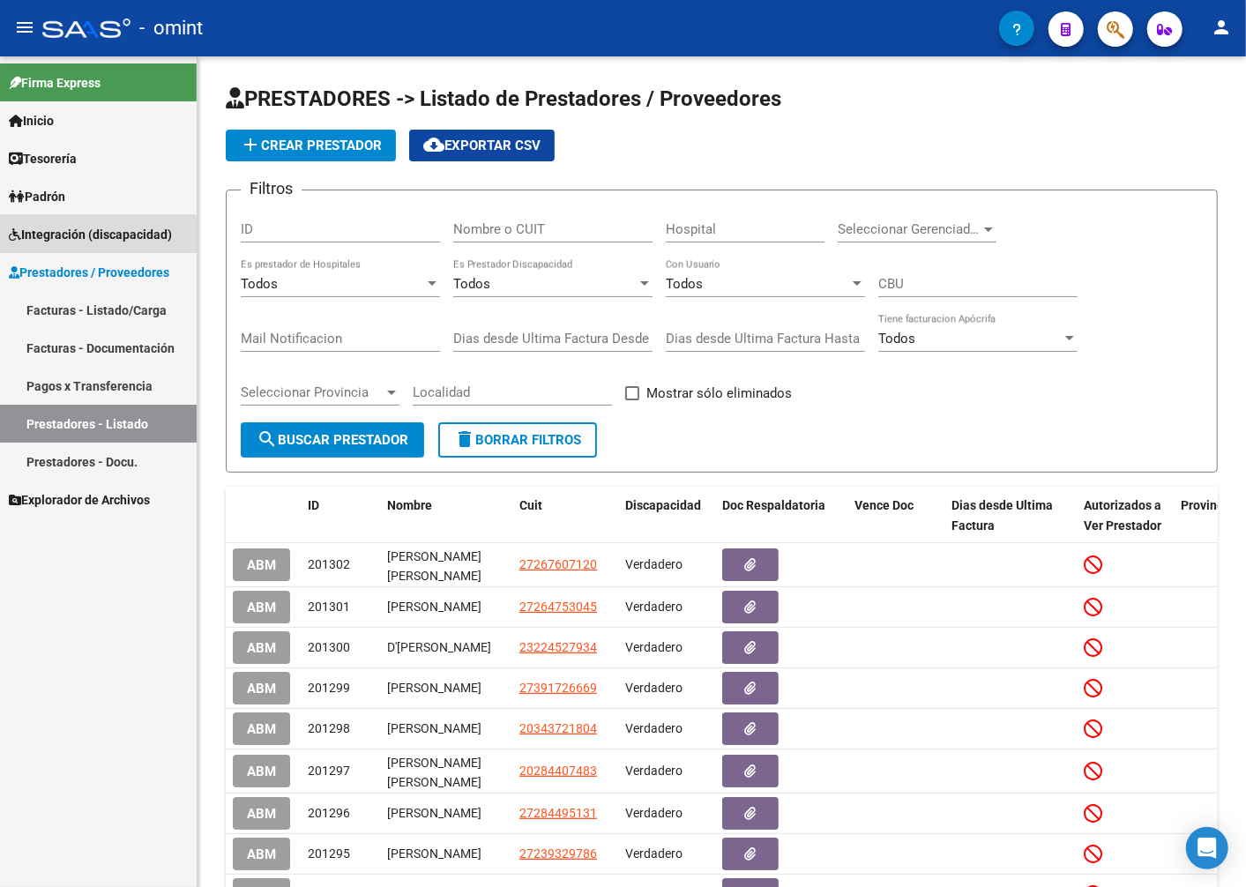
click at [53, 240] on span "Integración (discapacidad)" at bounding box center [90, 234] width 163 height 19
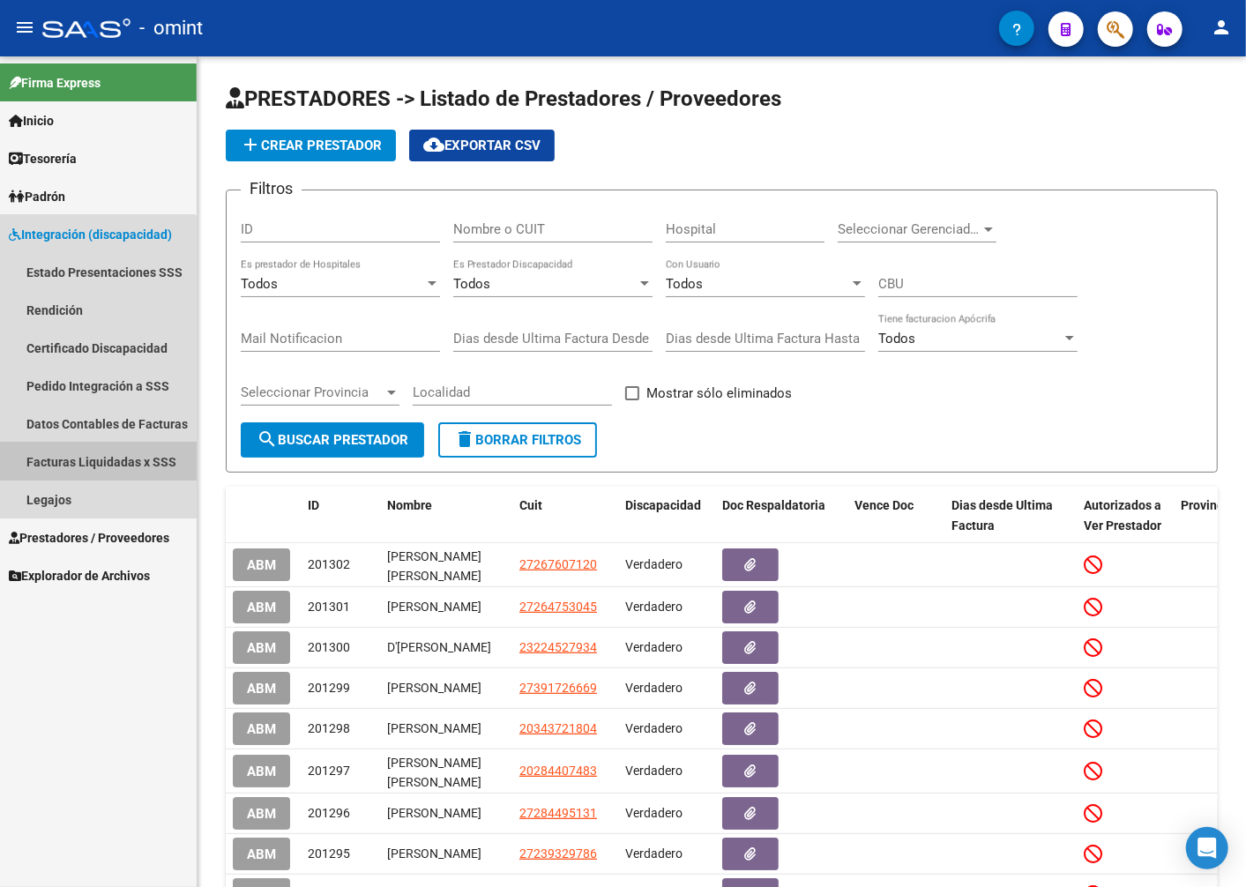
click at [79, 460] on link "Facturas Liquidadas x SSS" at bounding box center [98, 462] width 197 height 38
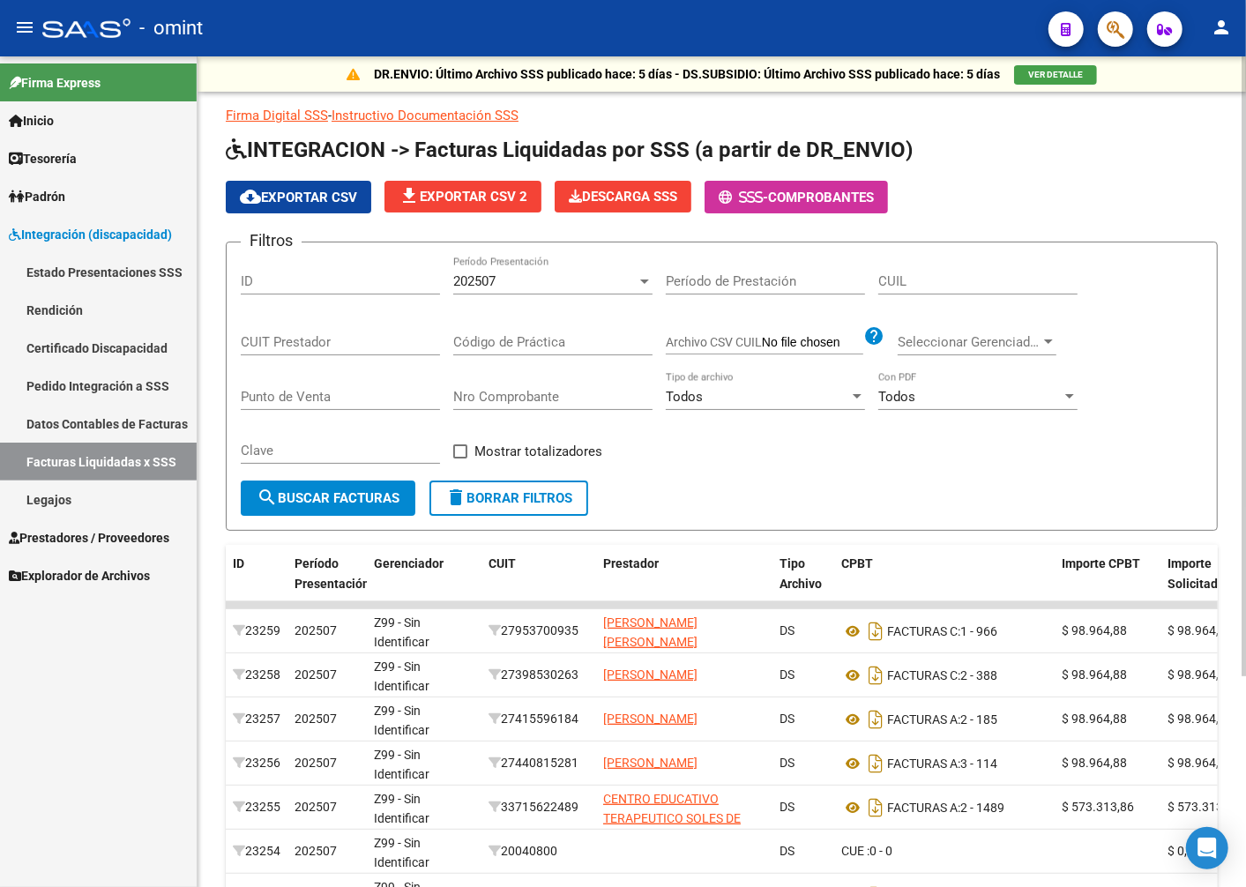
click at [490, 277] on span "202507" at bounding box center [474, 281] width 42 height 16
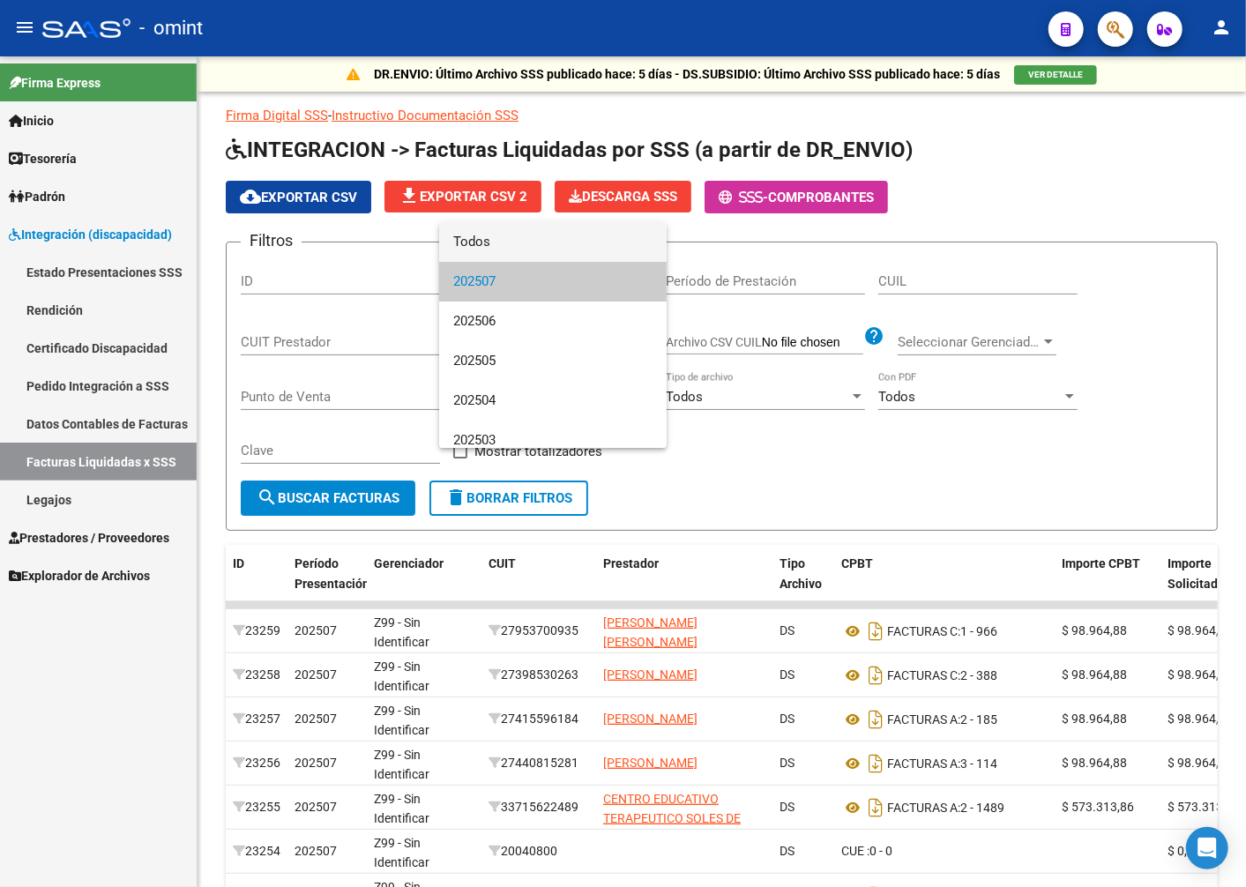
click at [549, 233] on span "Todos" at bounding box center [552, 242] width 199 height 40
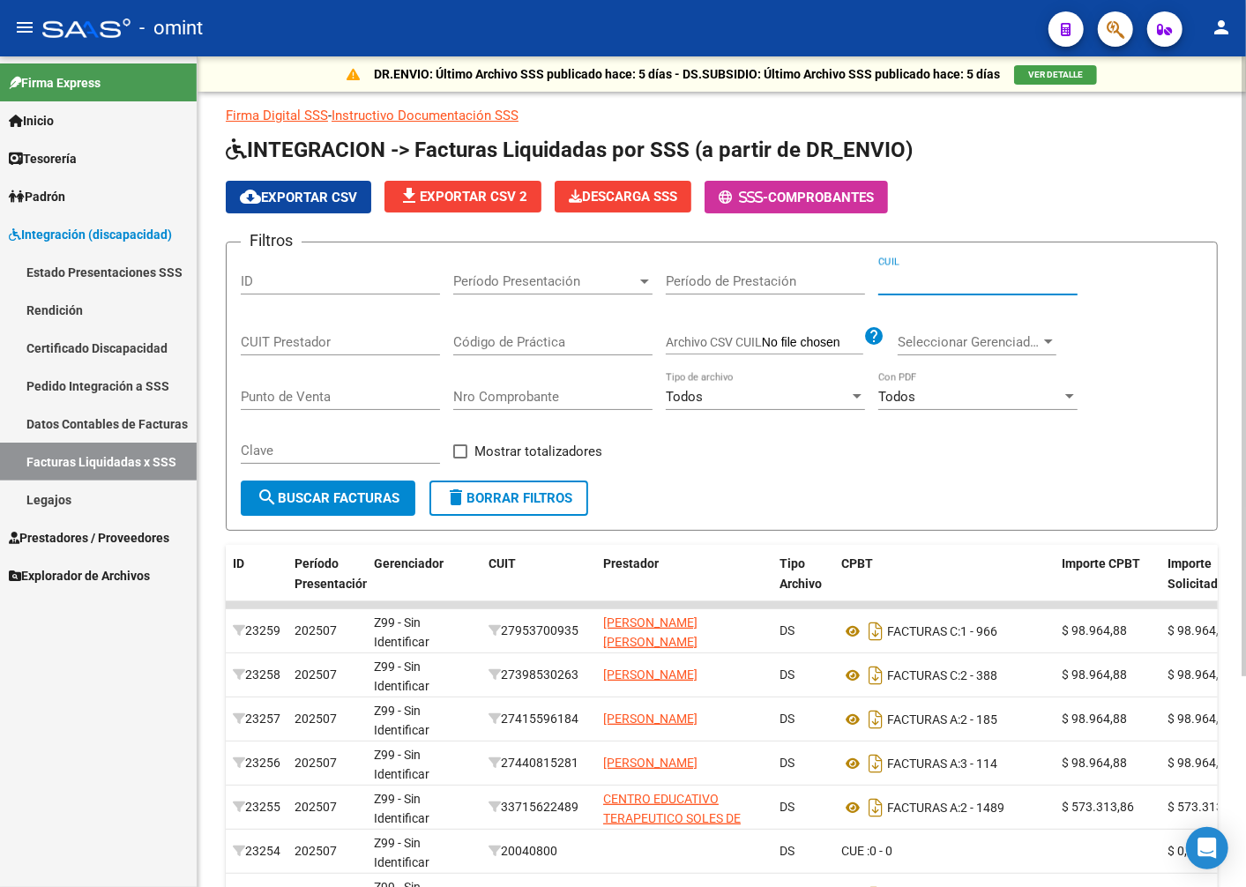
paste input "20-55150916-9"
type input "20-55150916-9"
click at [314, 492] on span "search Buscar Facturas" at bounding box center [328, 498] width 143 height 16
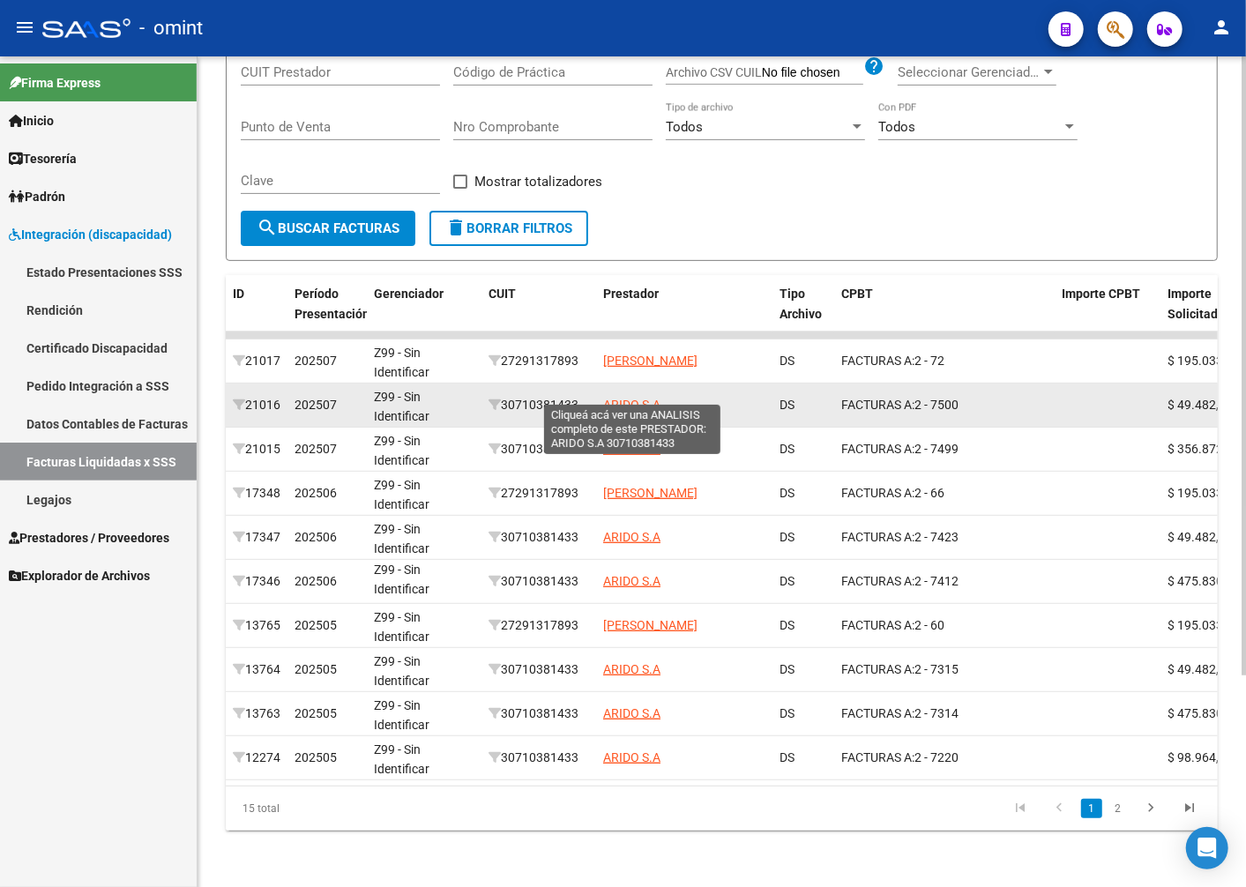
click at [620, 398] on span "ARIDO S.A" at bounding box center [631, 405] width 57 height 14
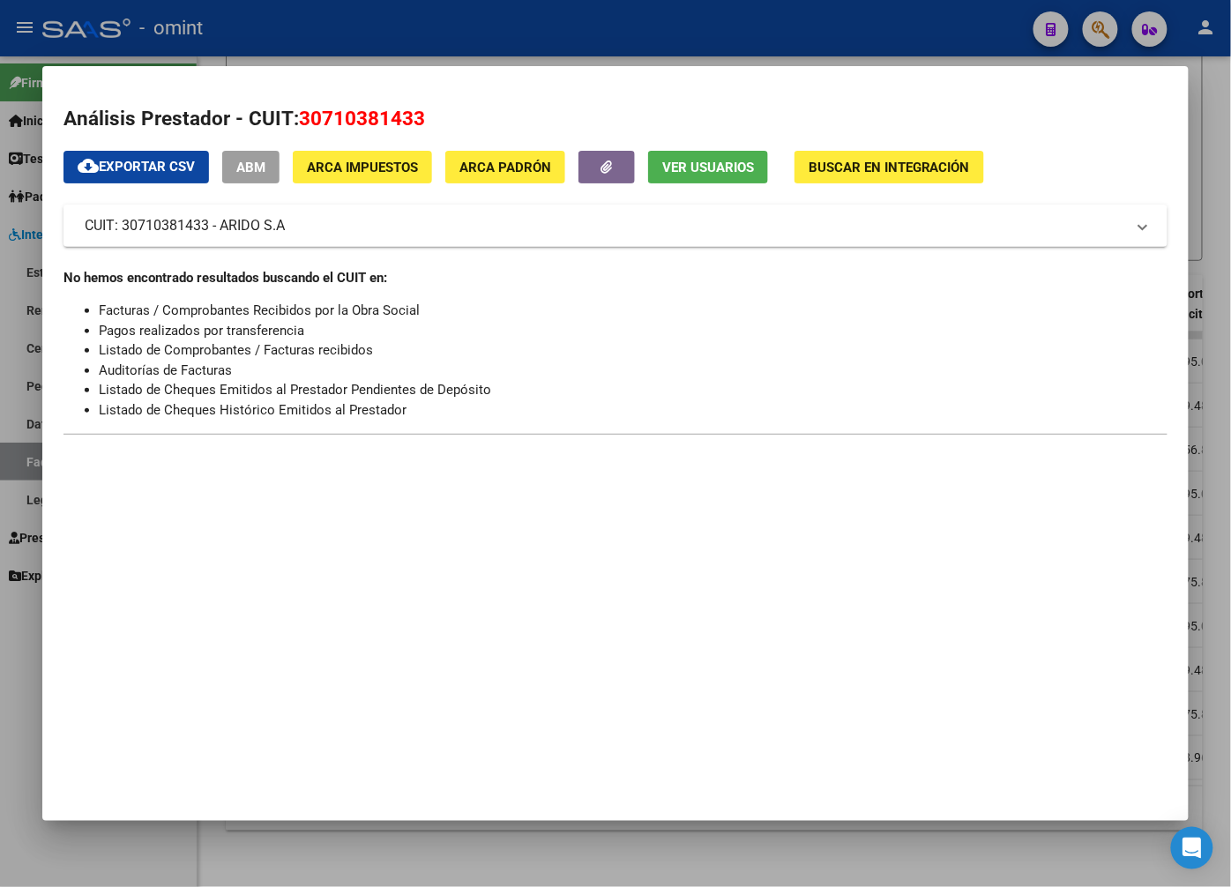
click at [1214, 108] on div at bounding box center [615, 443] width 1231 height 887
